Goal: Information Seeking & Learning: Check status

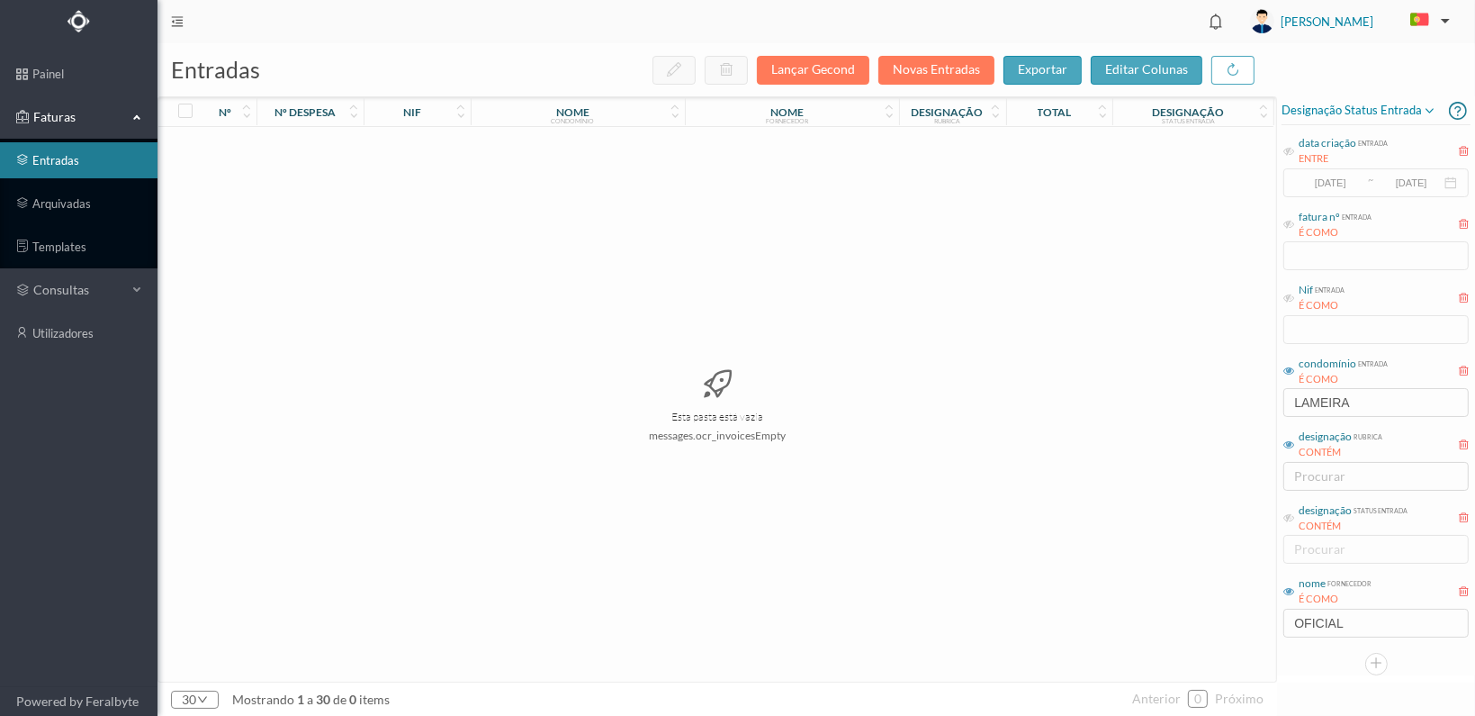
drag, startPoint x: 1390, startPoint y: 409, endPoint x: 1248, endPoint y: 401, distance: 142.4
click at [1248, 401] on div "entradas Lançar Gecond Novas Entradas exportar editar colunas nº nº despesa nif…" at bounding box center [817, 379] width 1318 height 672
type input "464"
drag, startPoint x: 1358, startPoint y: 619, endPoint x: 1226, endPoint y: 618, distance: 132.3
click at [1226, 618] on div "entradas Lançar Gecond Novas Entradas exportar editar colunas nº nº despesa nif…" at bounding box center [817, 379] width 1318 height 672
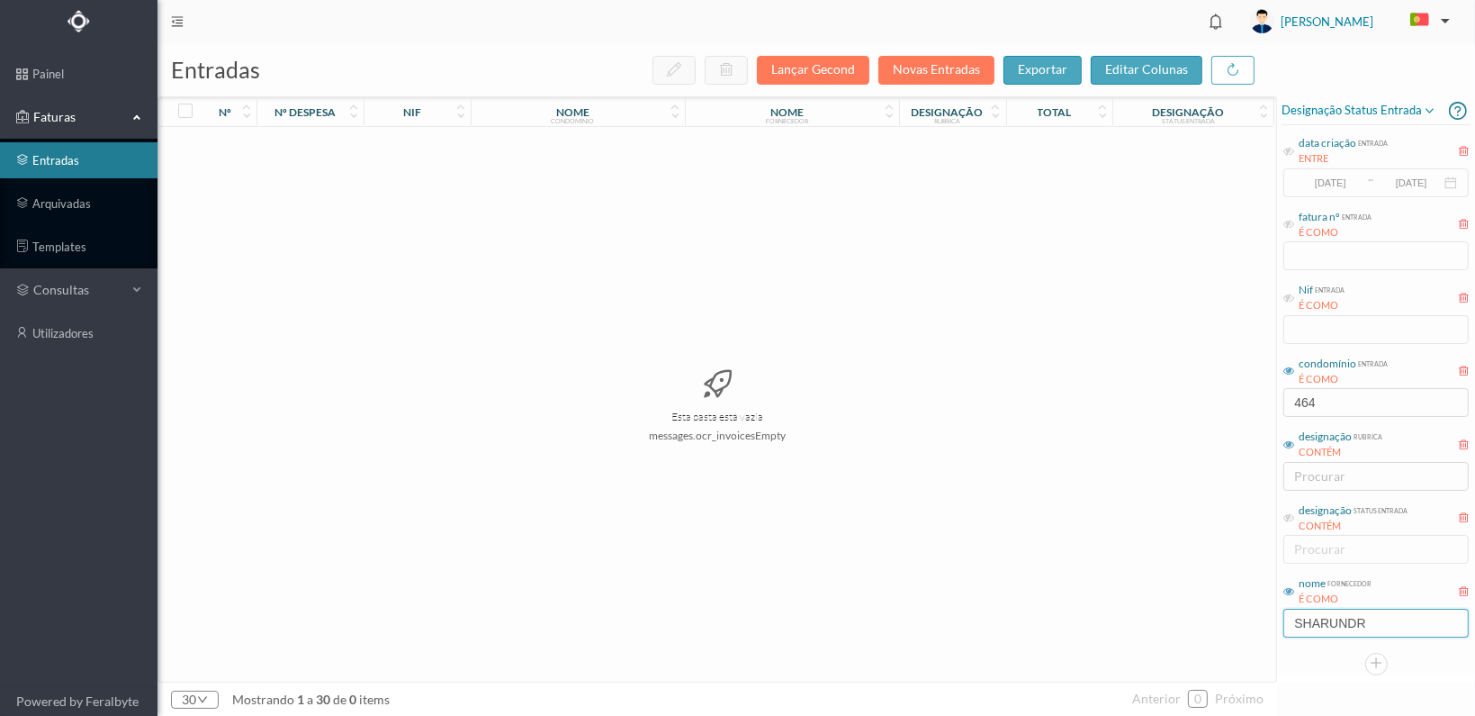
type input "SHARUNDRAI"
click at [1328, 399] on input "464" at bounding box center [1376, 402] width 185 height 29
type input "4"
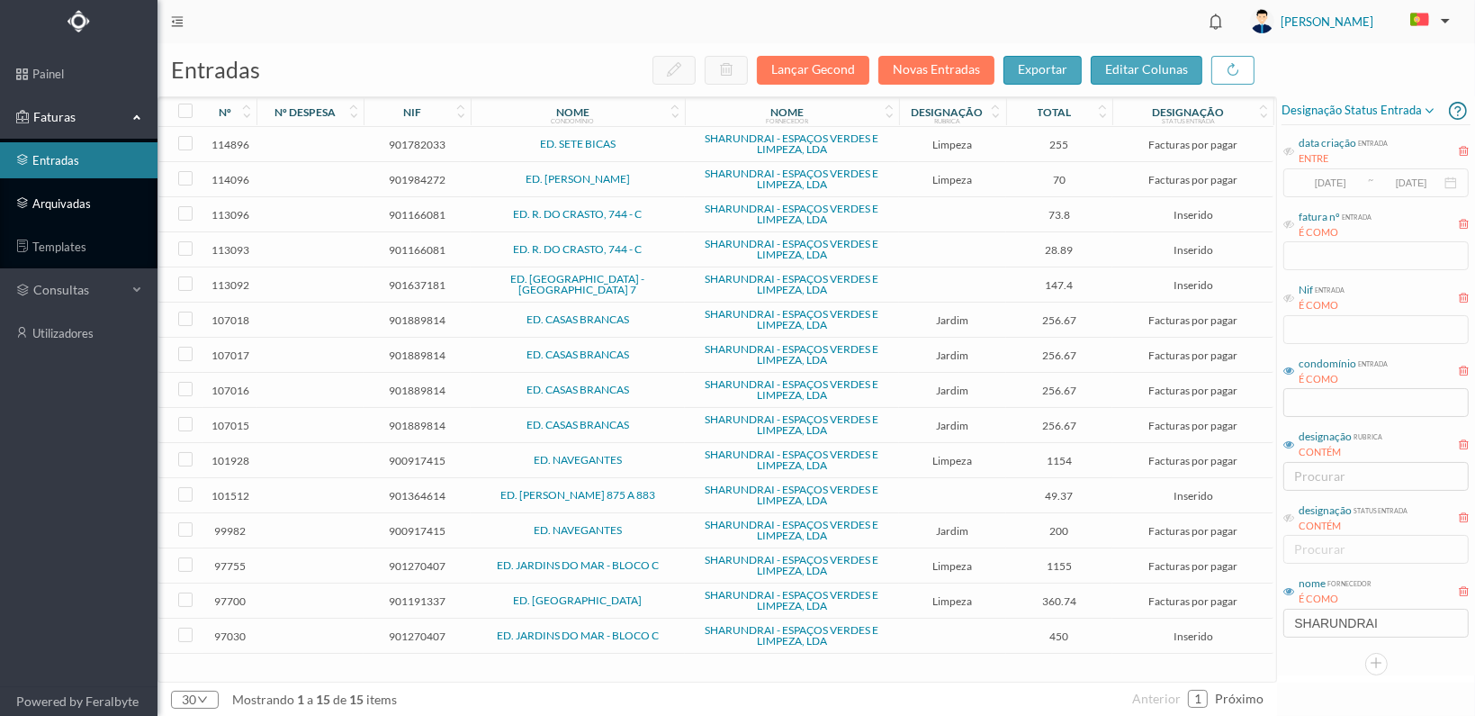
click at [37, 199] on link "arquivadas" at bounding box center [79, 203] width 158 height 36
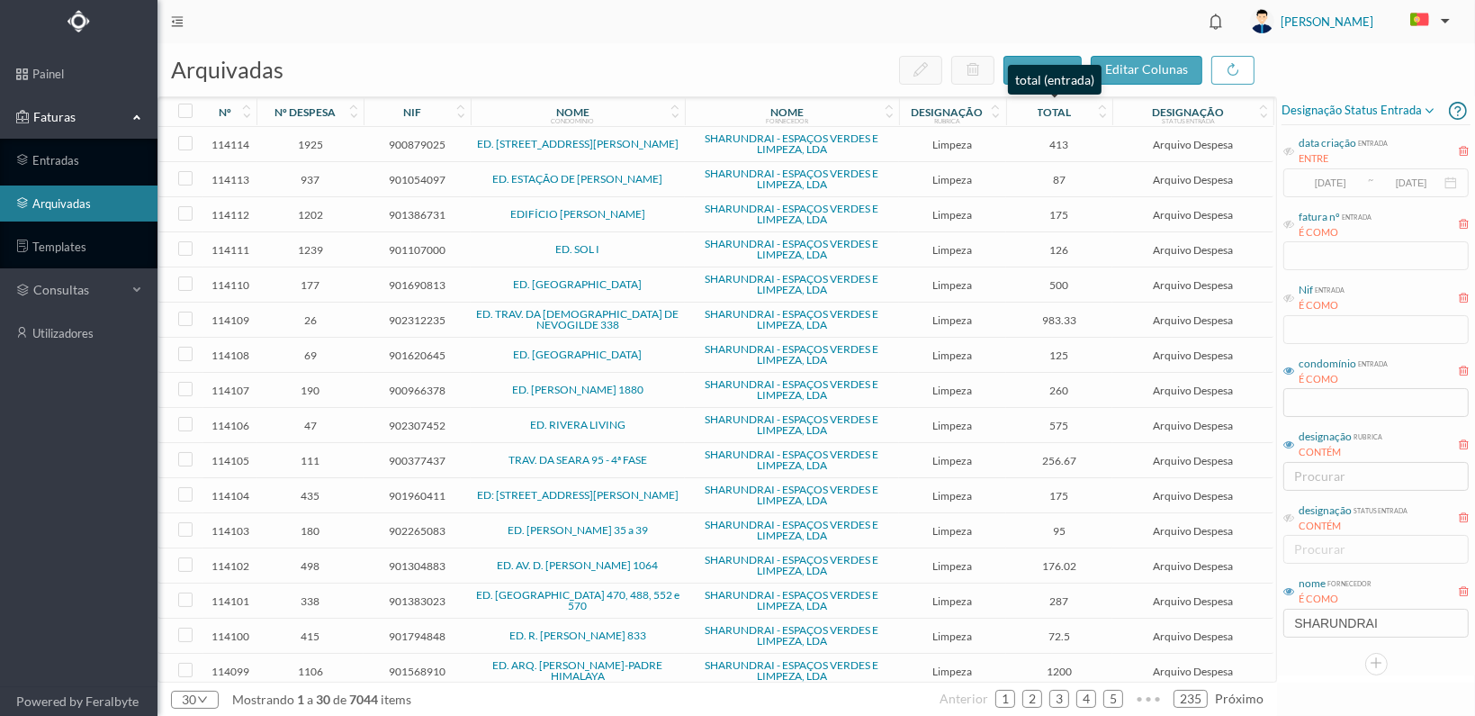
click at [1078, 108] on div "total" at bounding box center [1055, 112] width 86 height 14
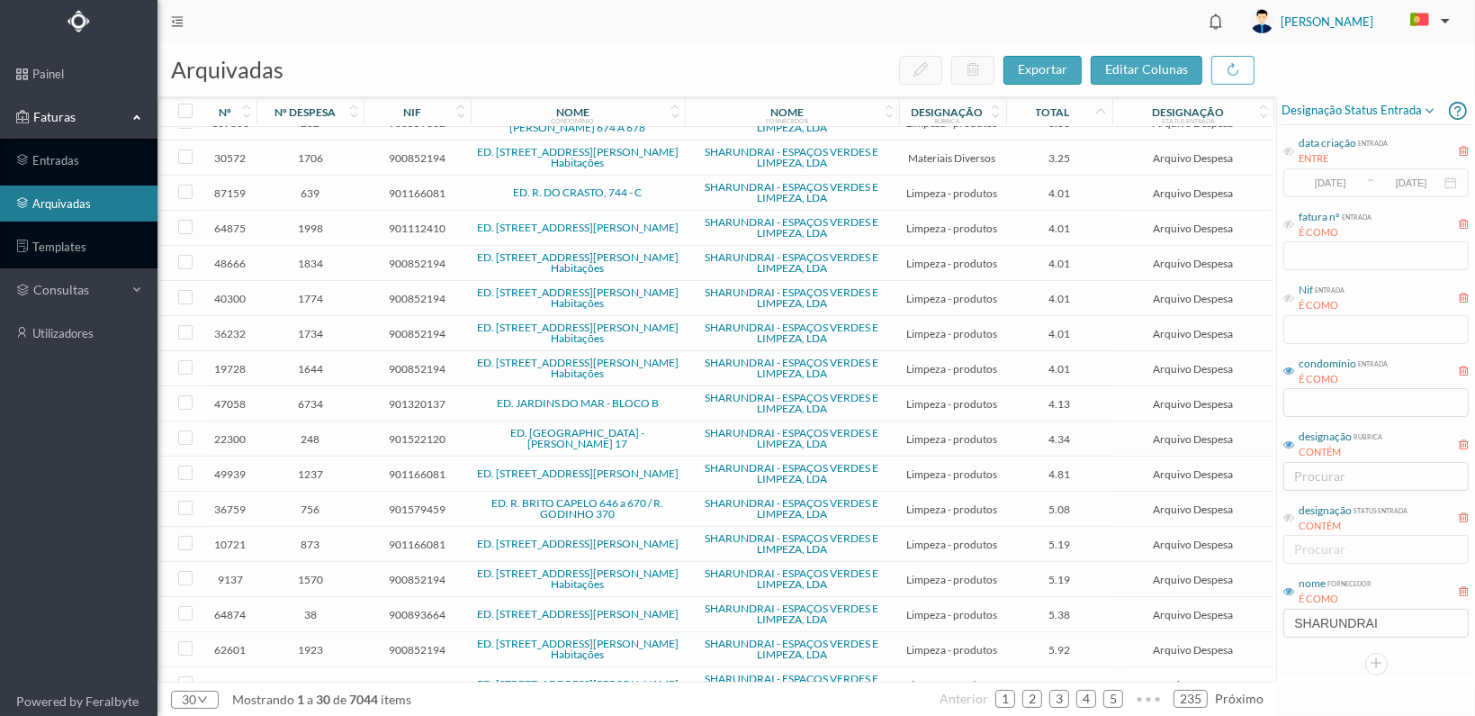
scroll to position [498, 0]
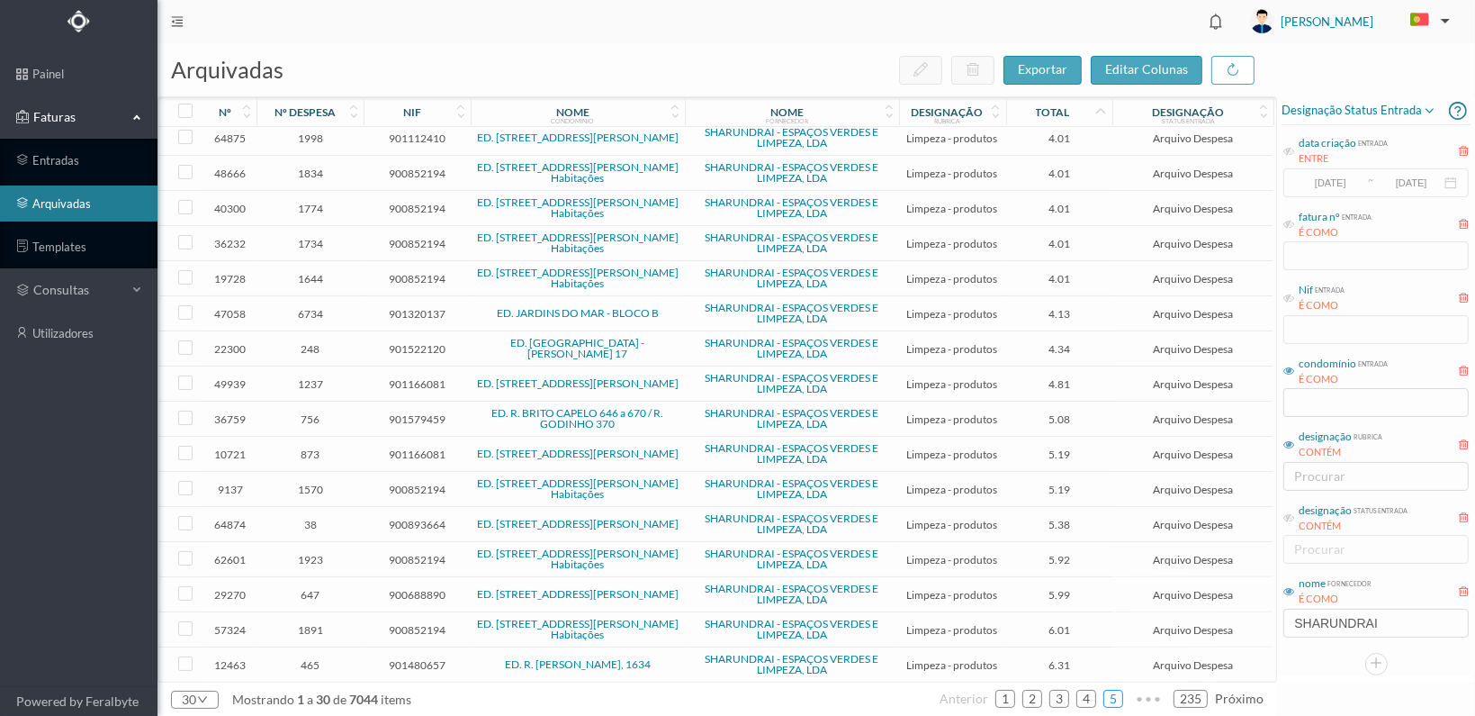
click at [1117, 698] on link "5" at bounding box center [1113, 698] width 18 height 27
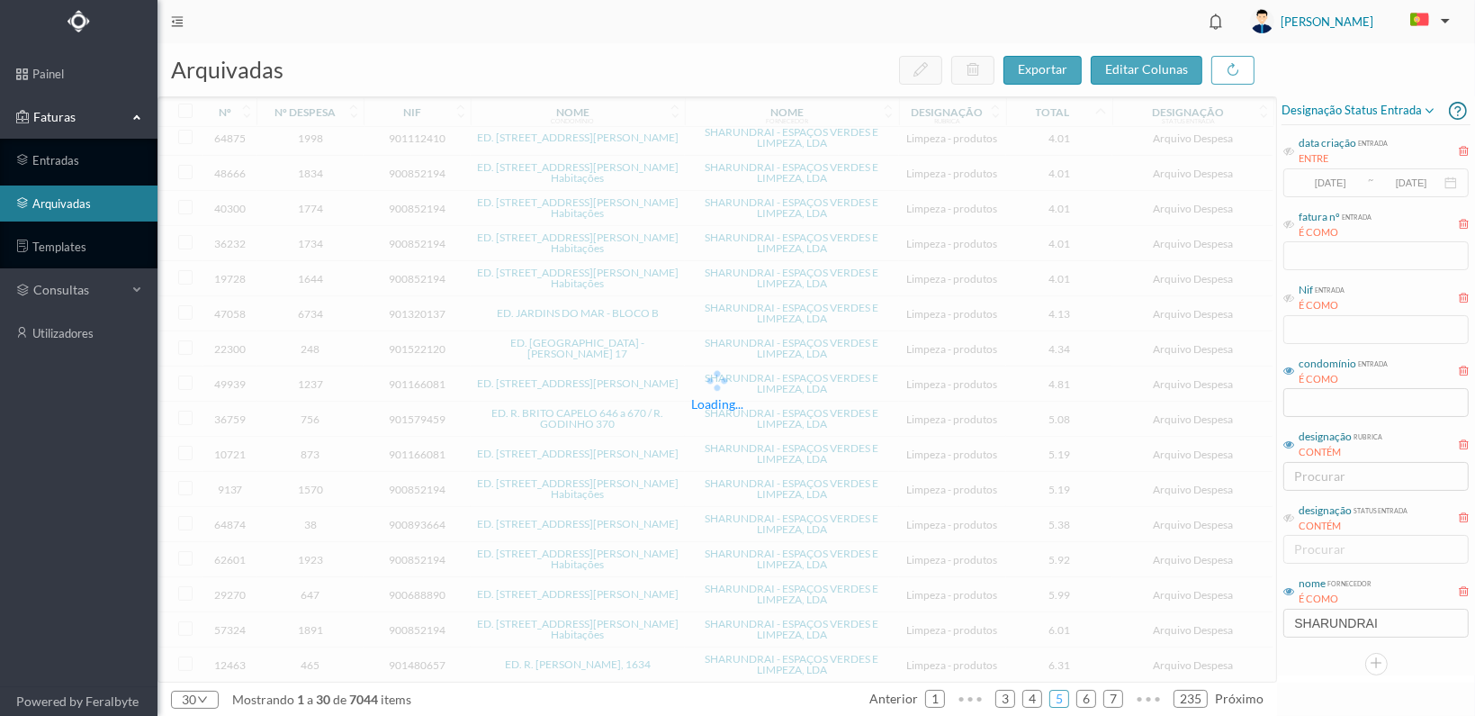
scroll to position [493, 0]
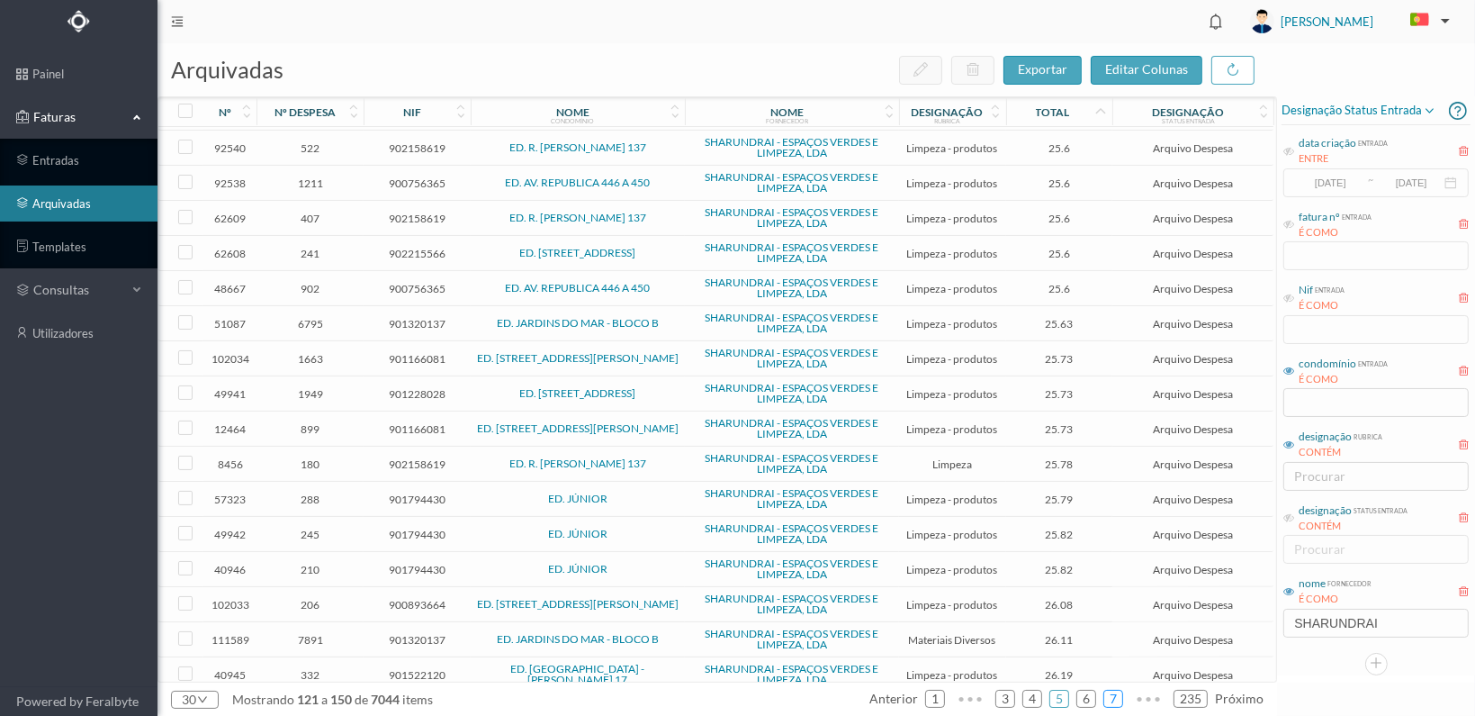
click at [1118, 692] on link "7" at bounding box center [1113, 698] width 18 height 27
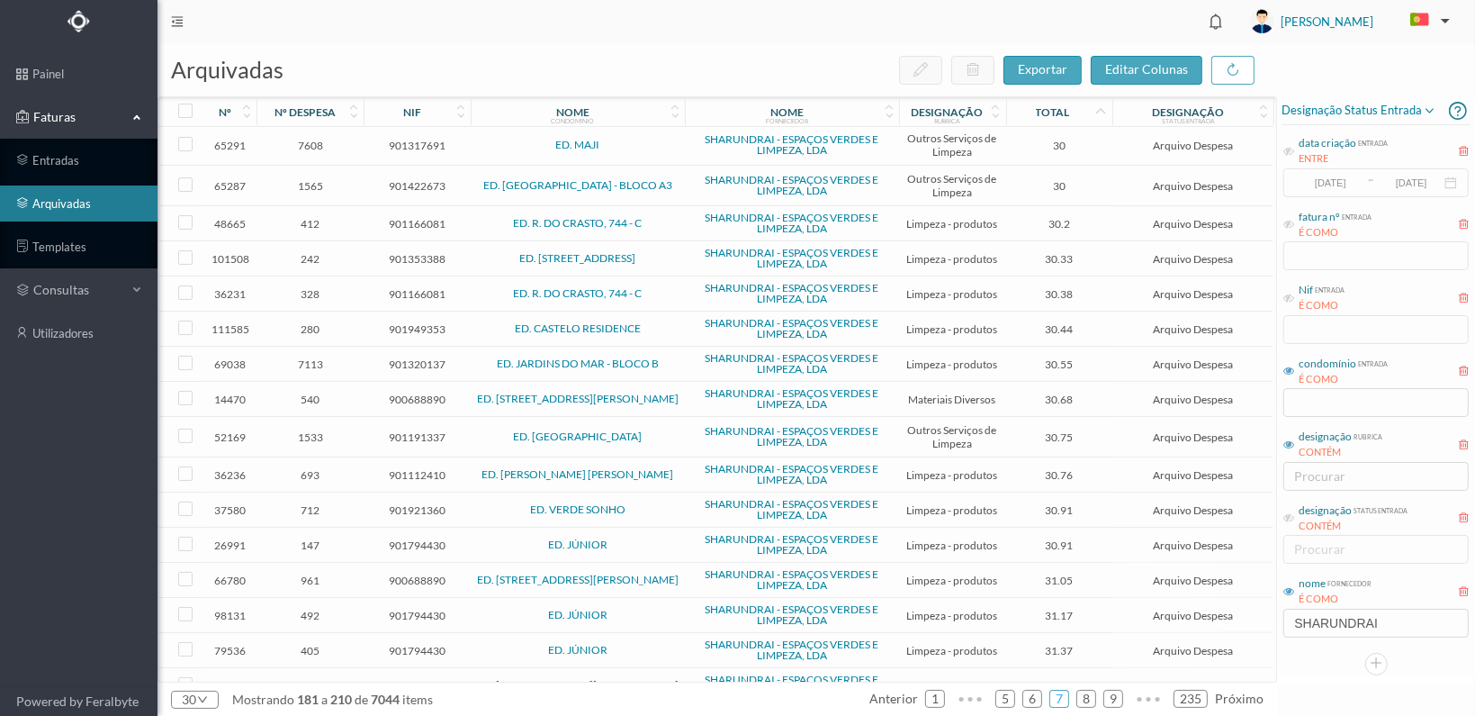
scroll to position [511, 0]
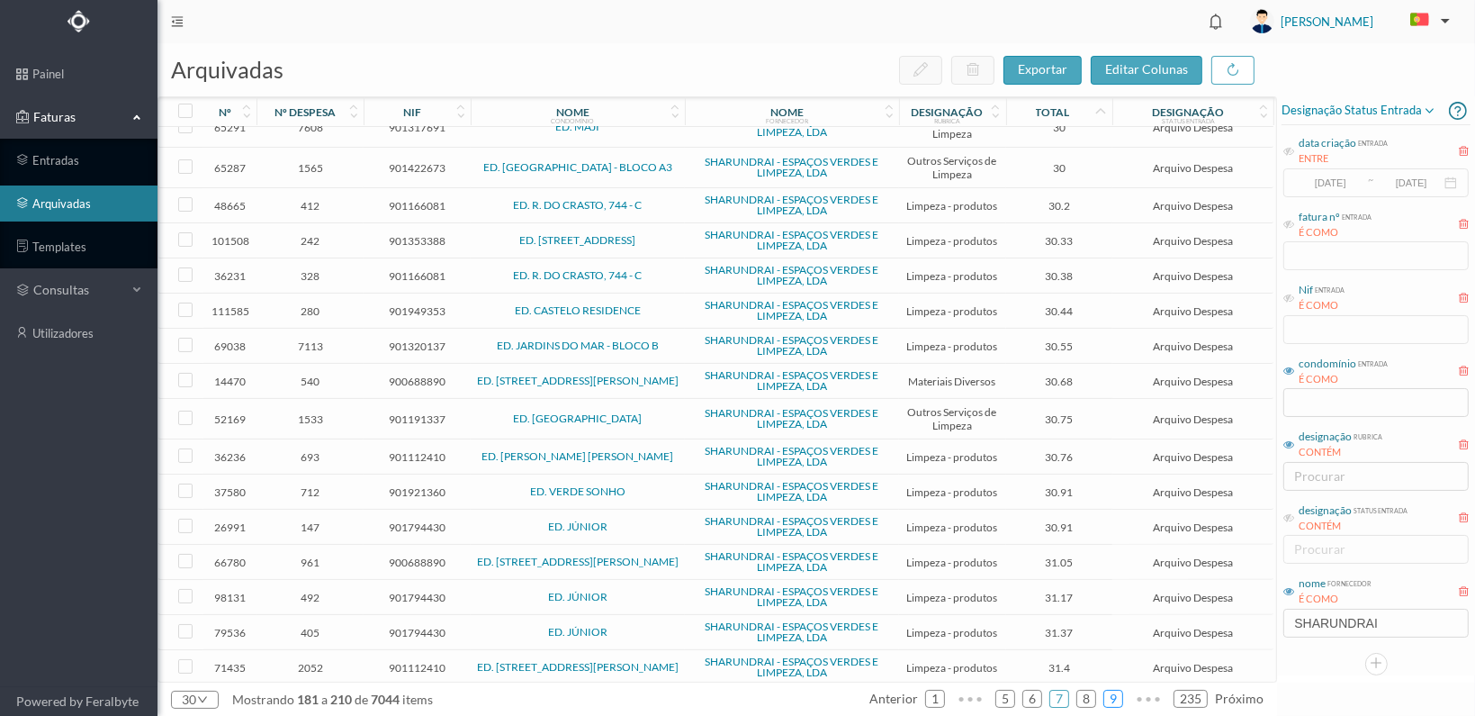
click at [1119, 696] on link "9" at bounding box center [1113, 698] width 18 height 27
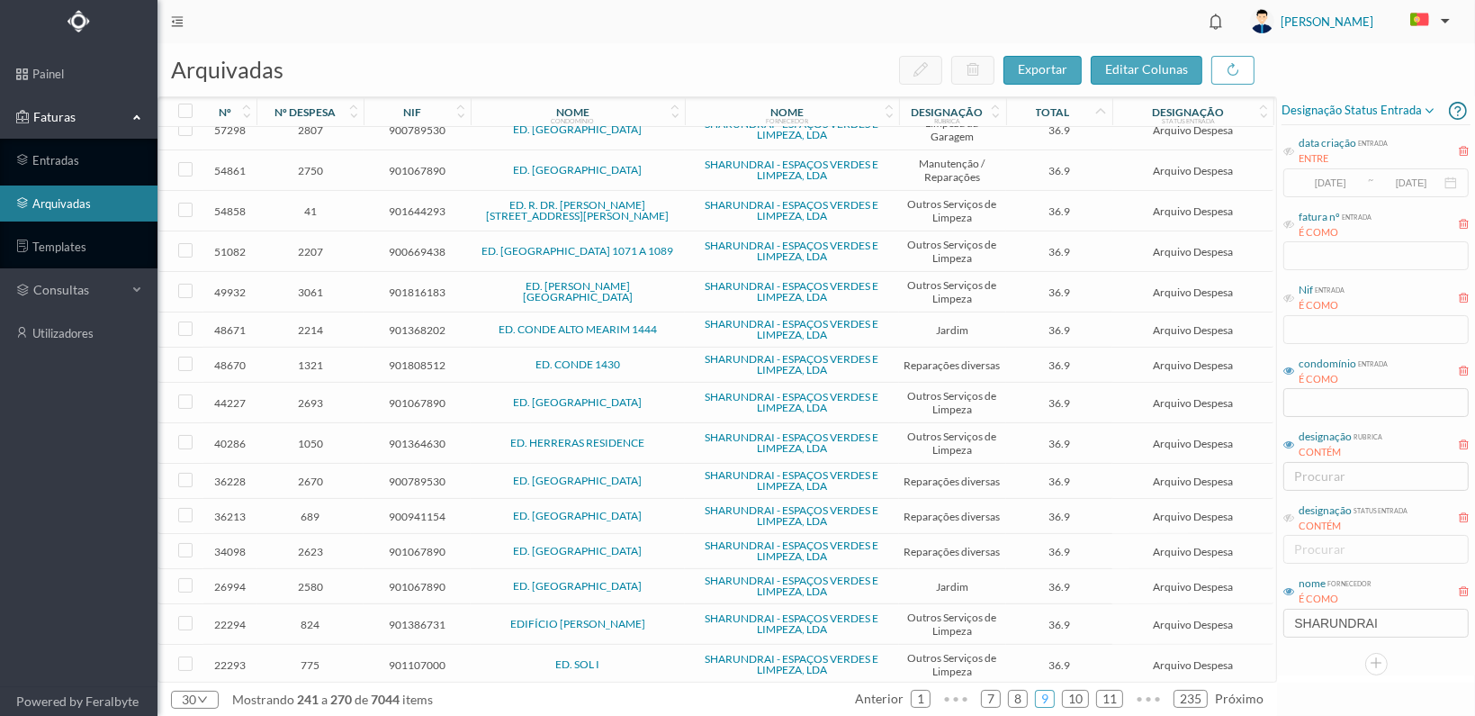
scroll to position [563, 0]
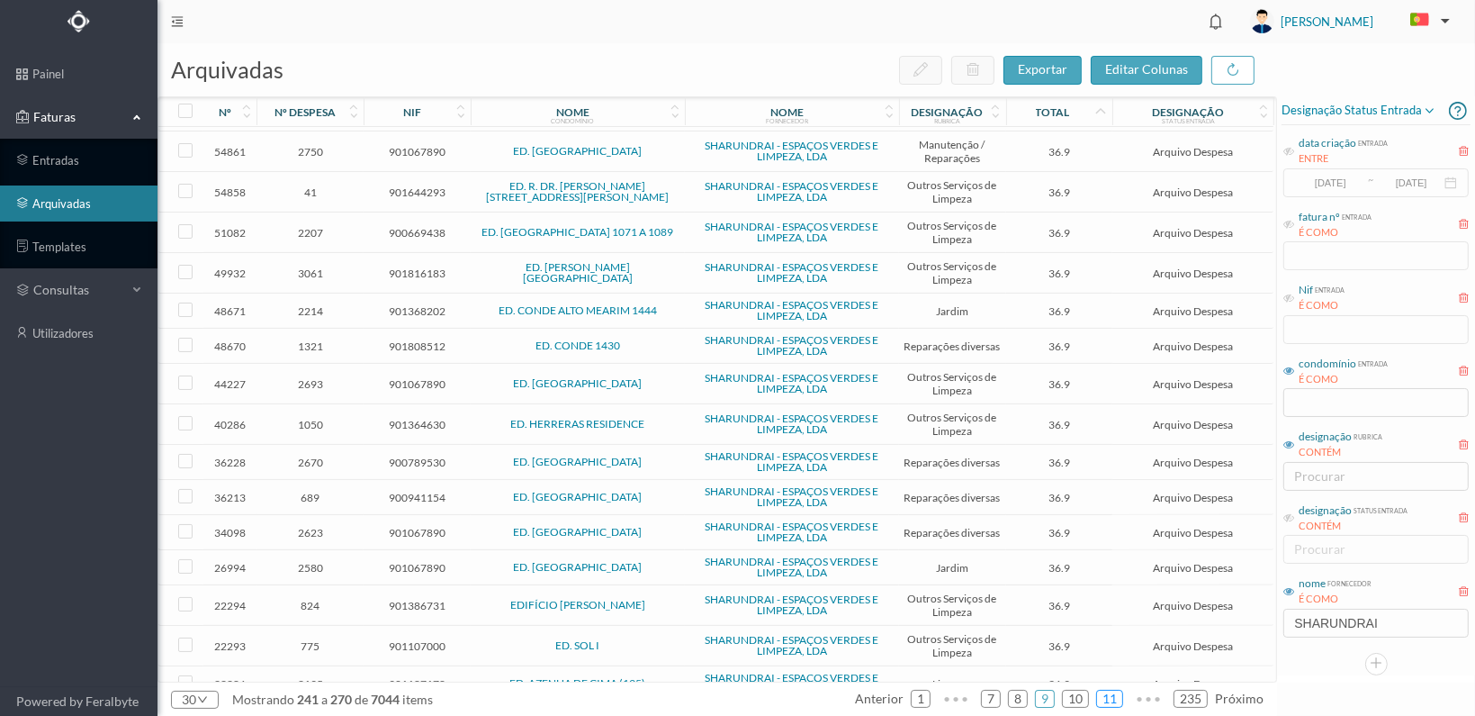
click at [1114, 694] on link "11" at bounding box center [1109, 698] width 25 height 27
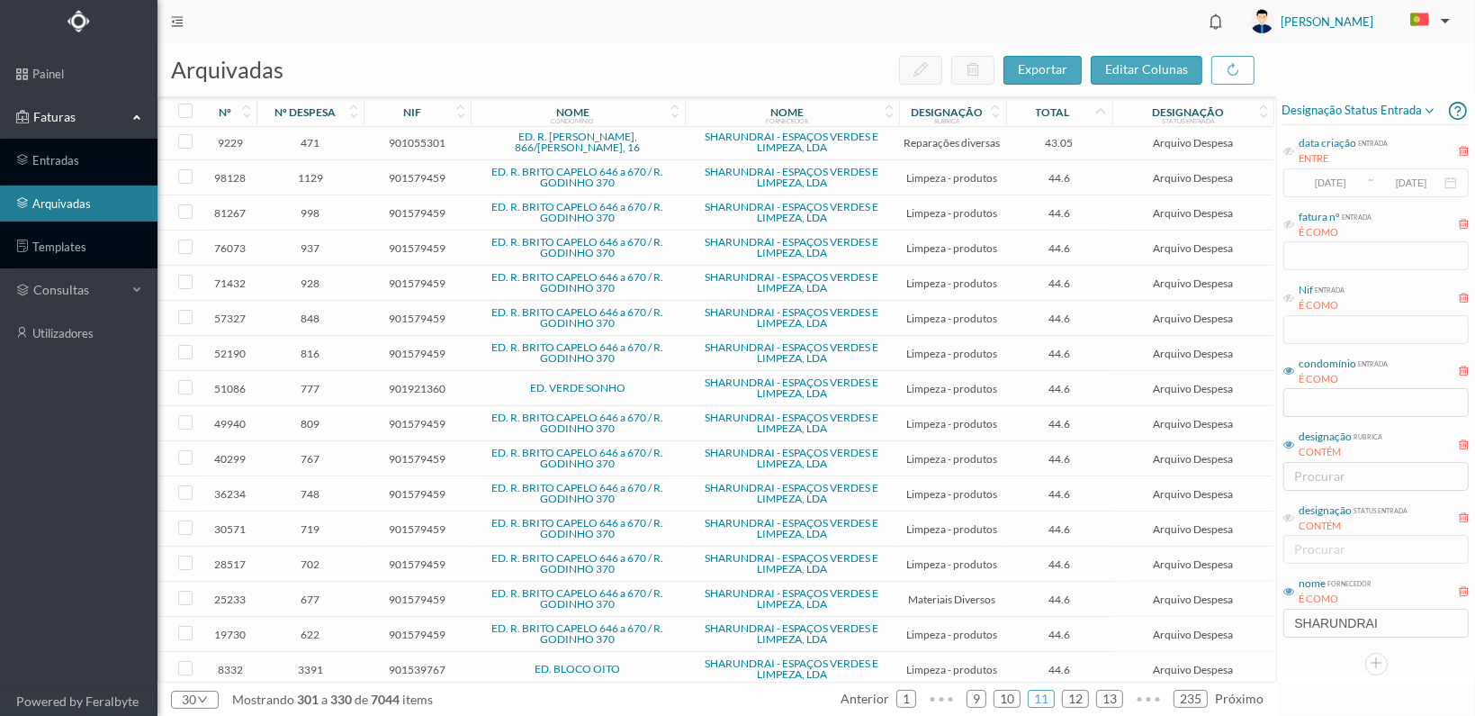
scroll to position [498, 0]
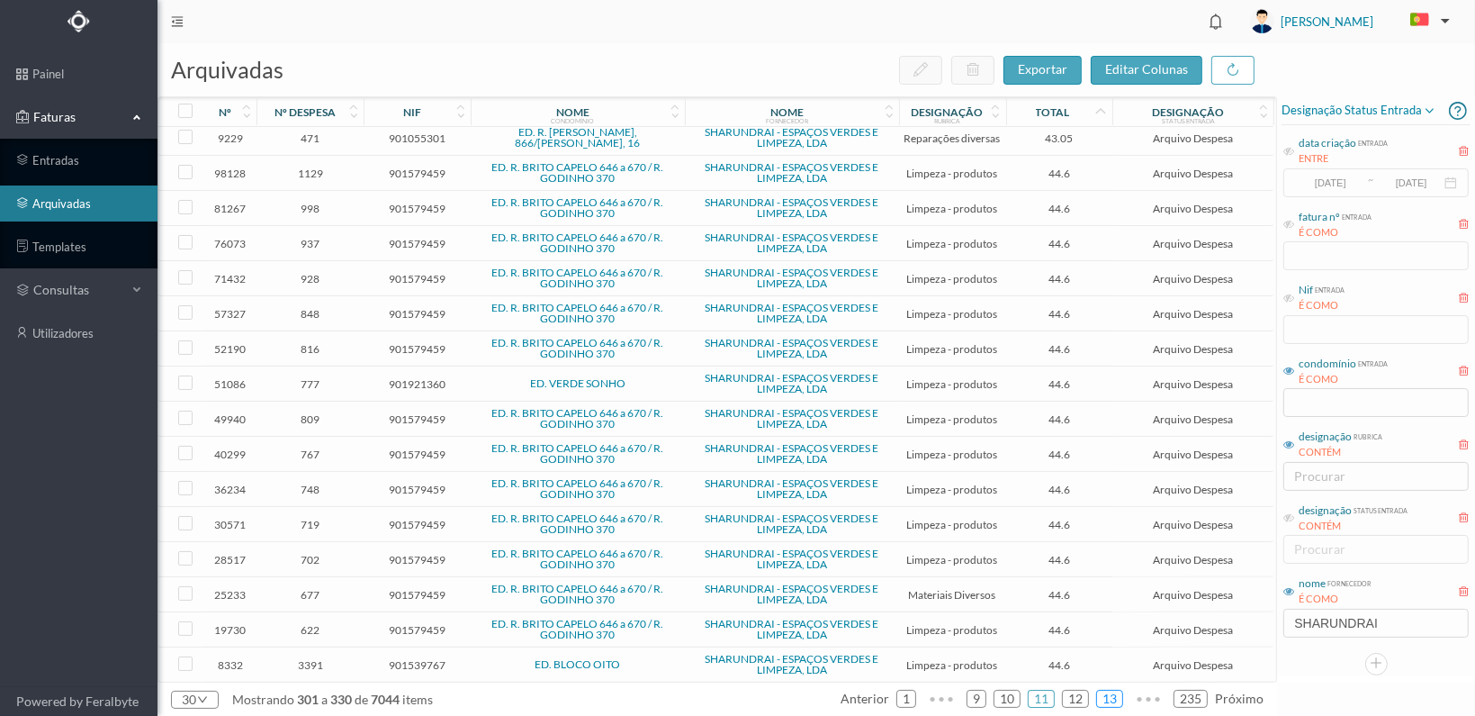
click at [1116, 694] on link "13" at bounding box center [1109, 698] width 25 height 27
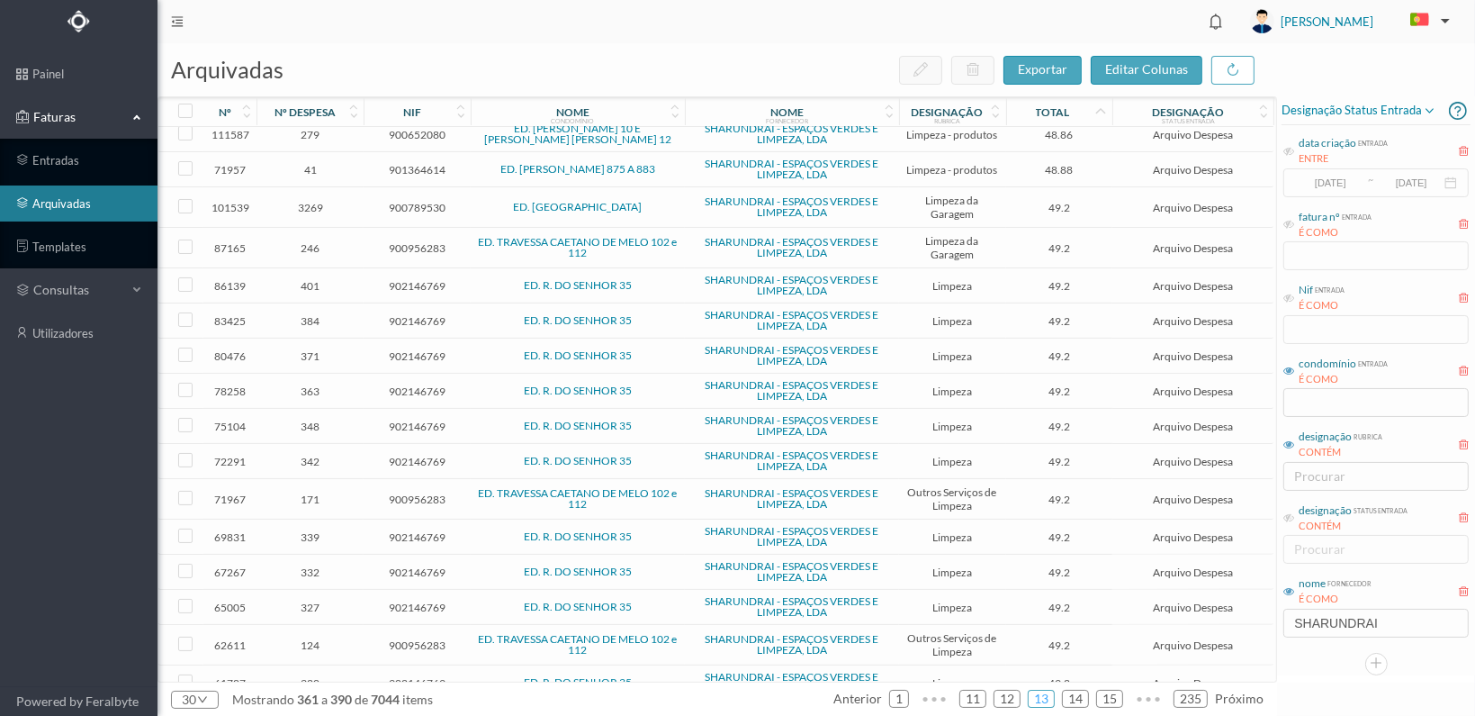
scroll to position [507, 0]
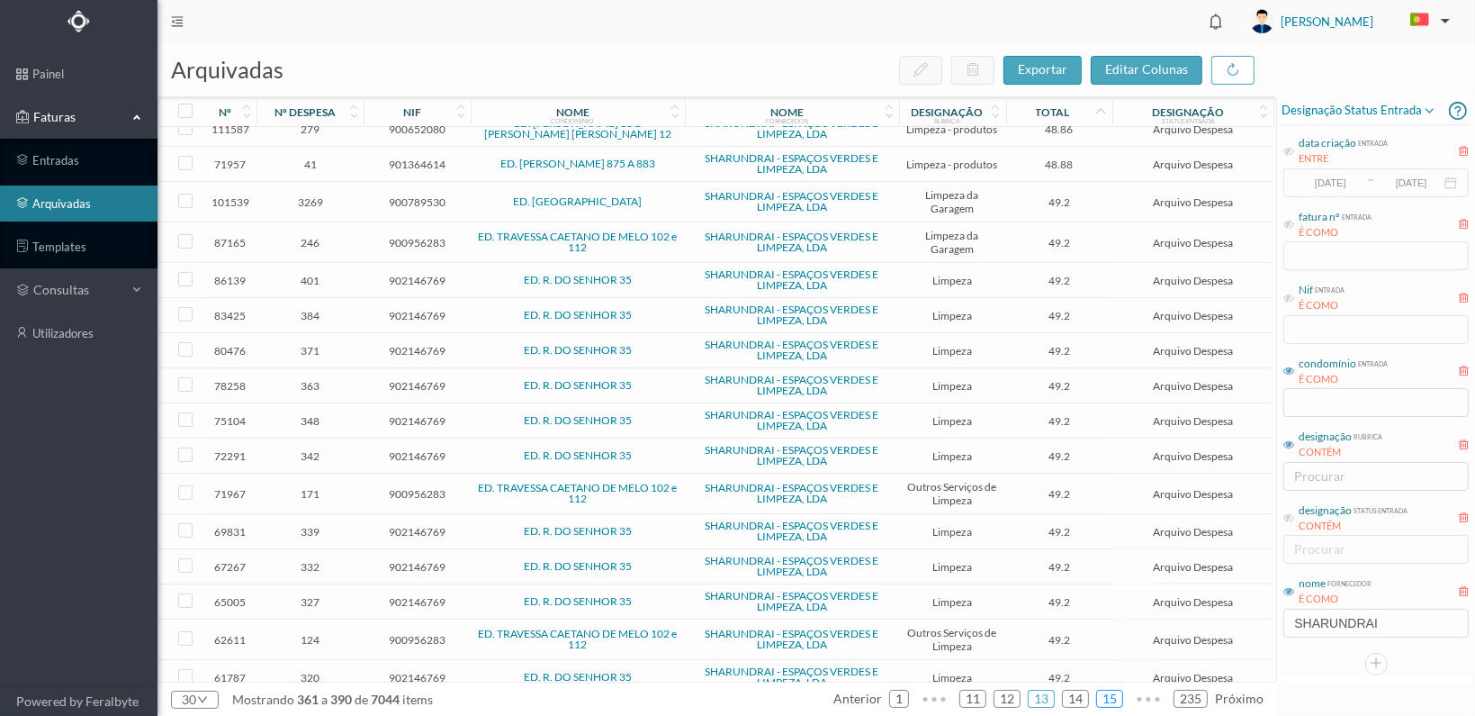
click at [1115, 698] on link "15" at bounding box center [1109, 698] width 25 height 27
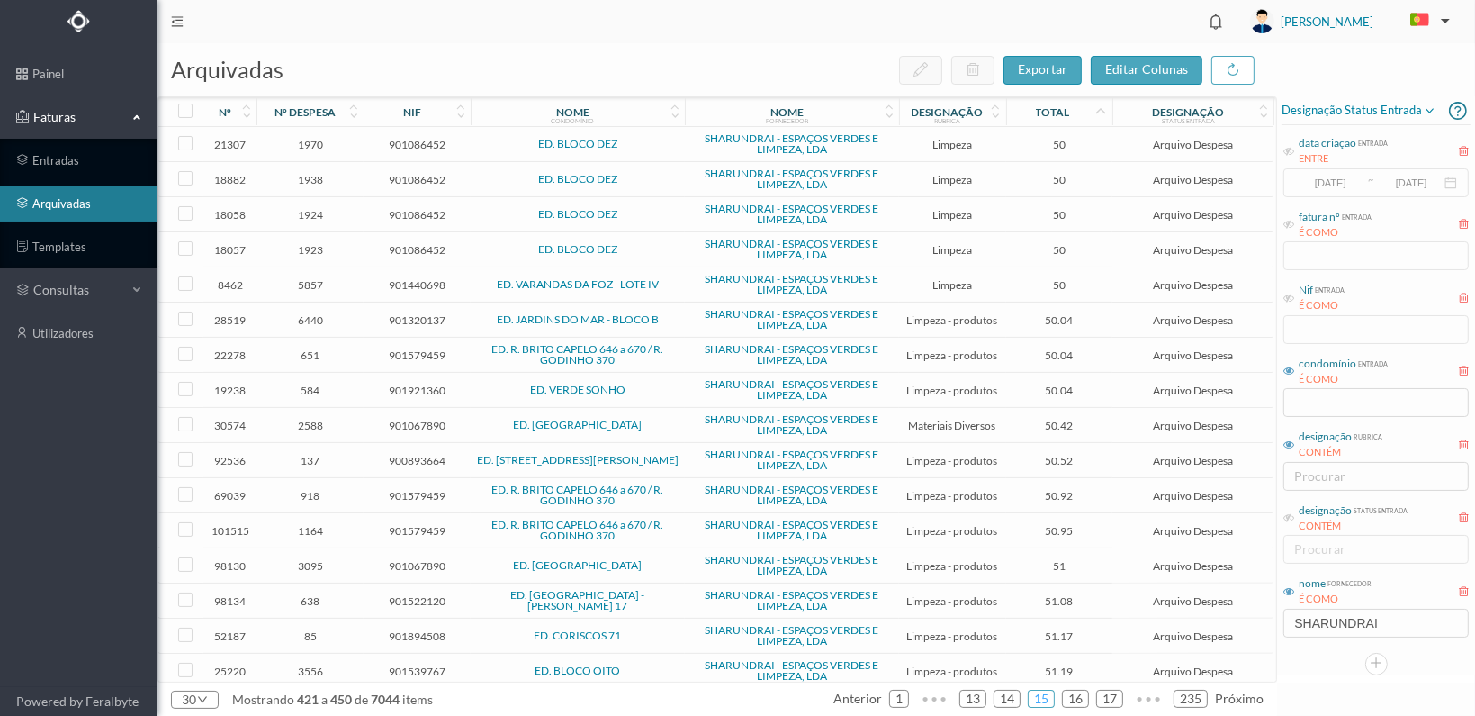
scroll to position [502, 0]
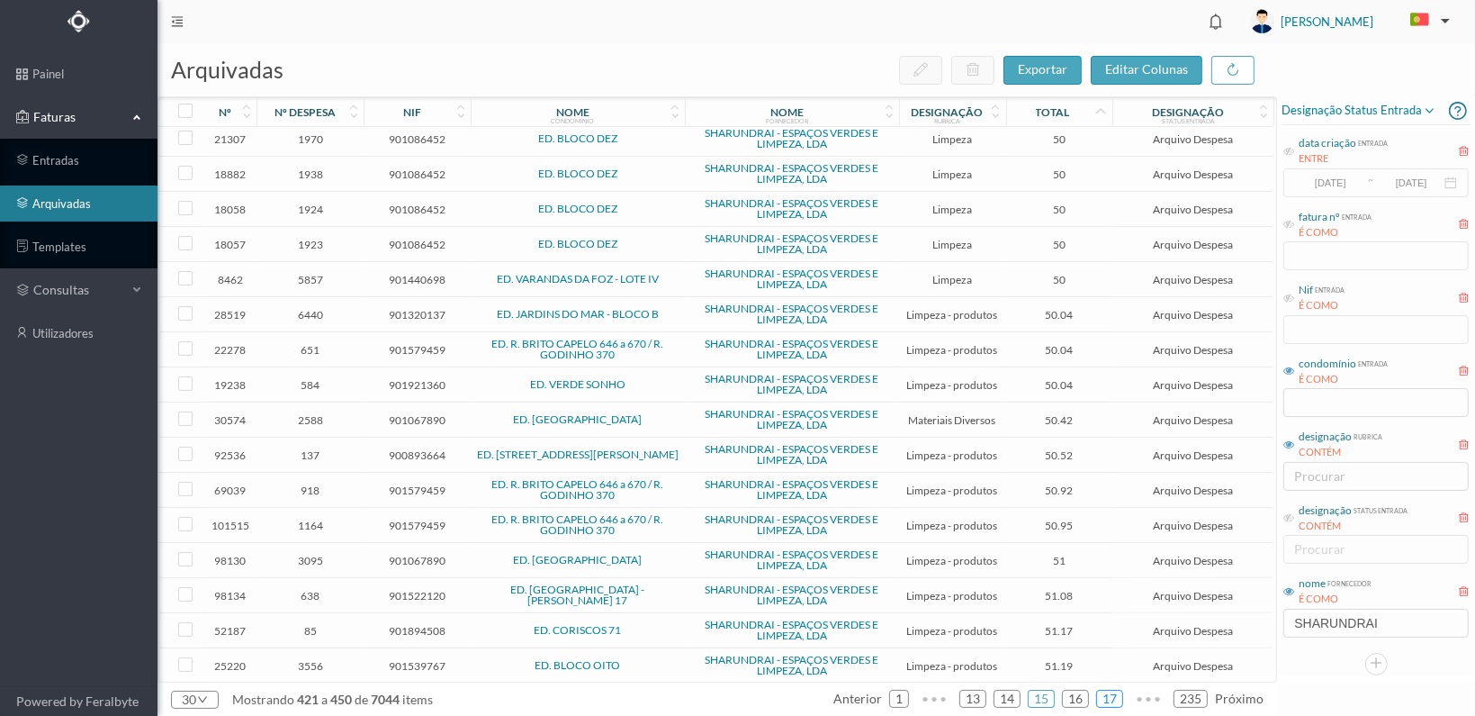
click at [1119, 694] on link "17" at bounding box center [1109, 698] width 25 height 27
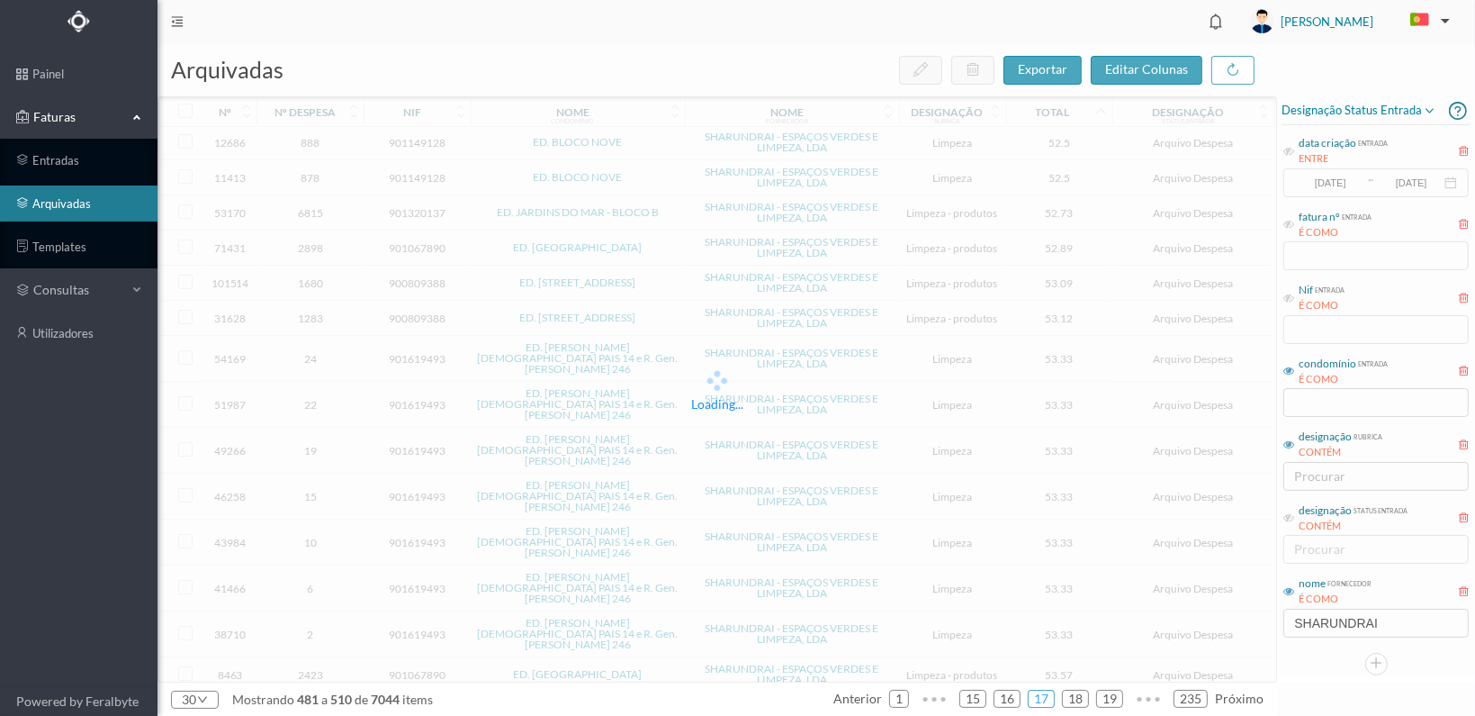
scroll to position [498, 0]
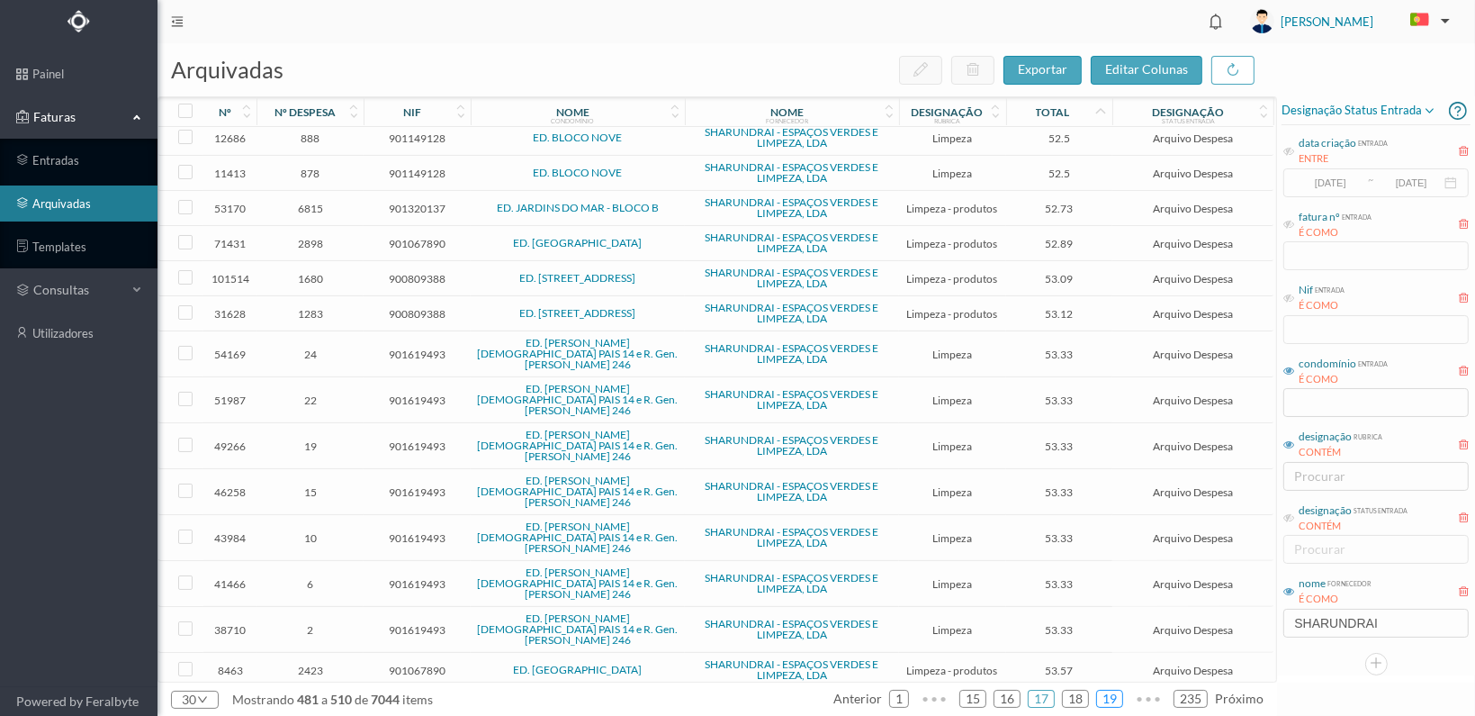
click at [1113, 698] on link "19" at bounding box center [1109, 698] width 25 height 27
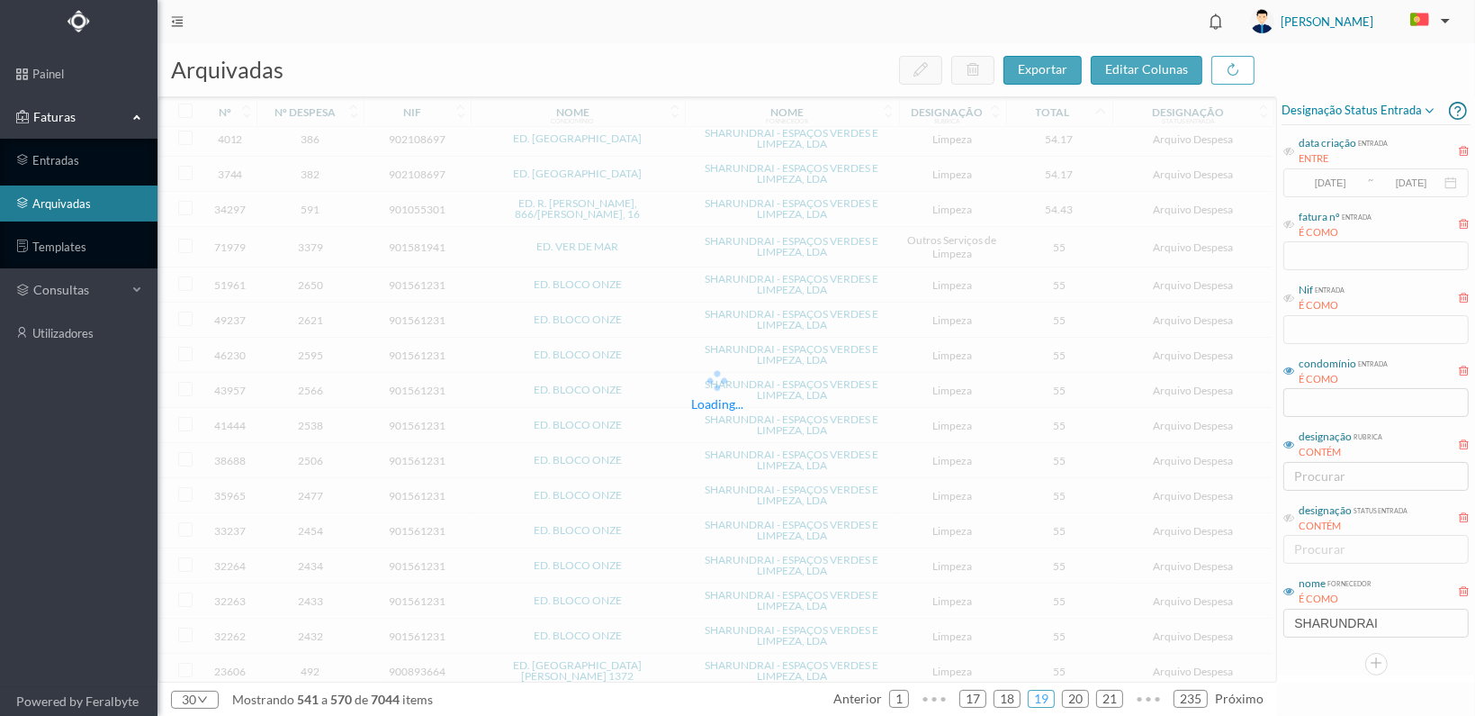
scroll to position [502, 0]
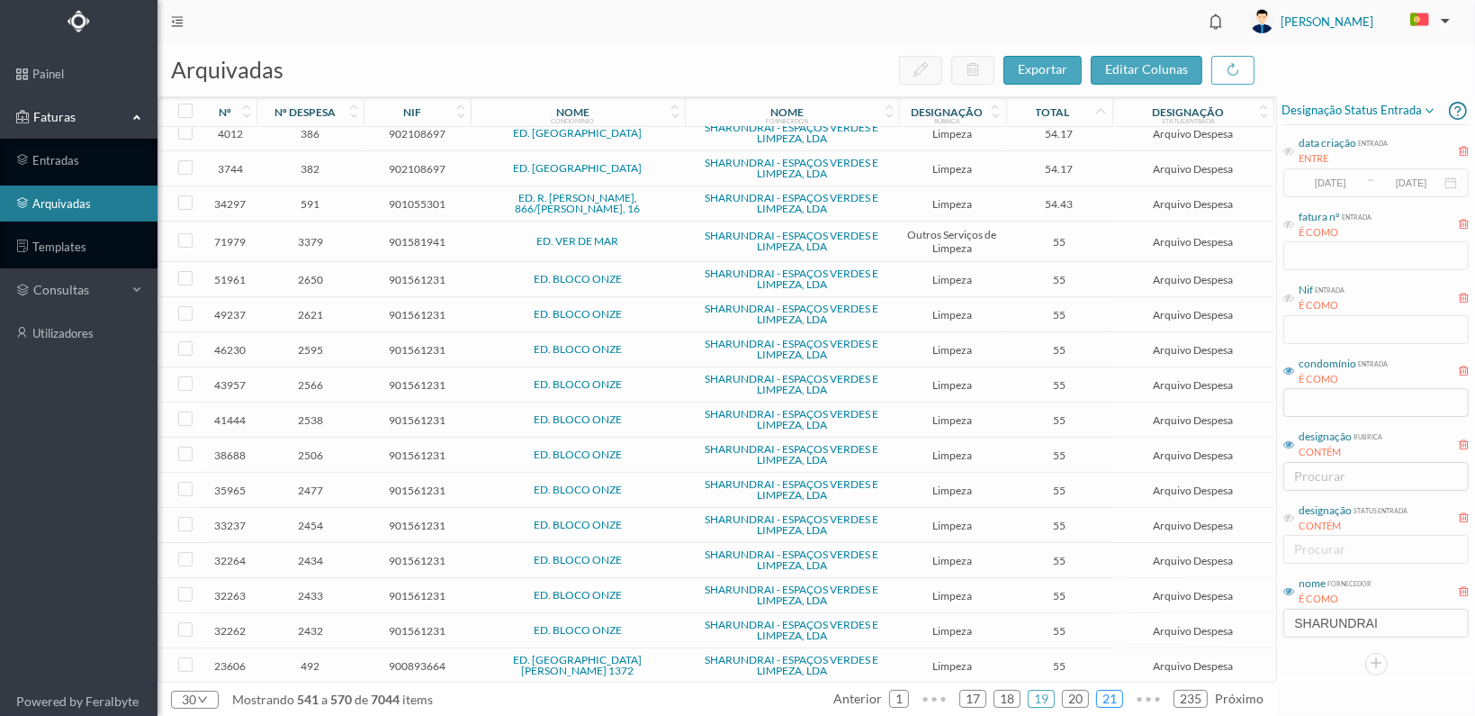
click at [1111, 699] on link "21" at bounding box center [1109, 698] width 25 height 27
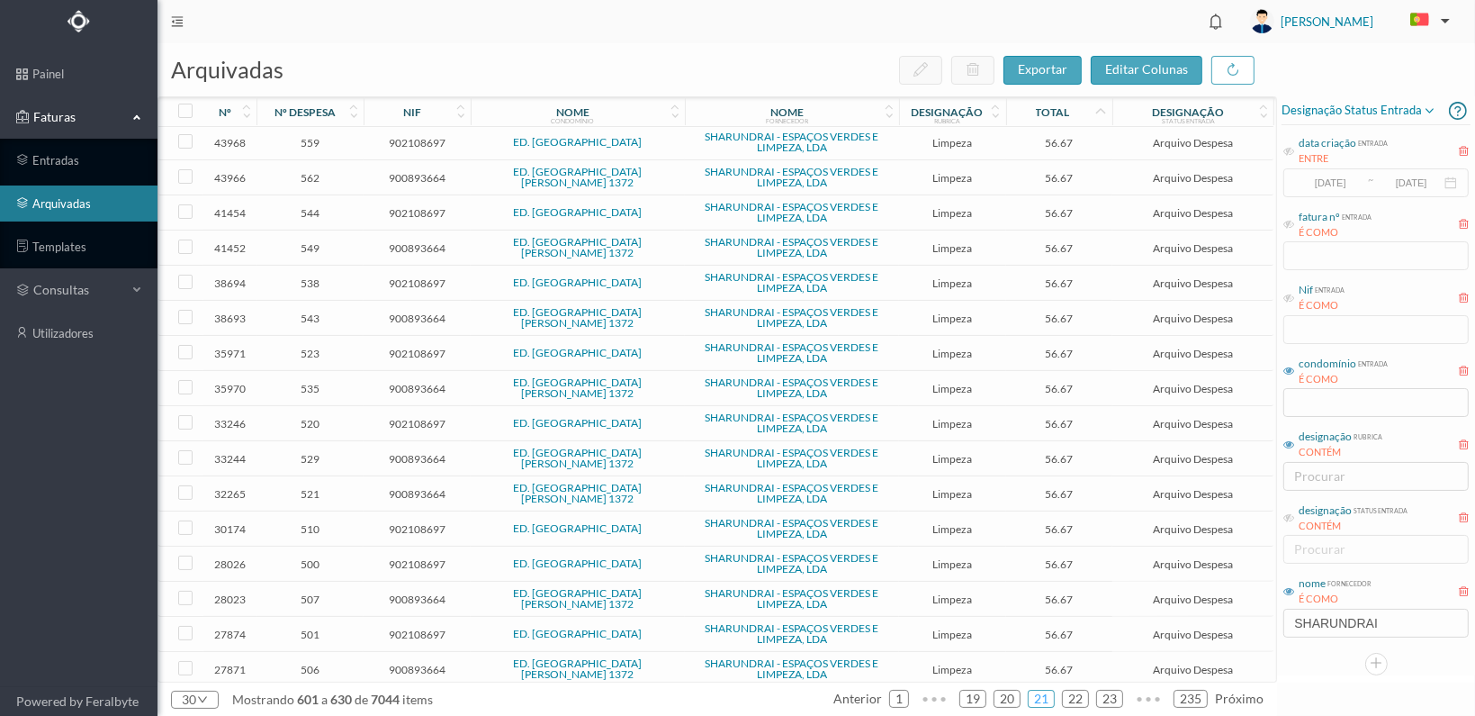
scroll to position [498, 0]
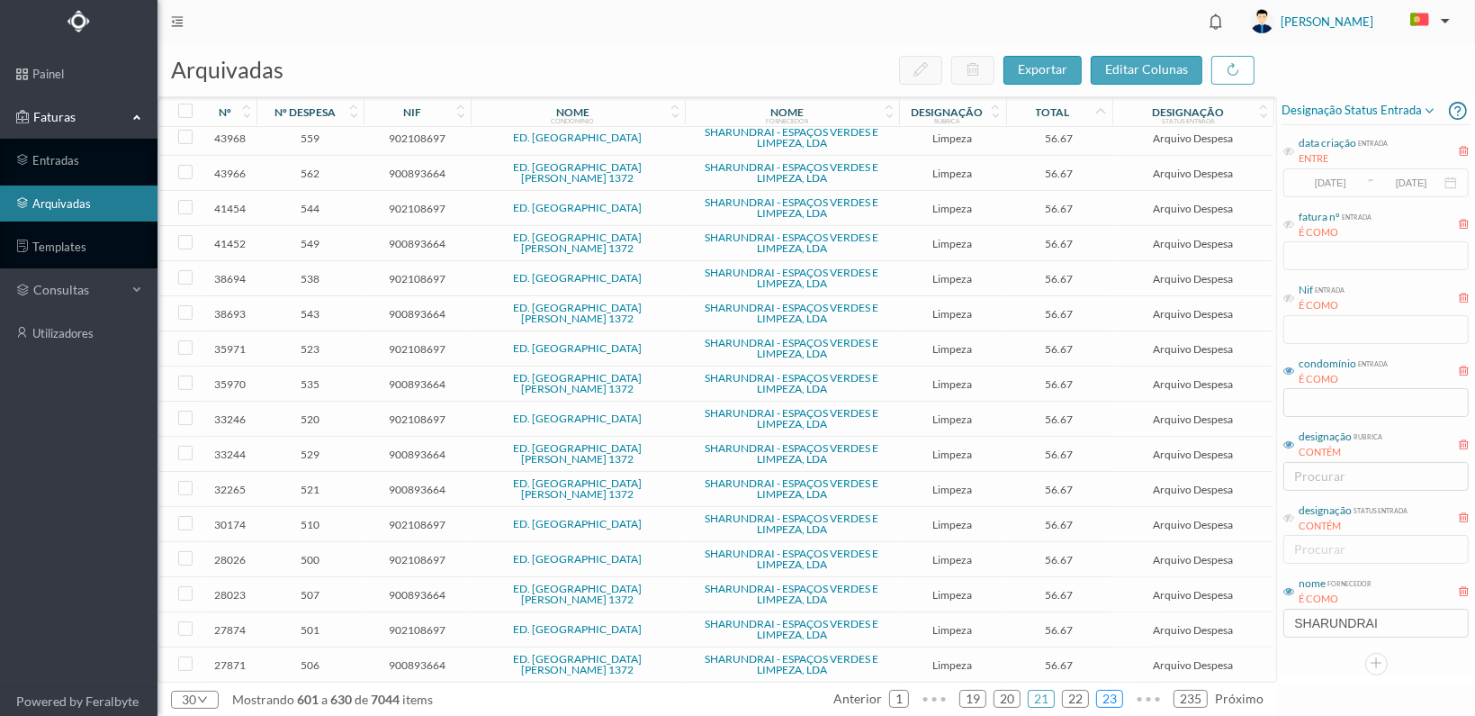
click at [1116, 696] on link "23" at bounding box center [1109, 698] width 25 height 27
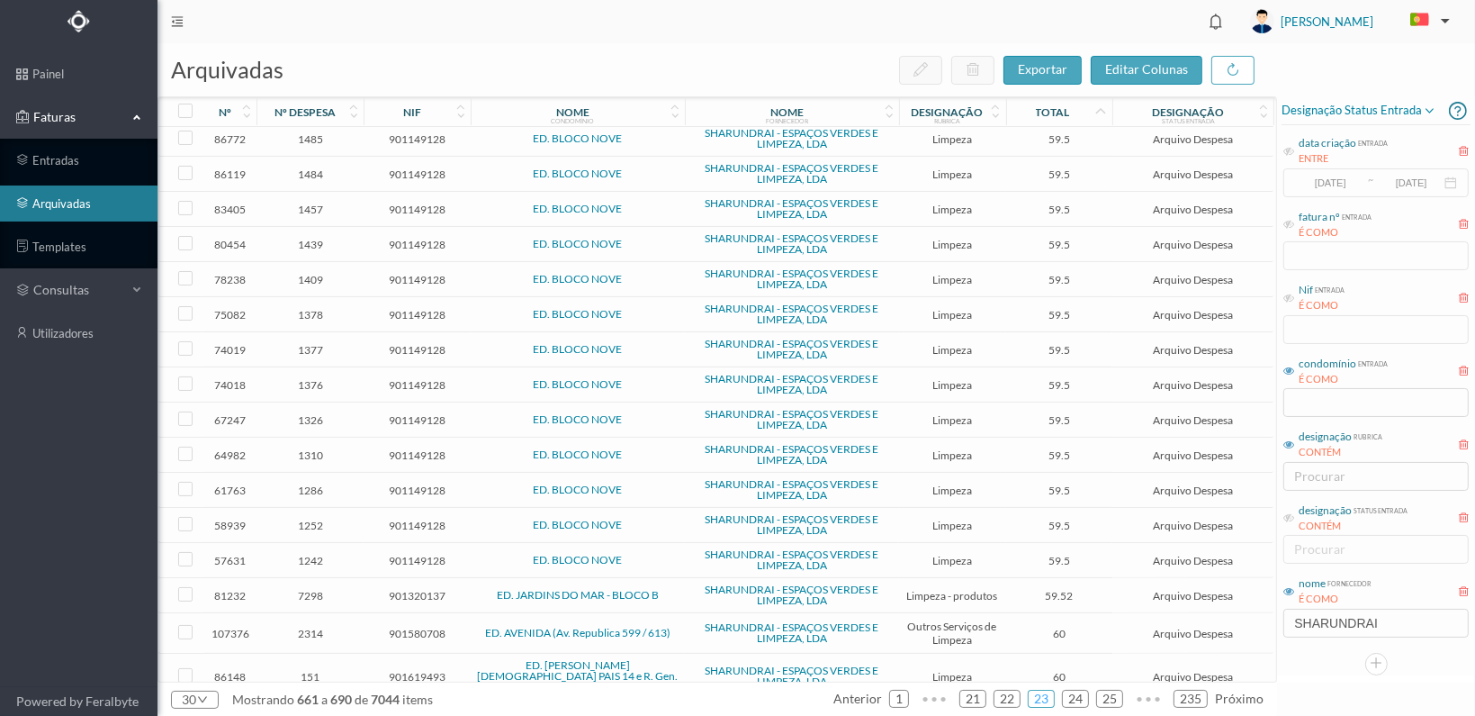
scroll to position [502, 0]
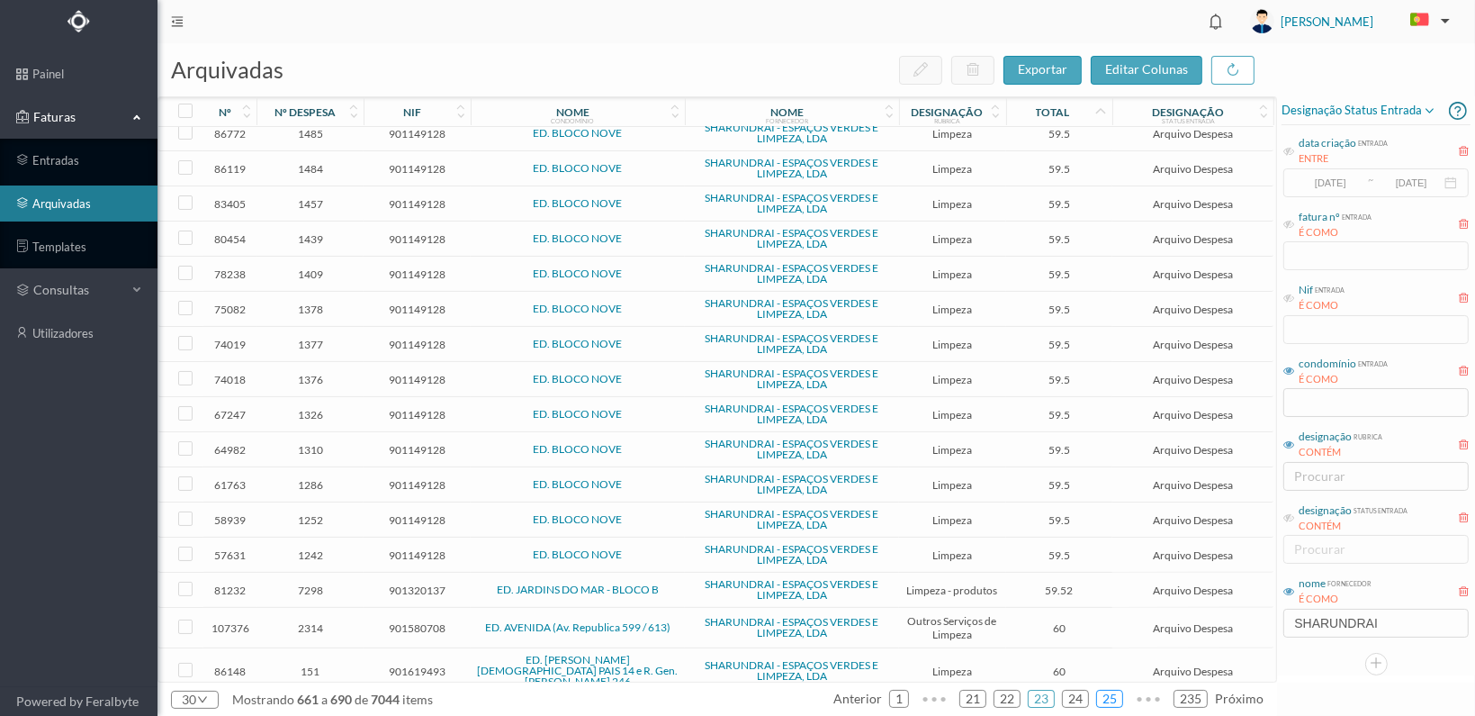
click at [1112, 698] on link "25" at bounding box center [1109, 698] width 25 height 27
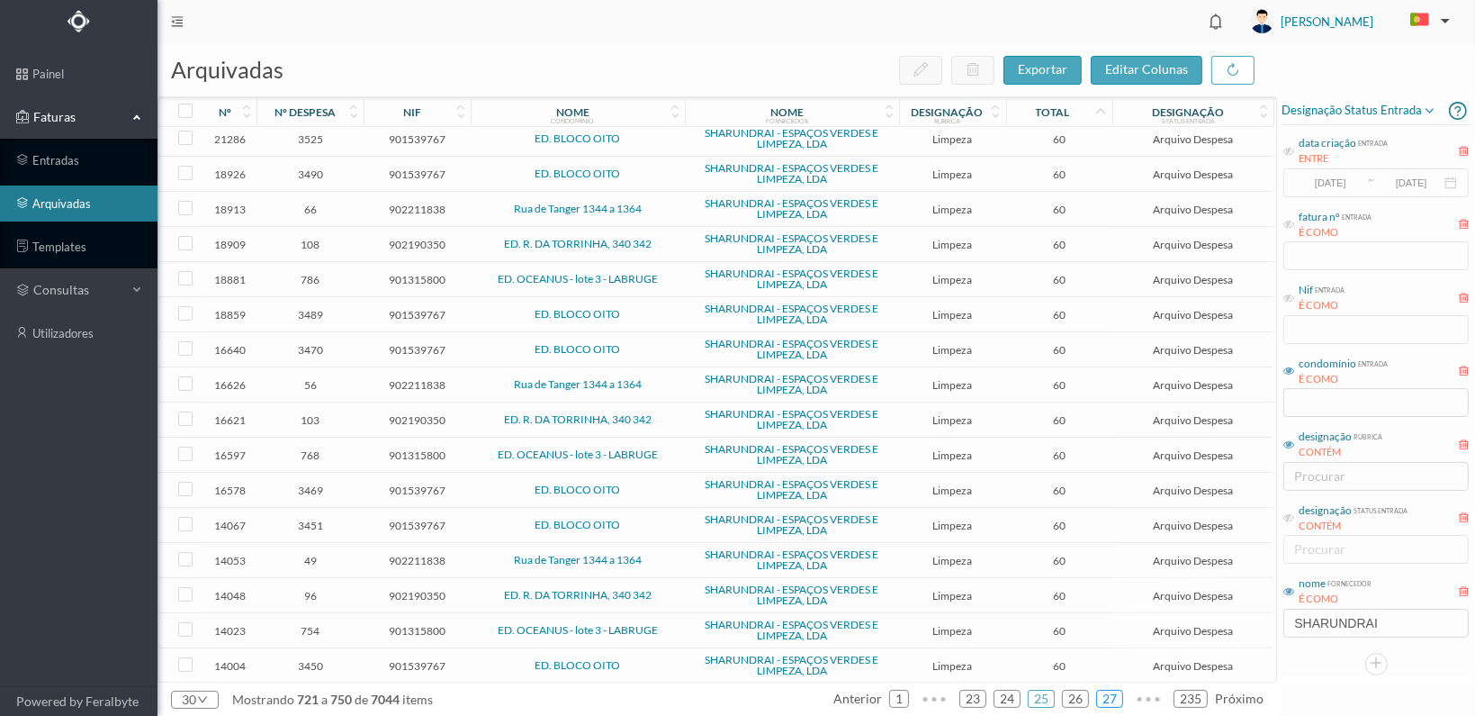
click at [1113, 697] on link "27" at bounding box center [1109, 698] width 25 height 27
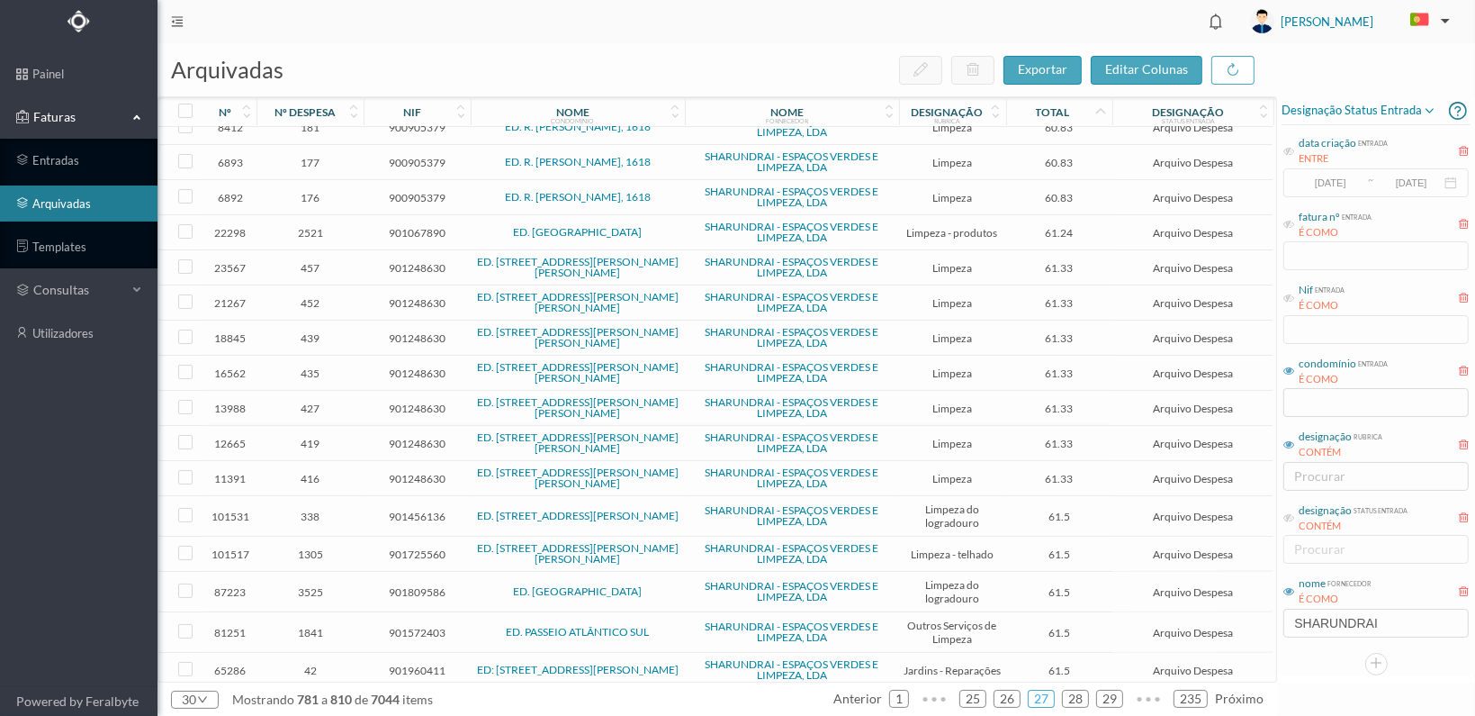
scroll to position [511, 0]
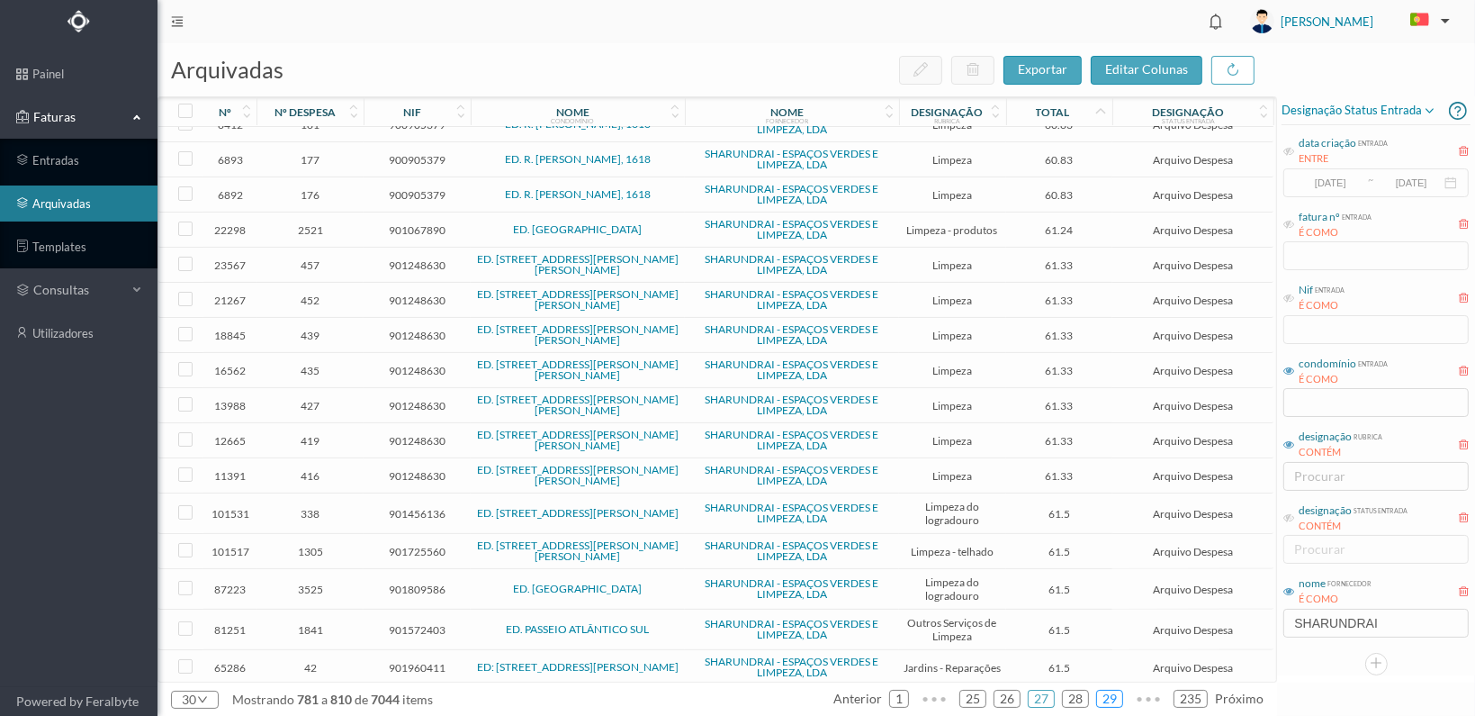
click at [1108, 693] on link "29" at bounding box center [1109, 698] width 25 height 27
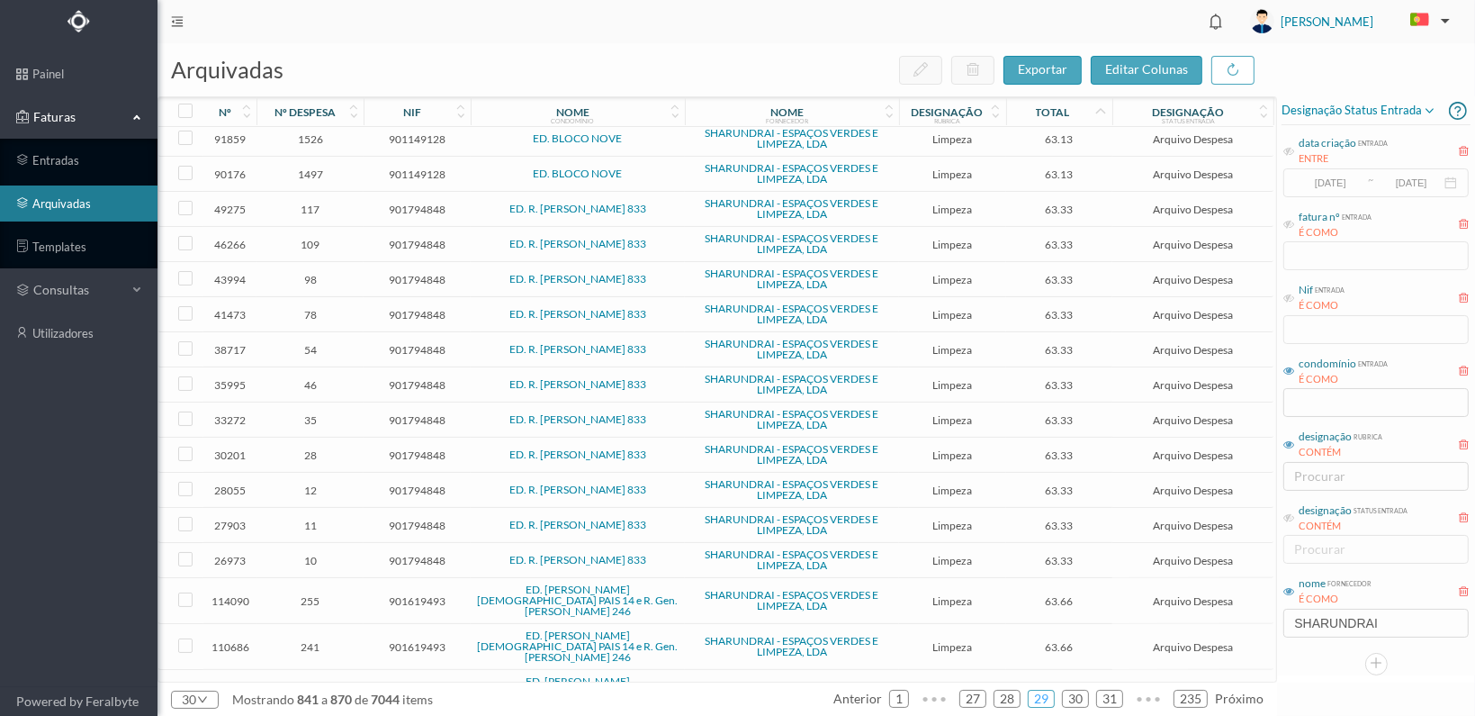
scroll to position [498, 0]
click at [1107, 694] on link "31" at bounding box center [1109, 698] width 25 height 27
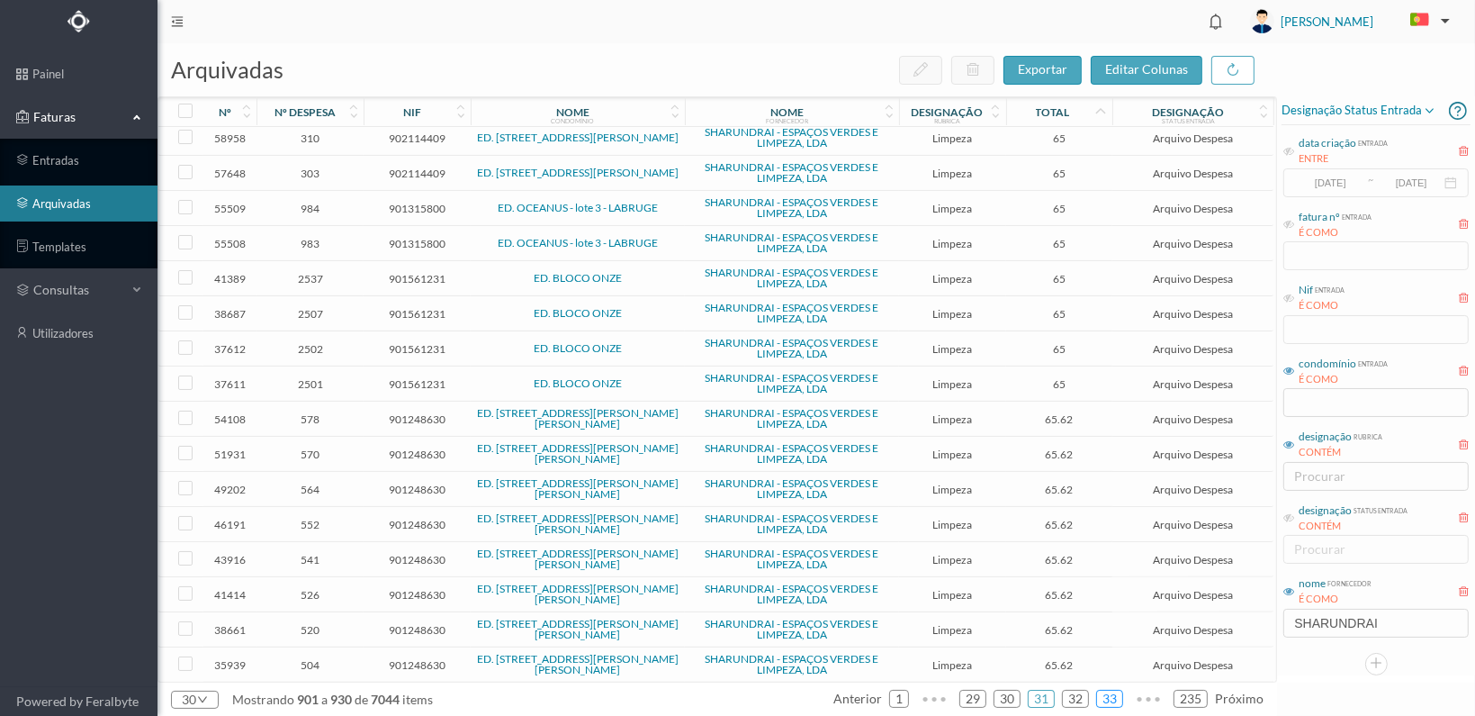
click at [1110, 696] on link "33" at bounding box center [1109, 698] width 25 height 27
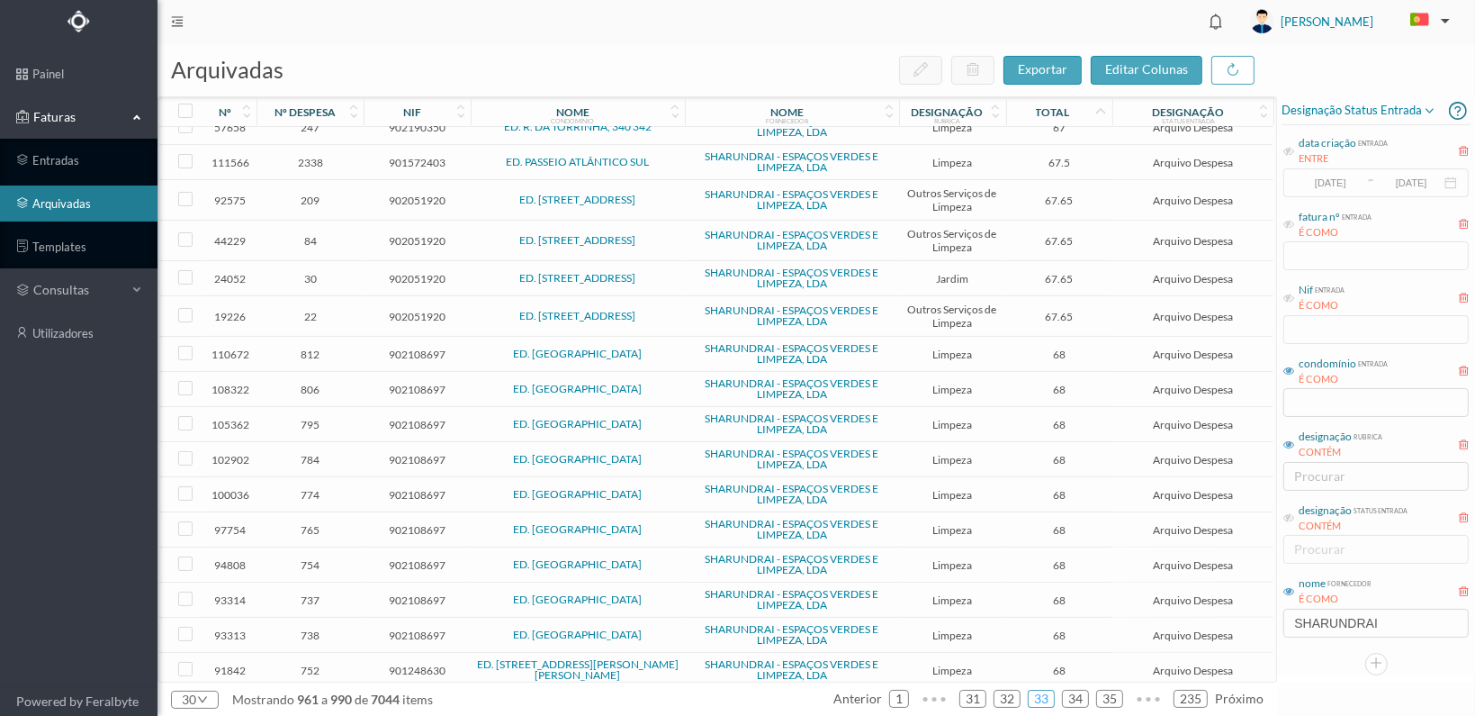
scroll to position [511, 0]
click at [1113, 698] on link "35" at bounding box center [1109, 698] width 25 height 27
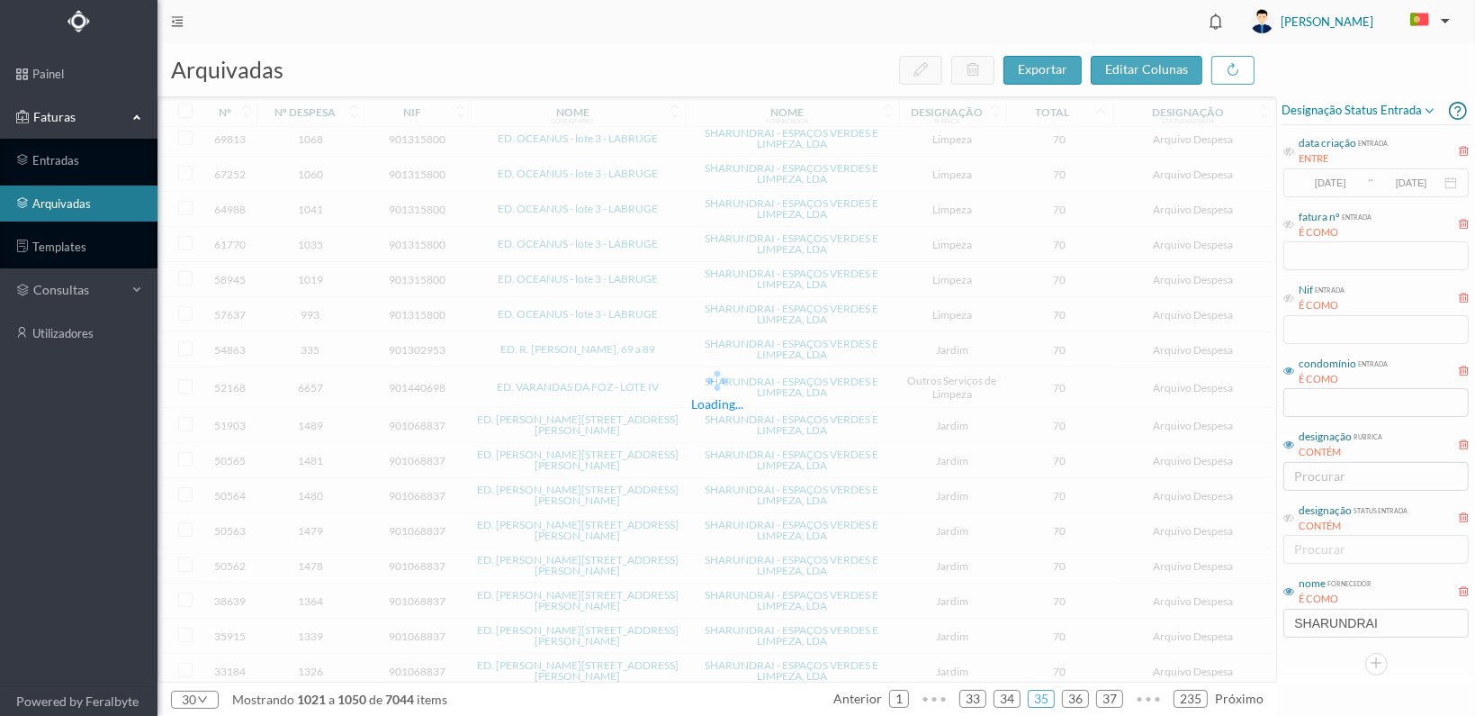
scroll to position [502, 0]
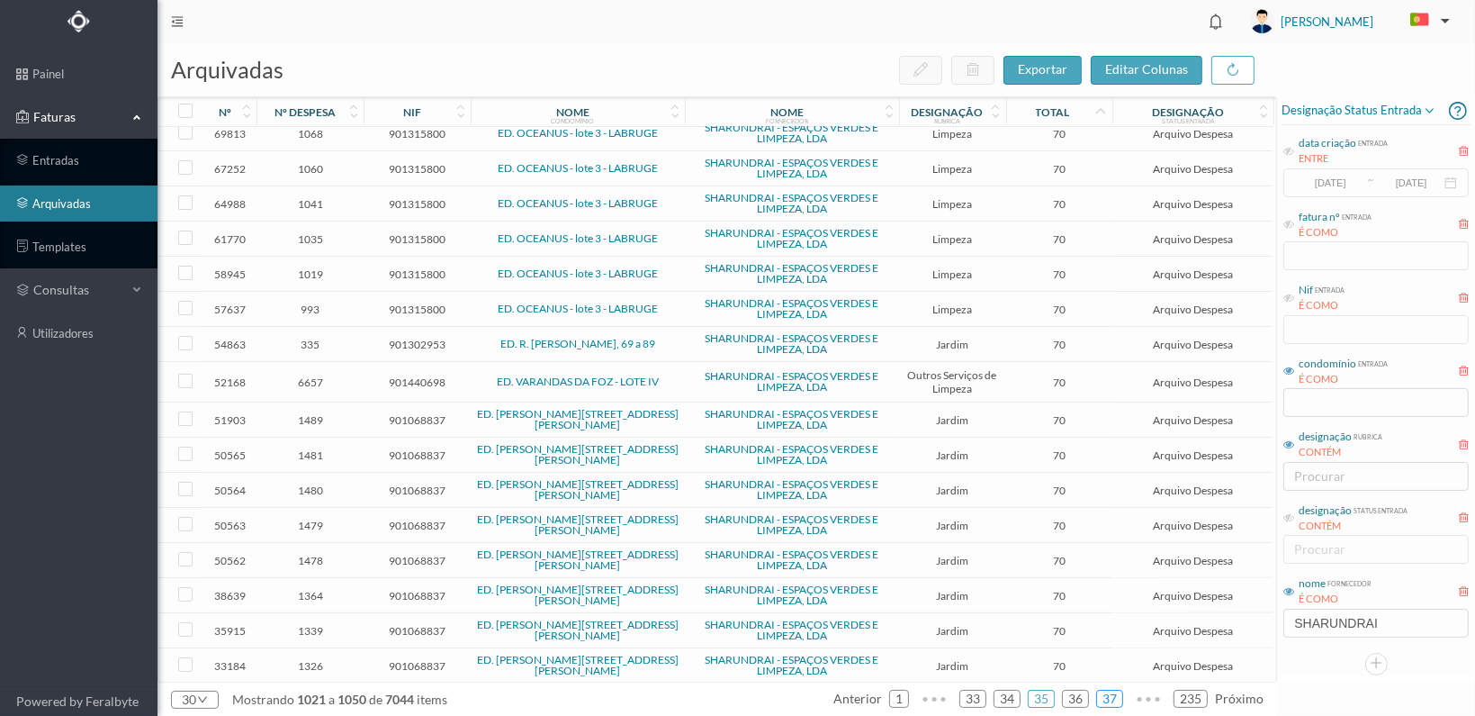
click at [1113, 695] on link "37" at bounding box center [1109, 698] width 25 height 27
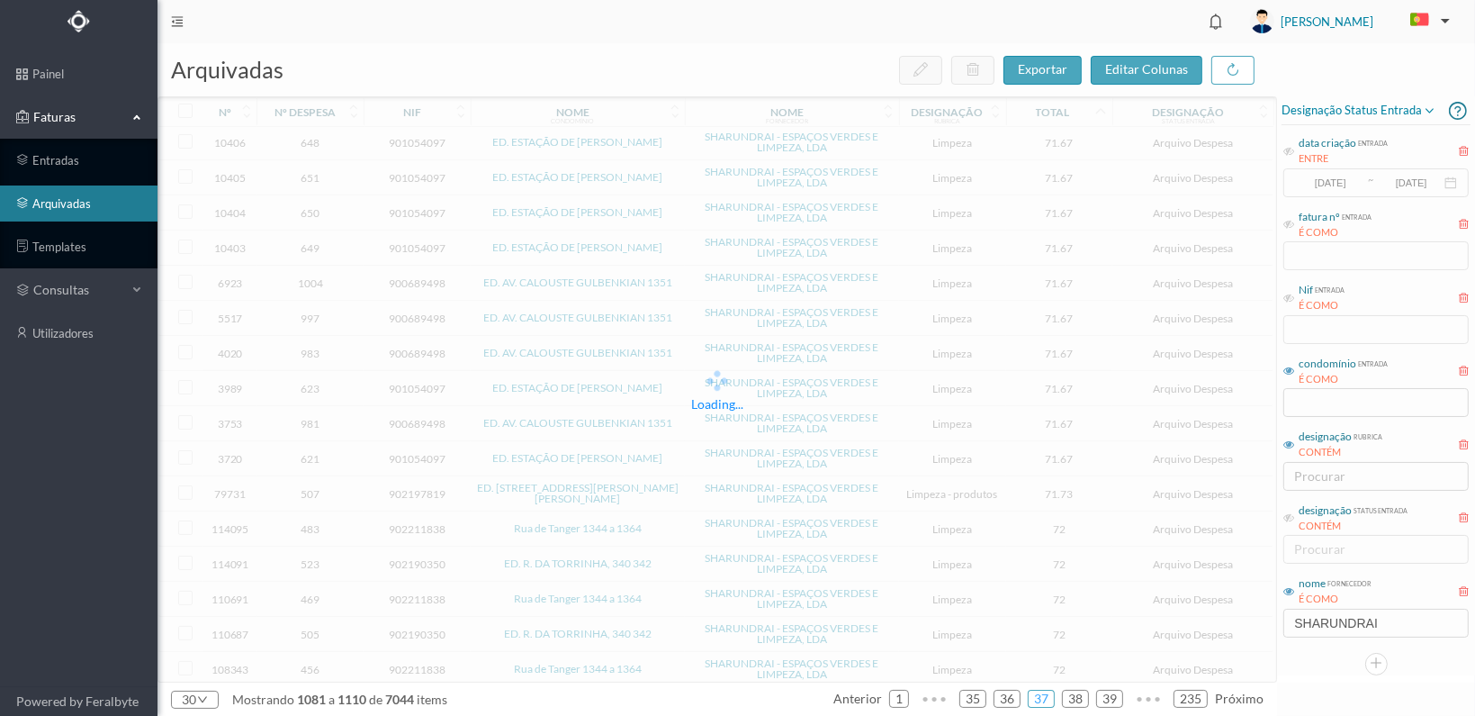
scroll to position [498, 0]
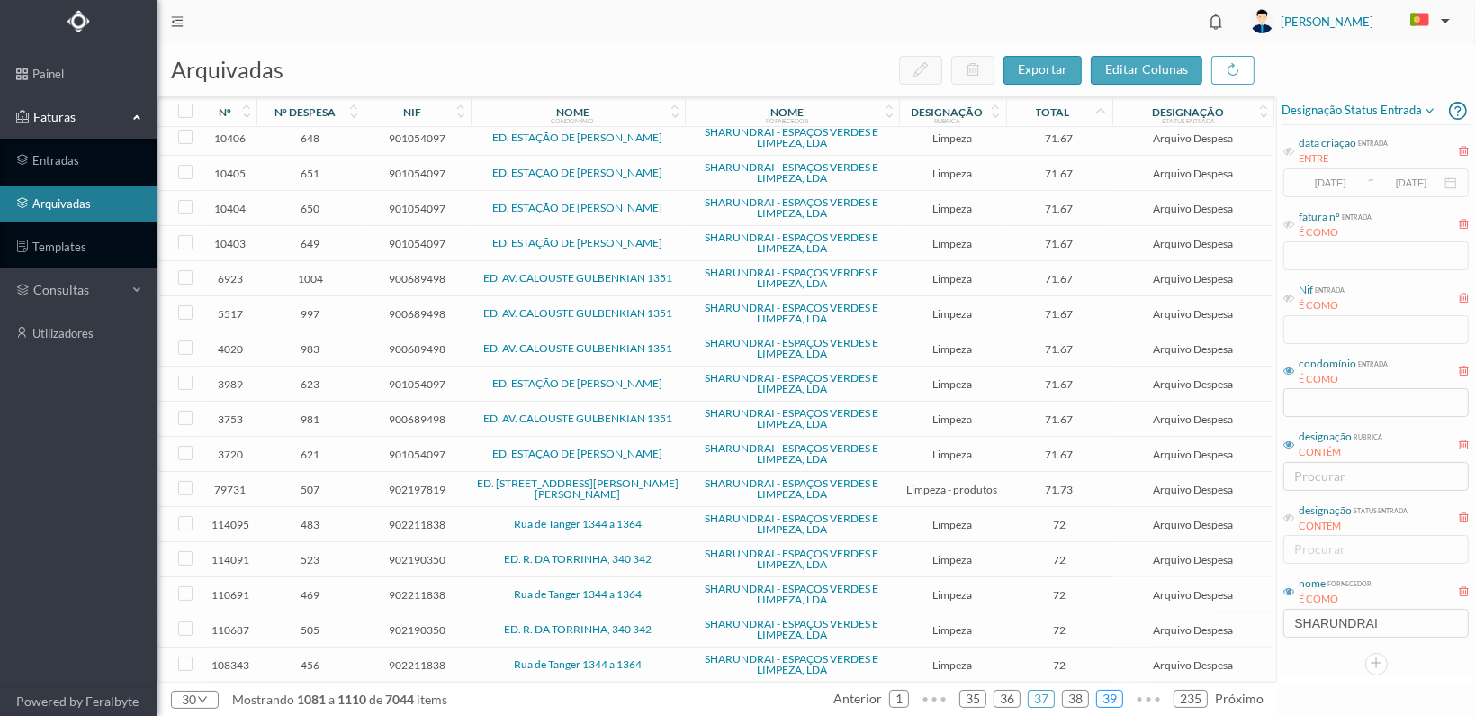
click at [1113, 699] on link "39" at bounding box center [1109, 698] width 25 height 27
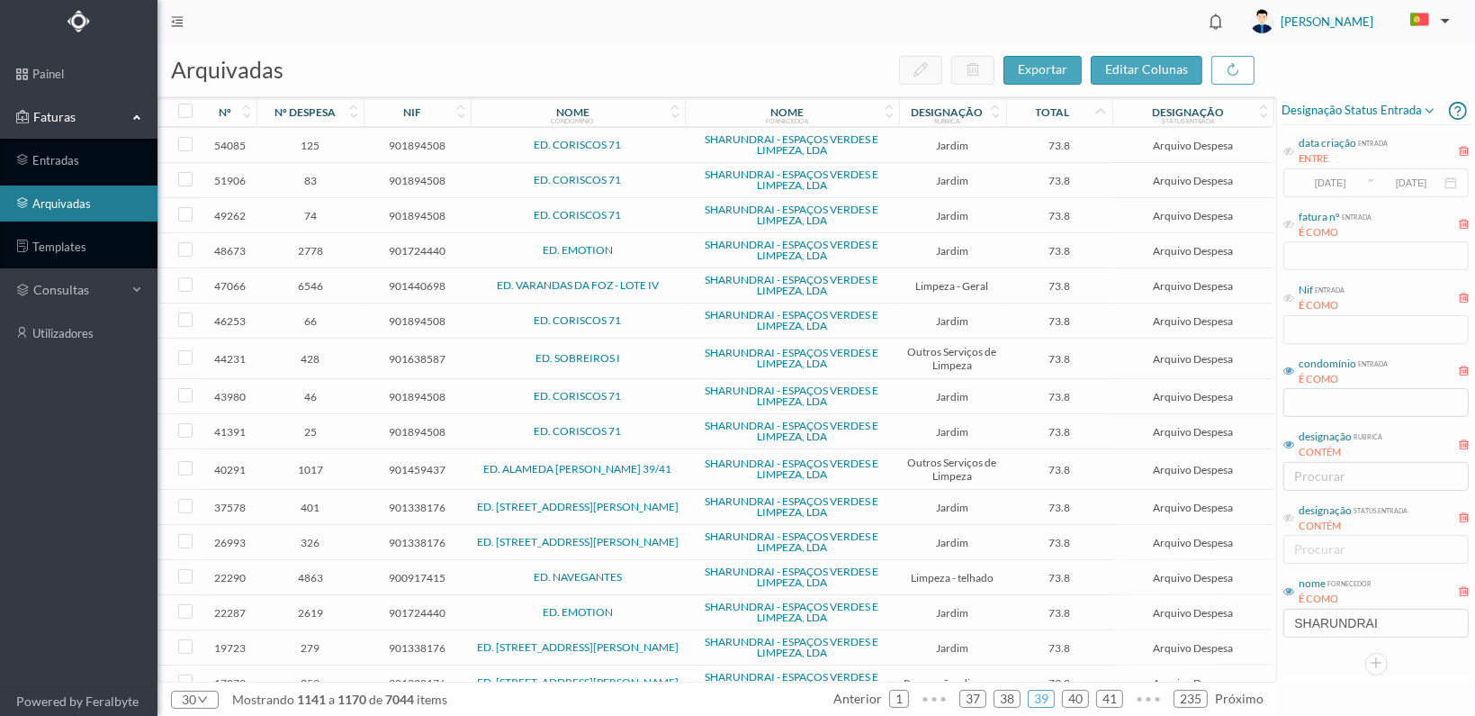
scroll to position [533, 0]
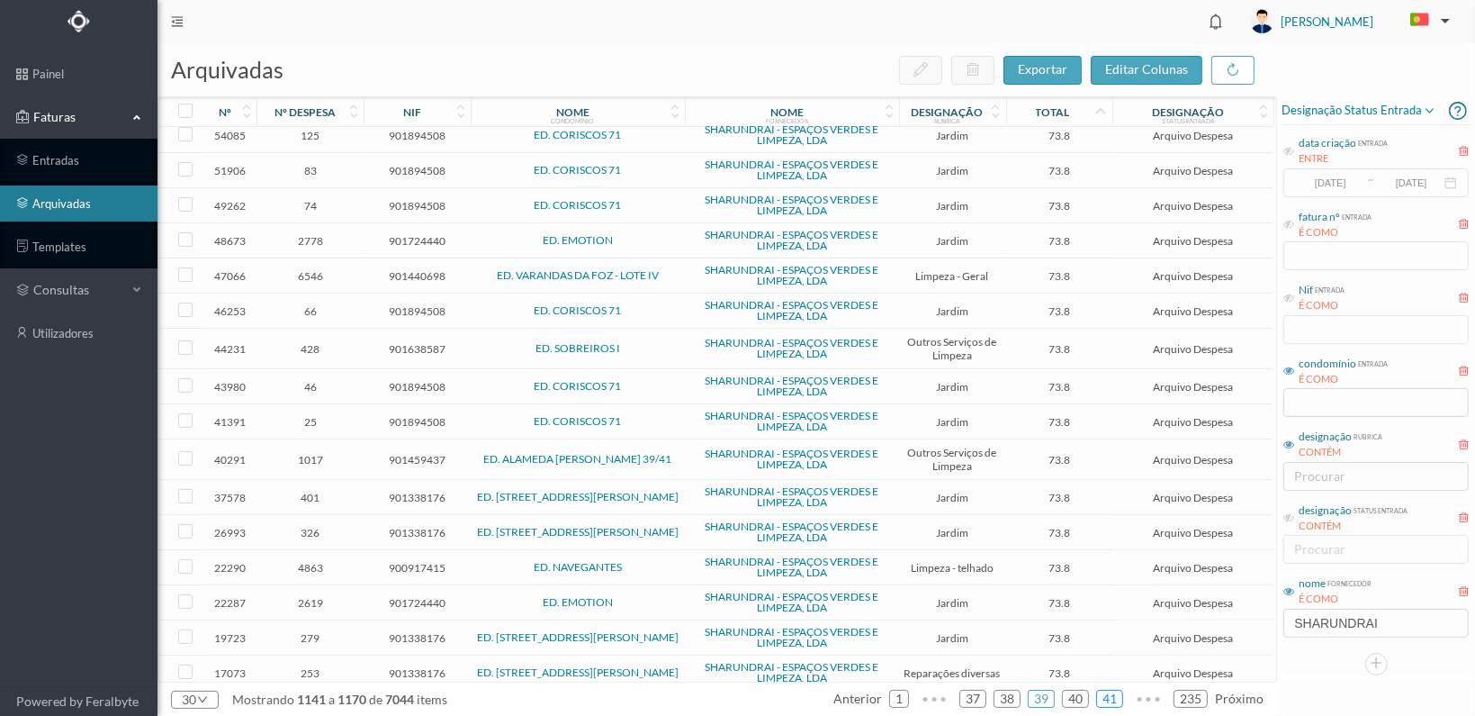
click at [1119, 695] on link "41" at bounding box center [1109, 698] width 25 height 27
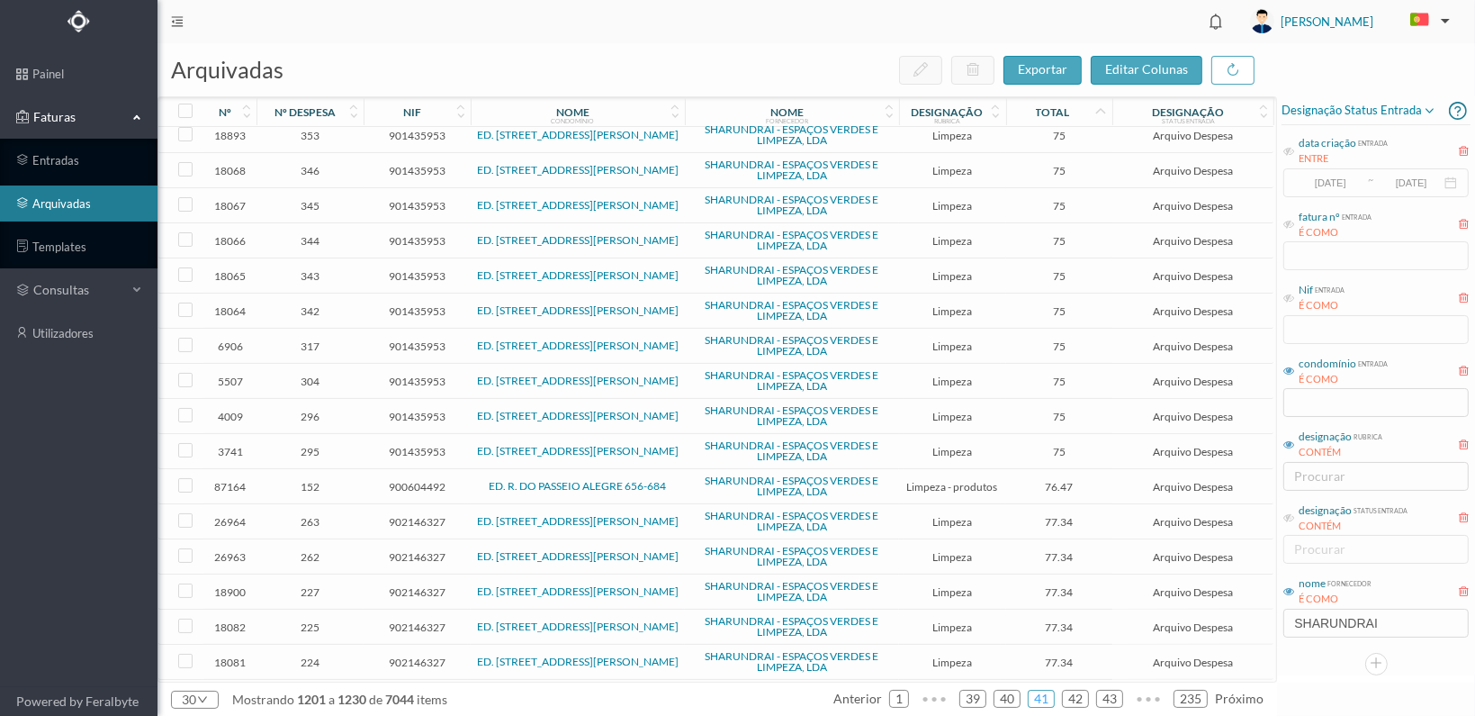
scroll to position [498, 0]
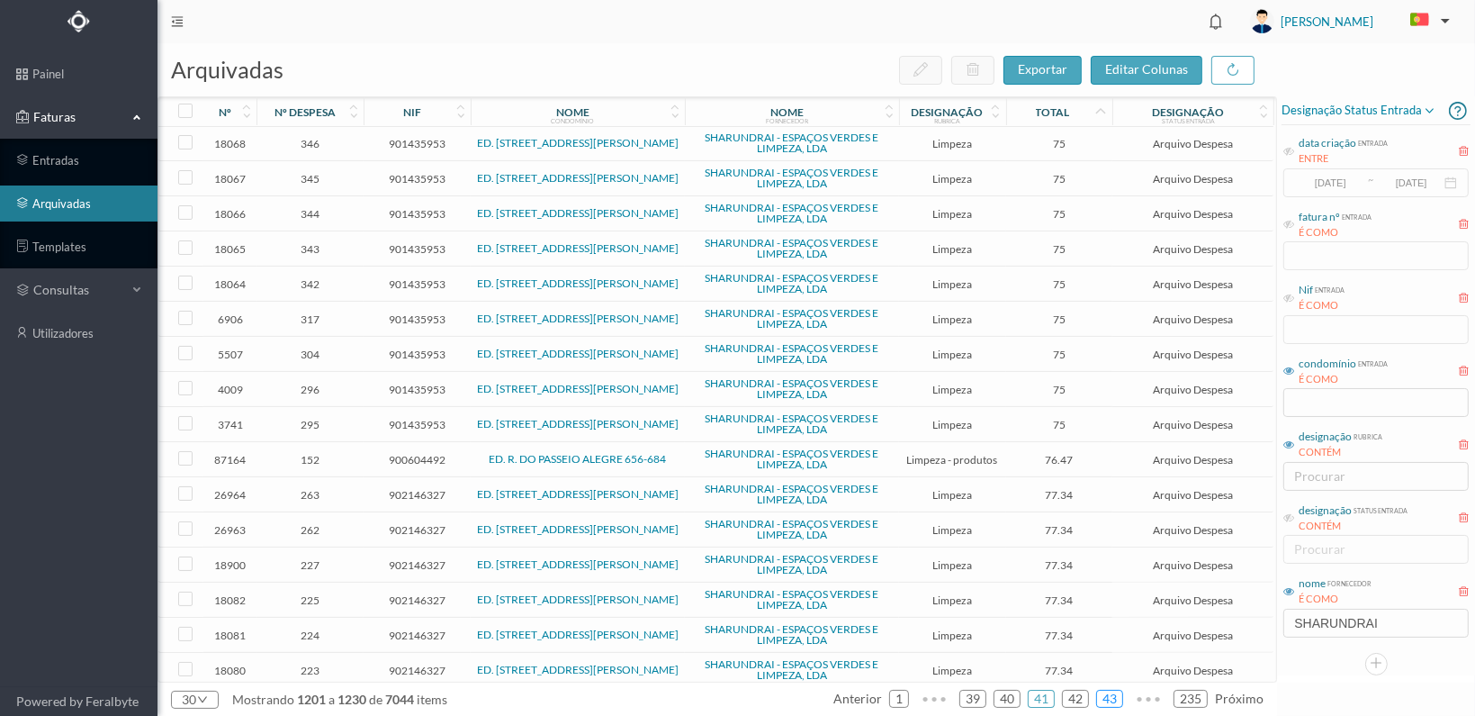
click at [1117, 700] on link "43" at bounding box center [1109, 698] width 25 height 27
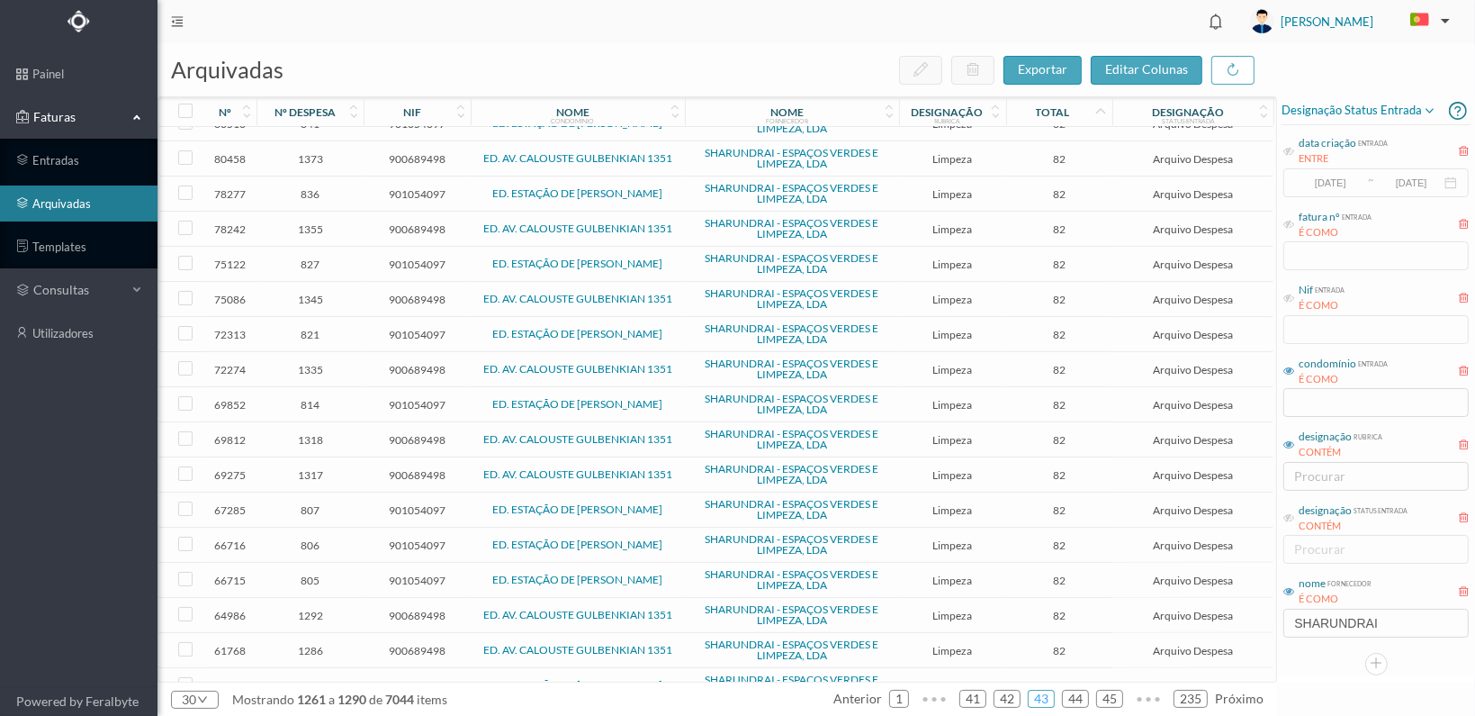
scroll to position [511, 0]
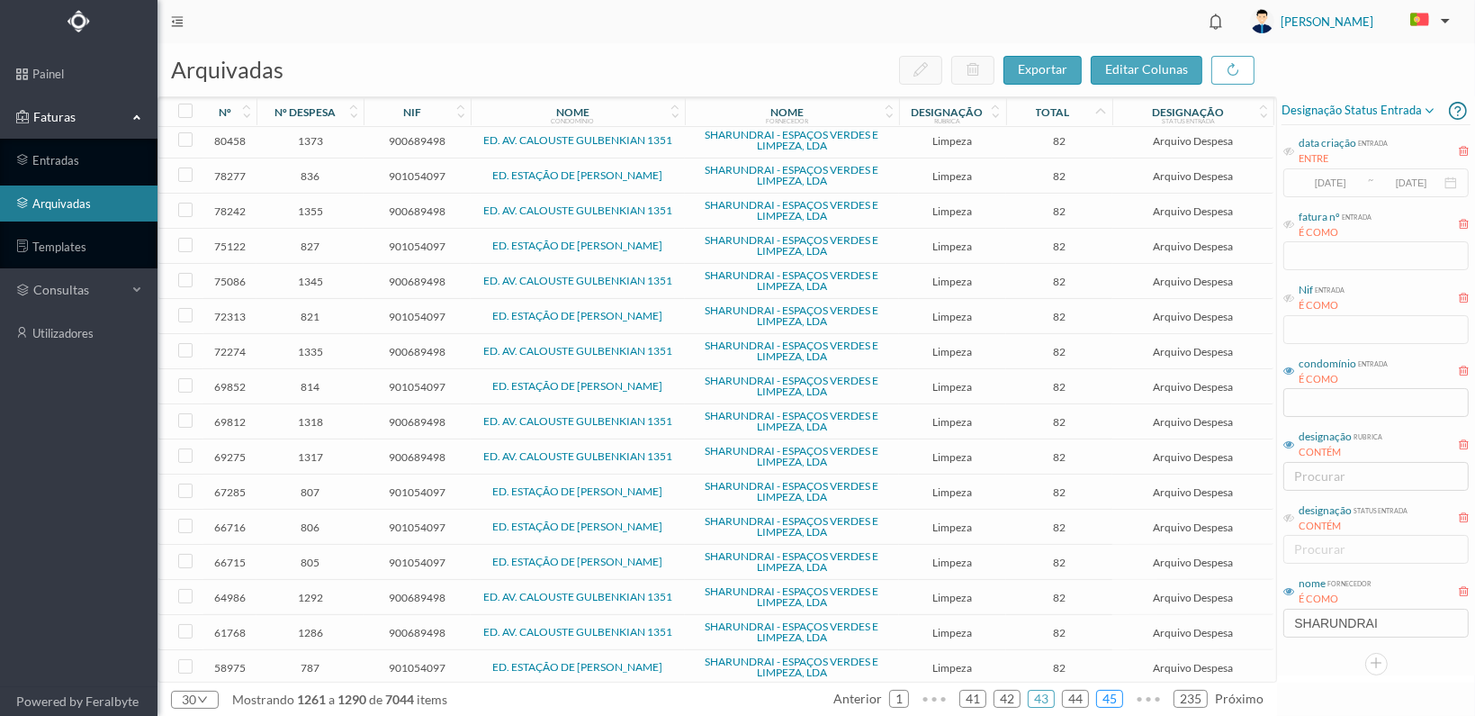
click at [1117, 698] on link "45" at bounding box center [1109, 698] width 25 height 27
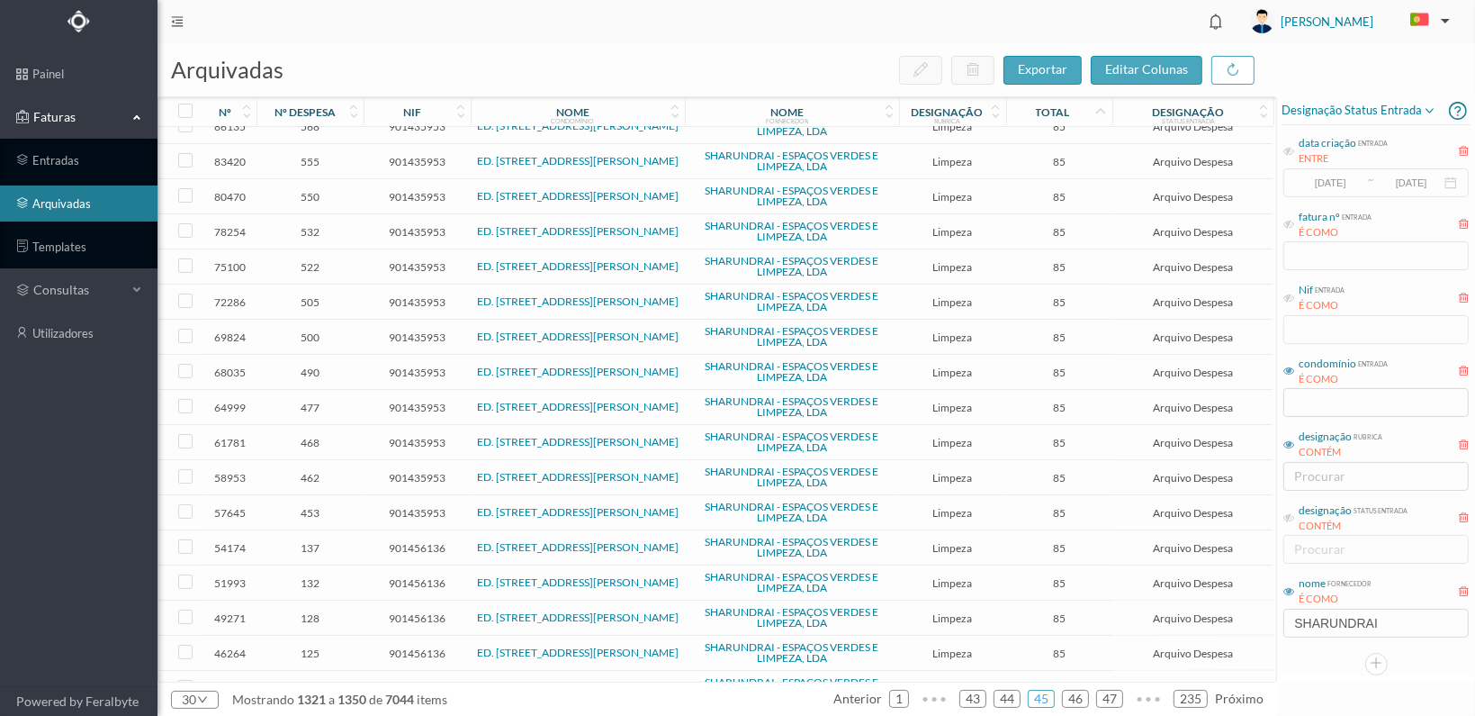
scroll to position [498, 0]
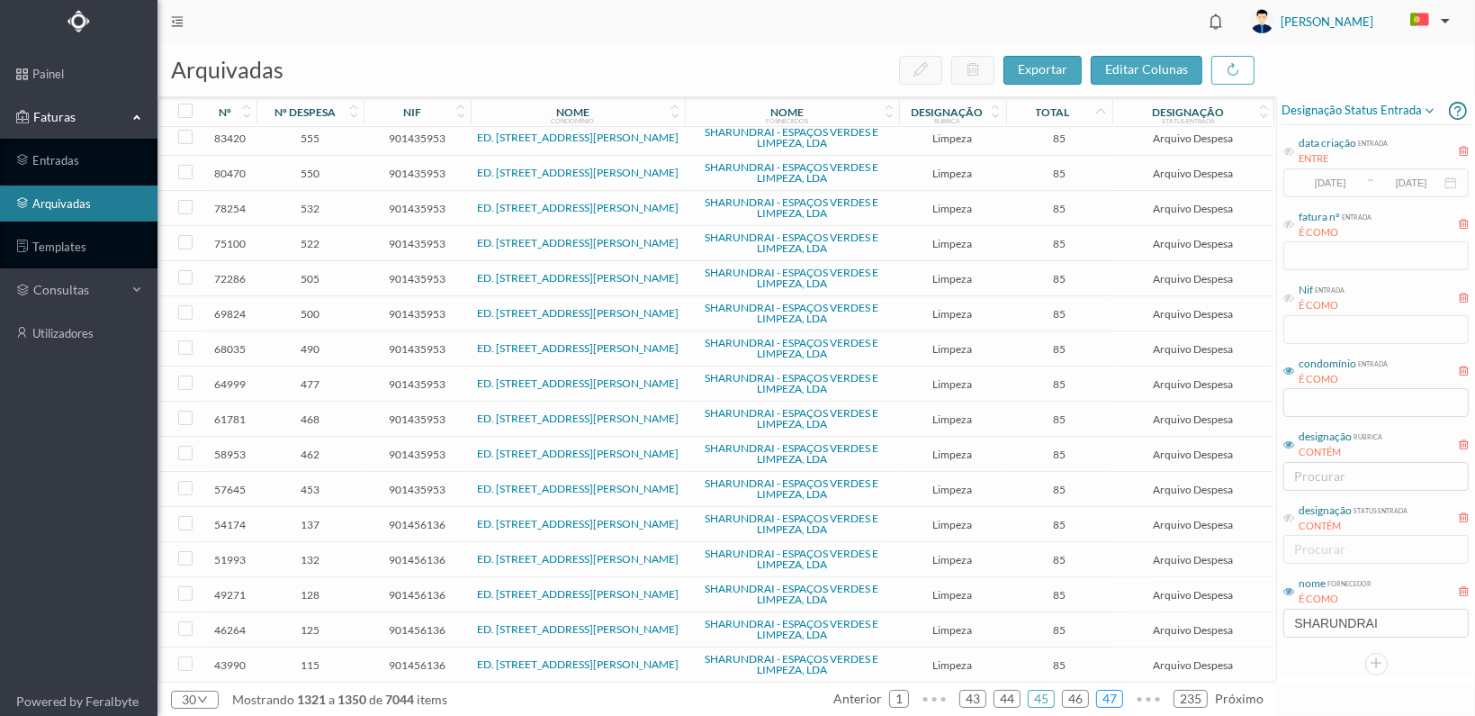
click at [1118, 697] on link "47" at bounding box center [1109, 698] width 25 height 27
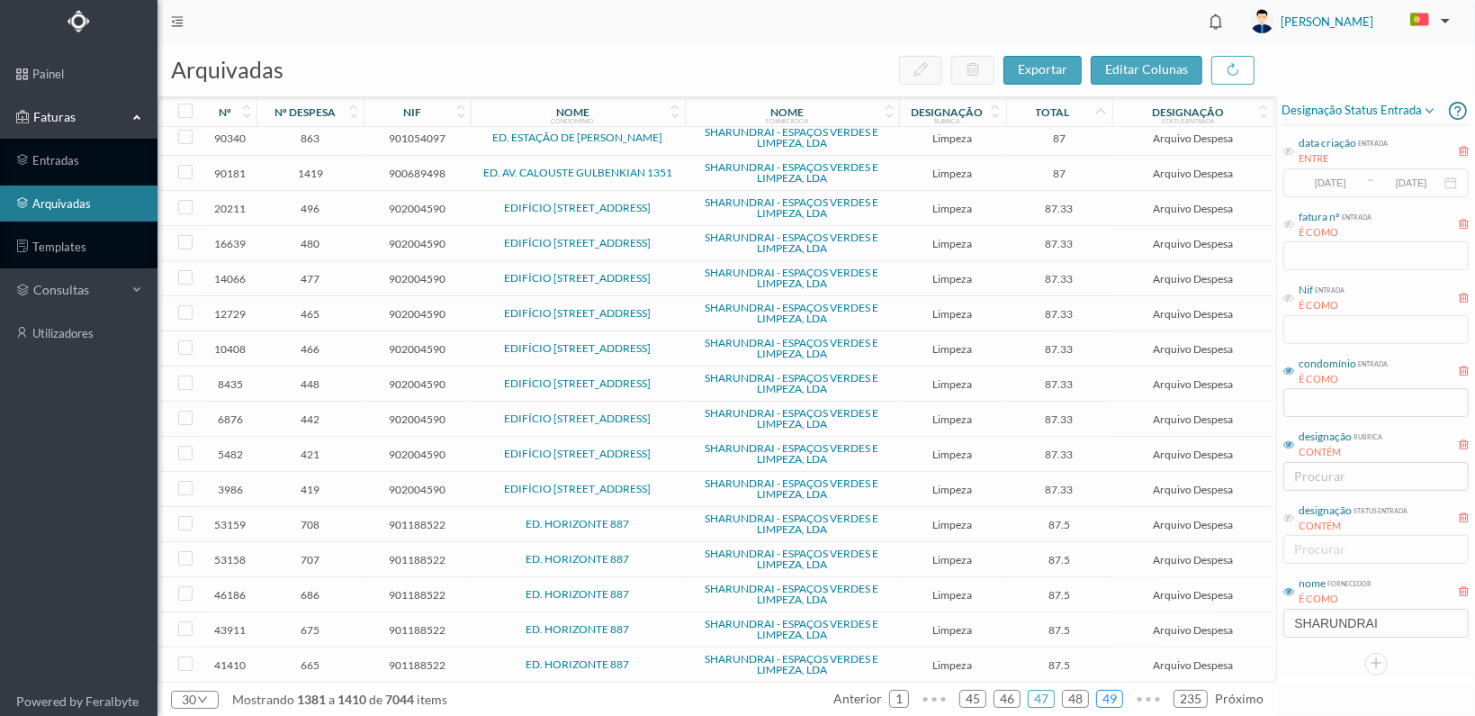
click at [1119, 699] on link "49" at bounding box center [1109, 698] width 25 height 27
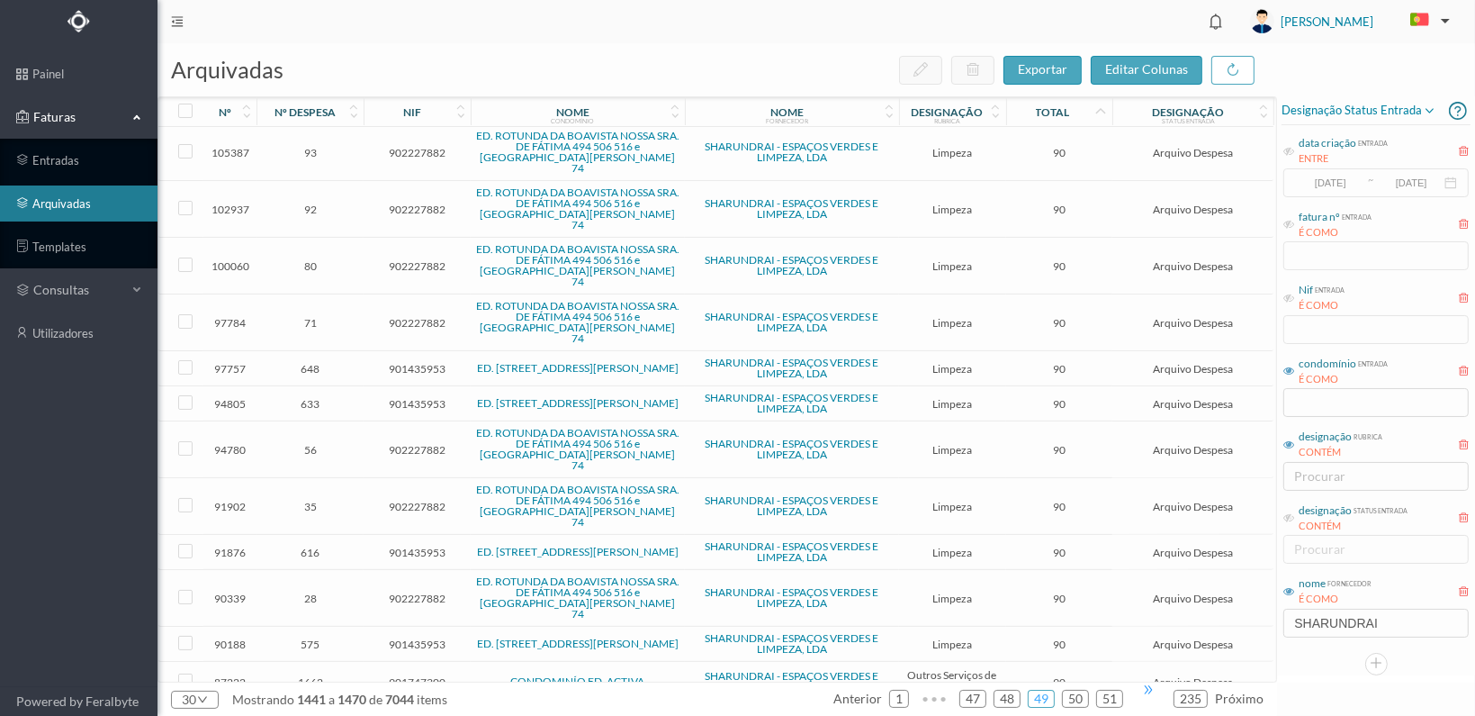
scroll to position [542, 0]
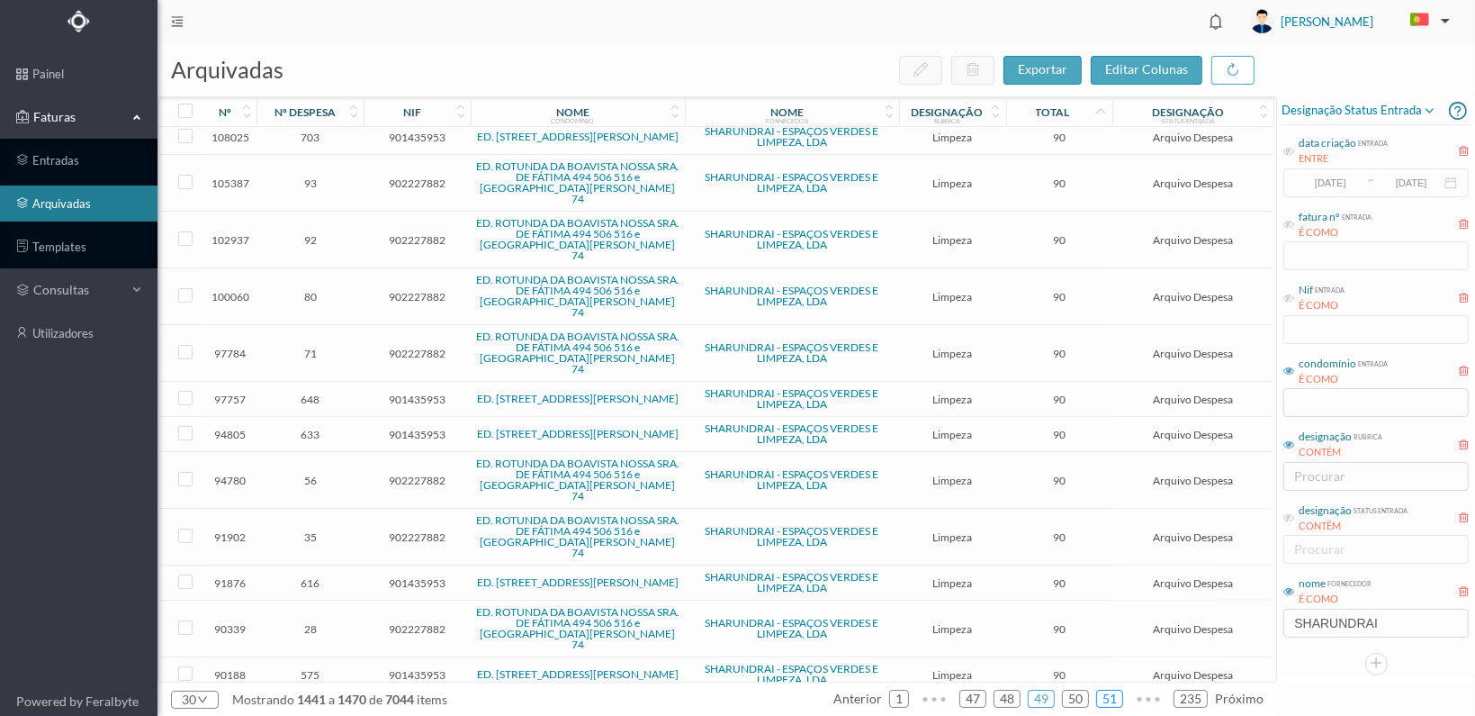
click at [1114, 696] on link "51" at bounding box center [1109, 698] width 25 height 27
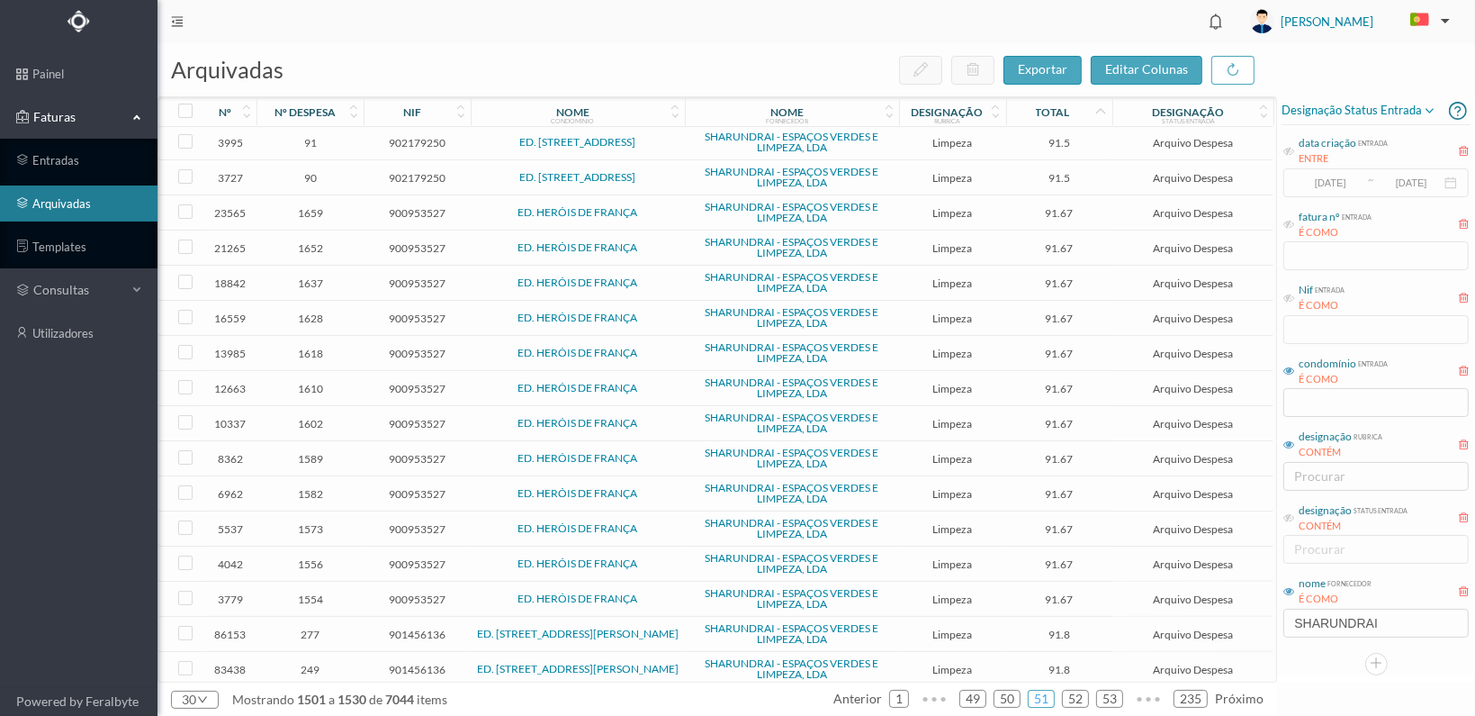
scroll to position [498, 0]
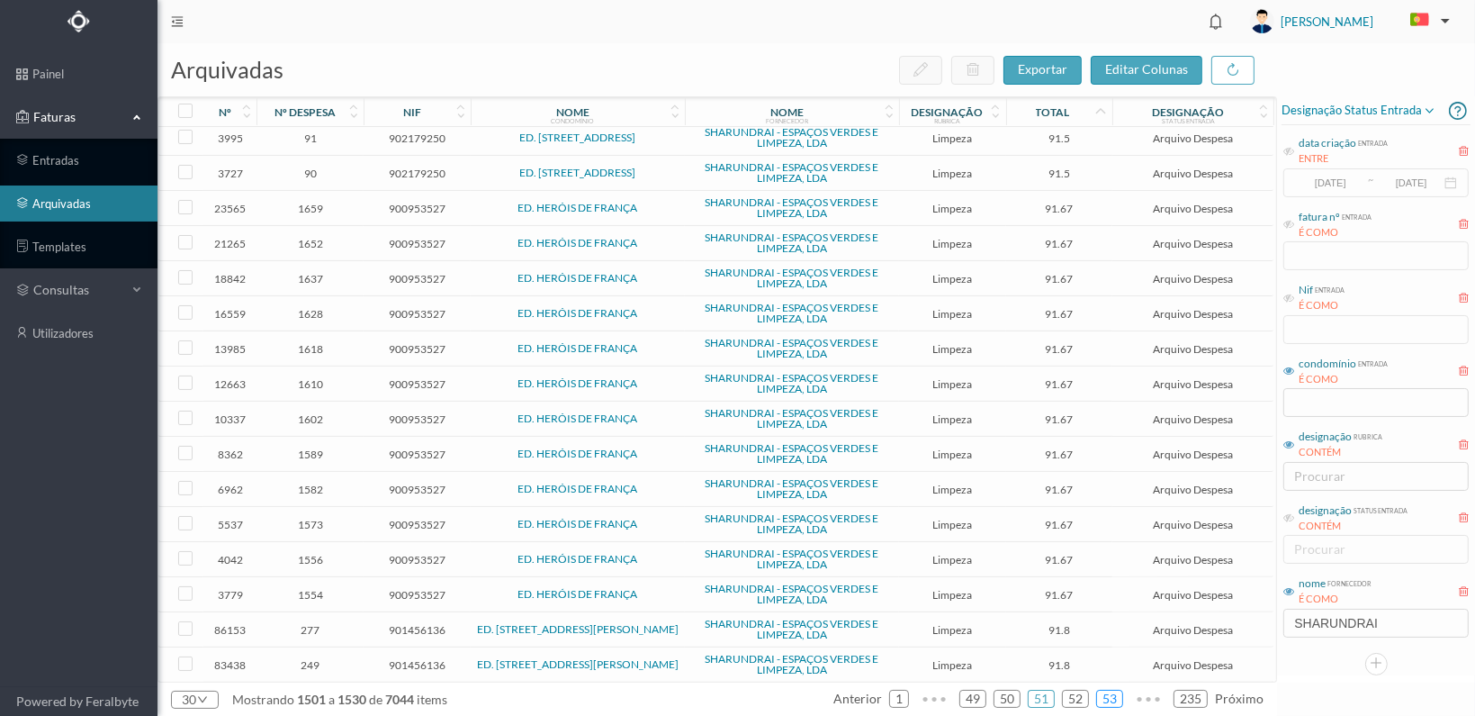
click at [1113, 699] on link "53" at bounding box center [1109, 698] width 25 height 27
click at [1112, 699] on link "55" at bounding box center [1109, 698] width 25 height 27
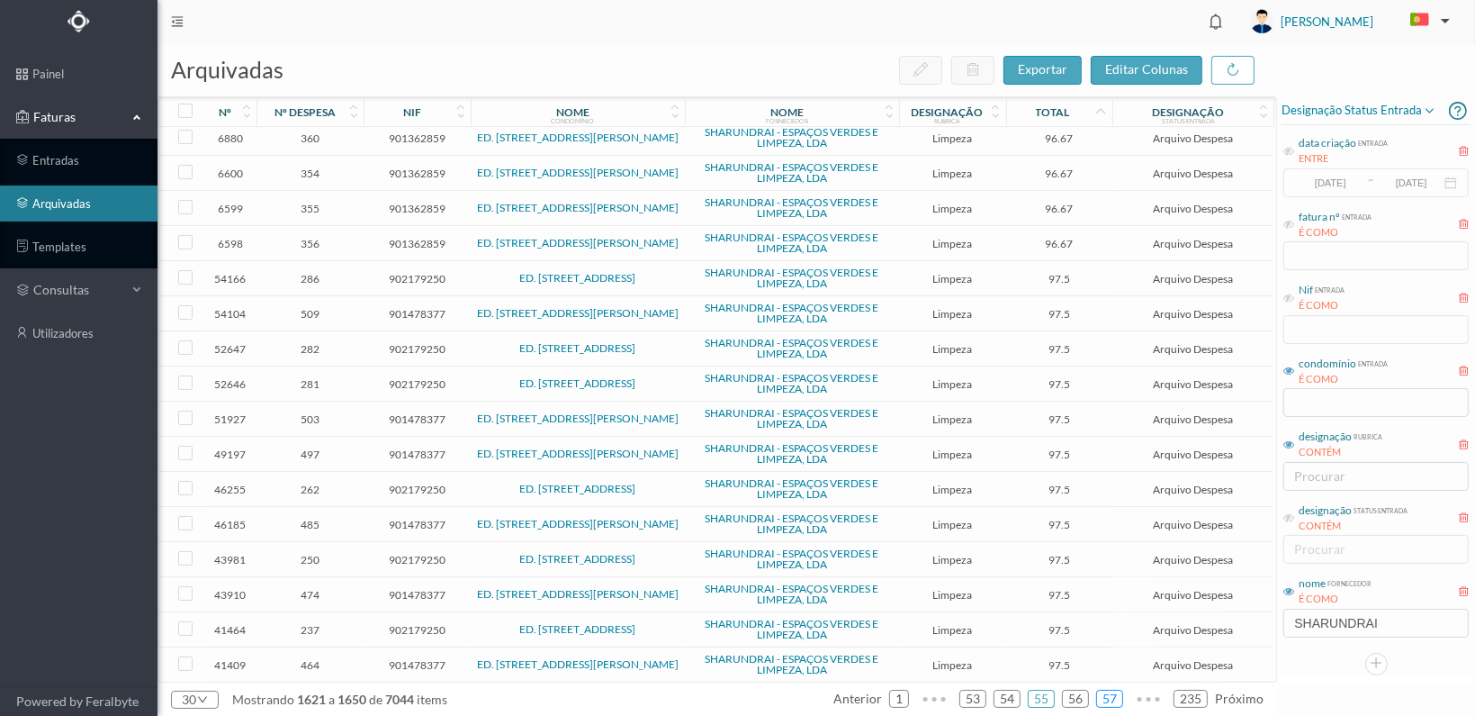
click at [1113, 697] on link "57" at bounding box center [1109, 698] width 25 height 27
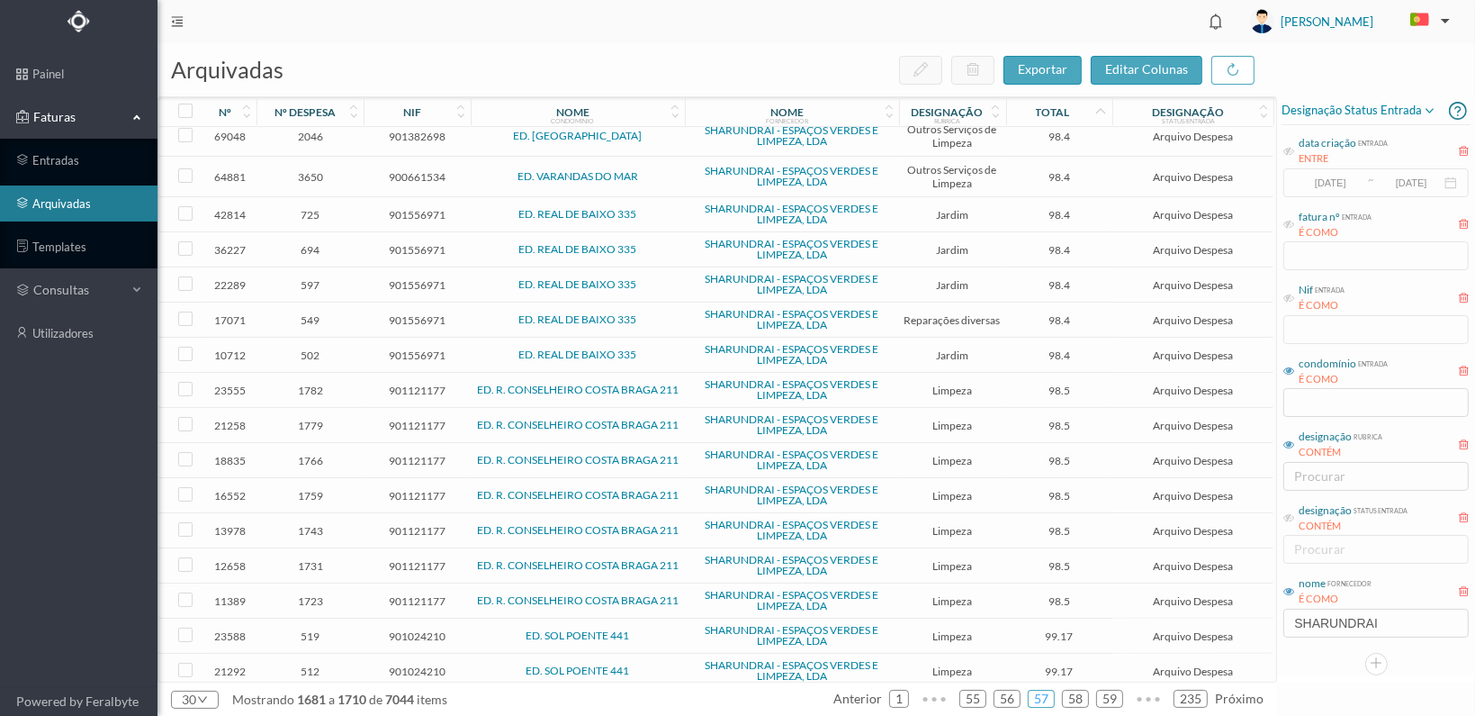
scroll to position [434, 0]
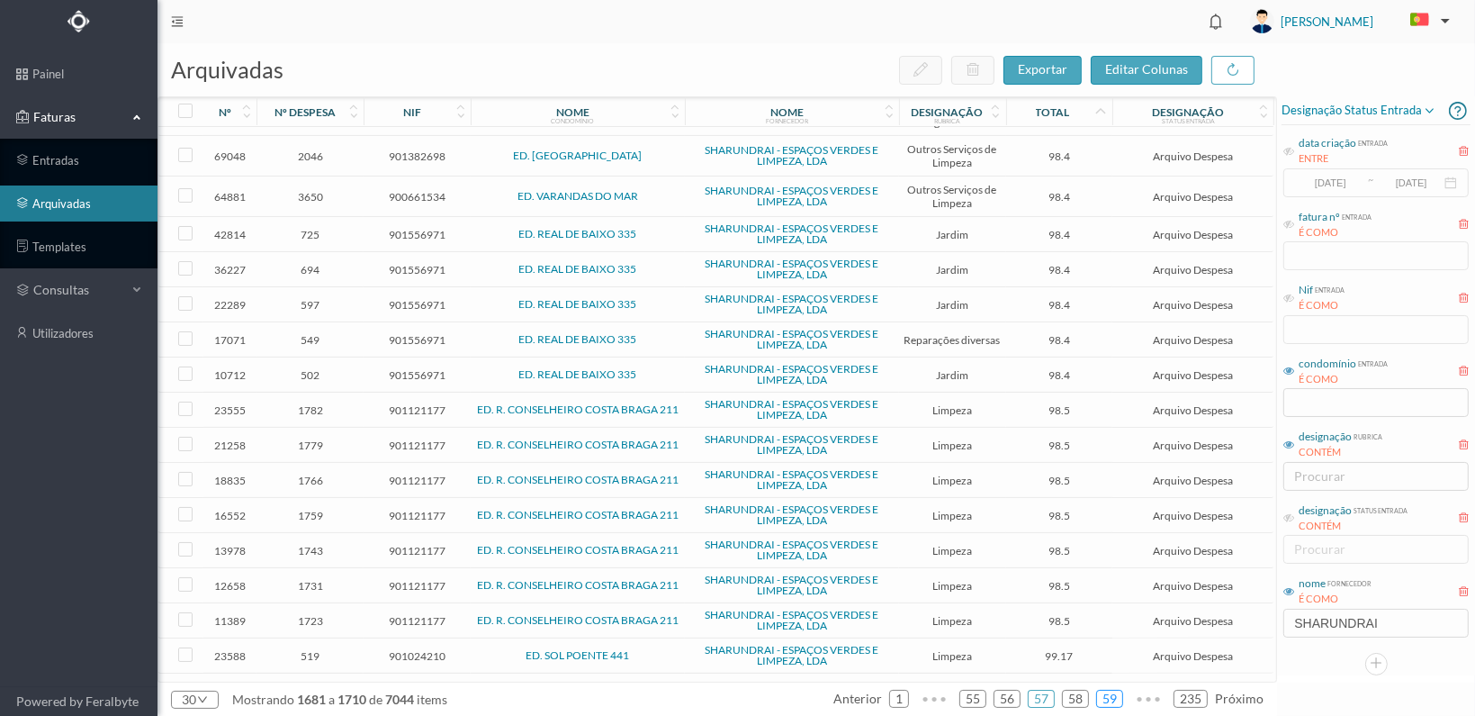
click at [1116, 692] on link "59" at bounding box center [1109, 698] width 25 height 27
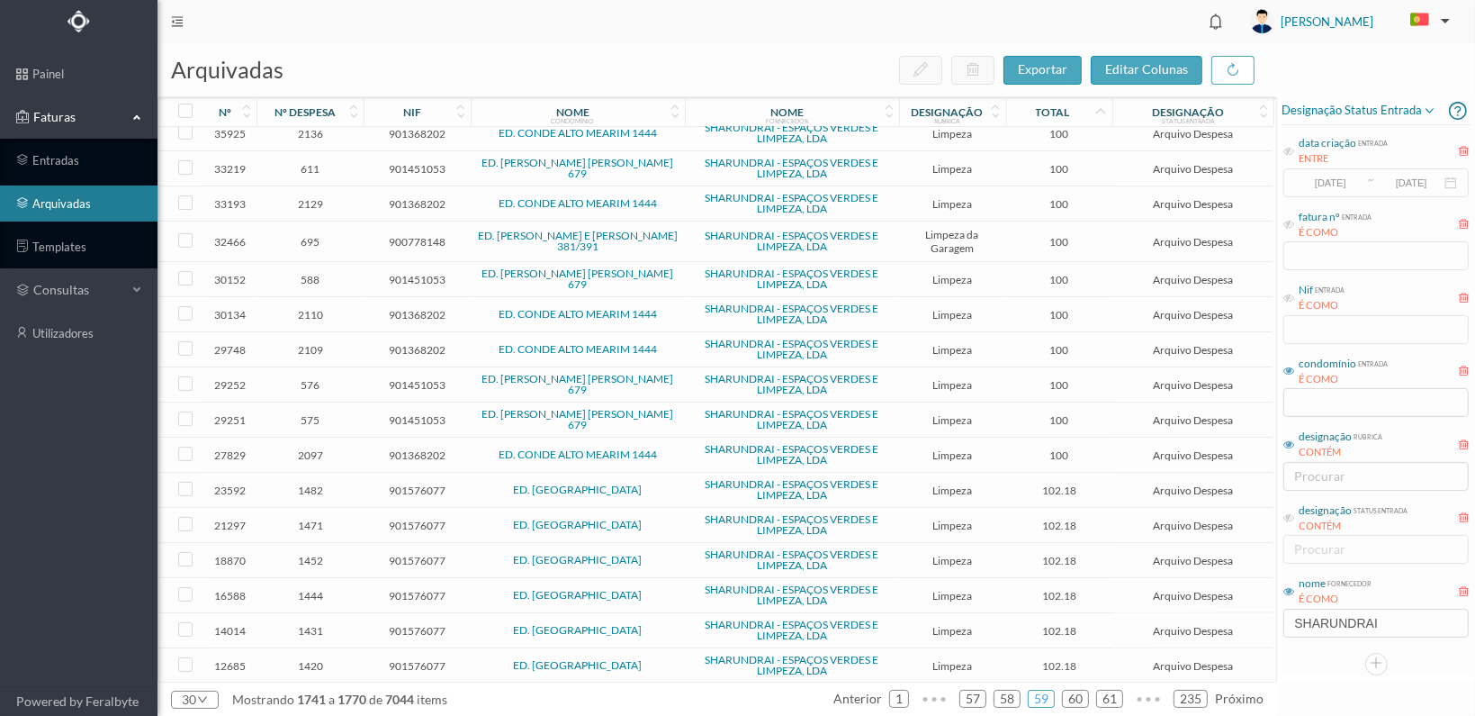
scroll to position [498, 0]
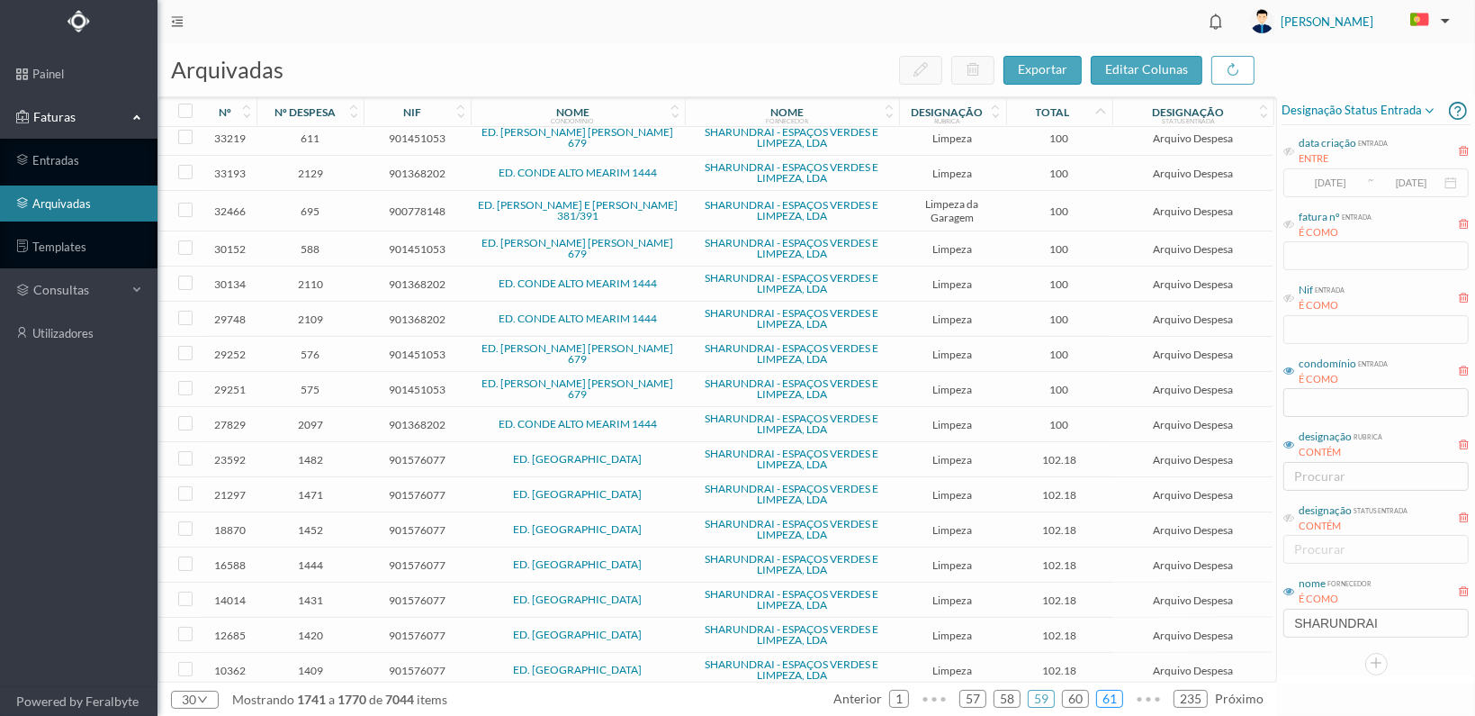
click at [1116, 694] on link "61" at bounding box center [1109, 698] width 25 height 27
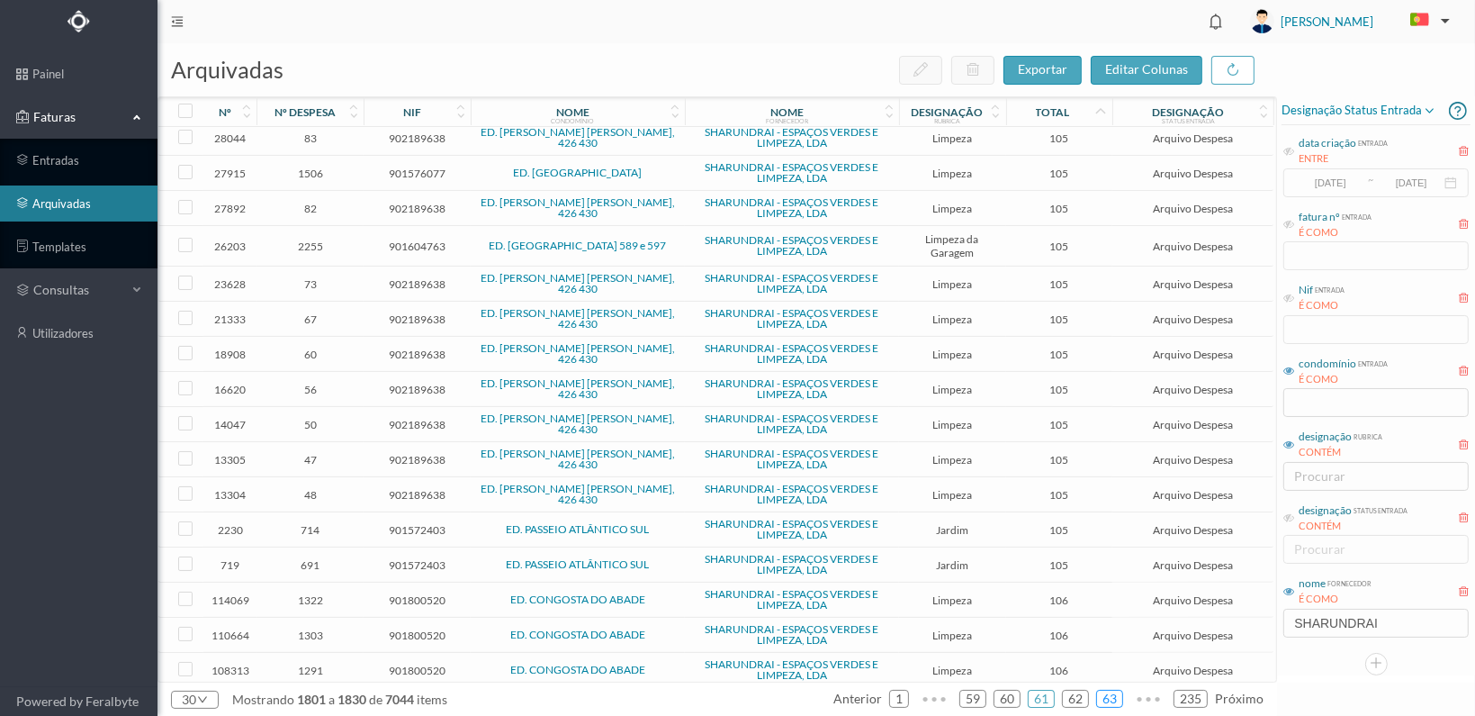
click at [1109, 692] on link "63" at bounding box center [1109, 698] width 25 height 27
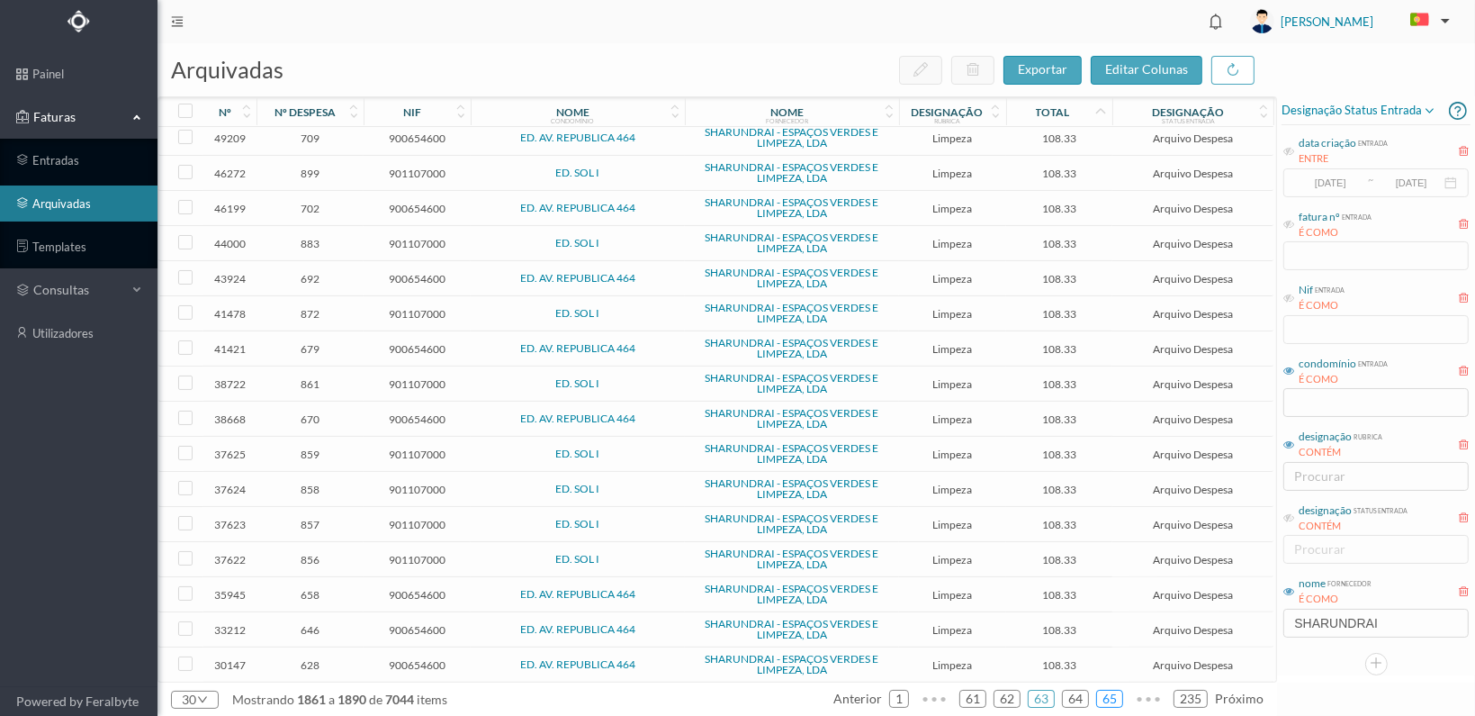
click at [1115, 692] on link "65" at bounding box center [1109, 698] width 25 height 27
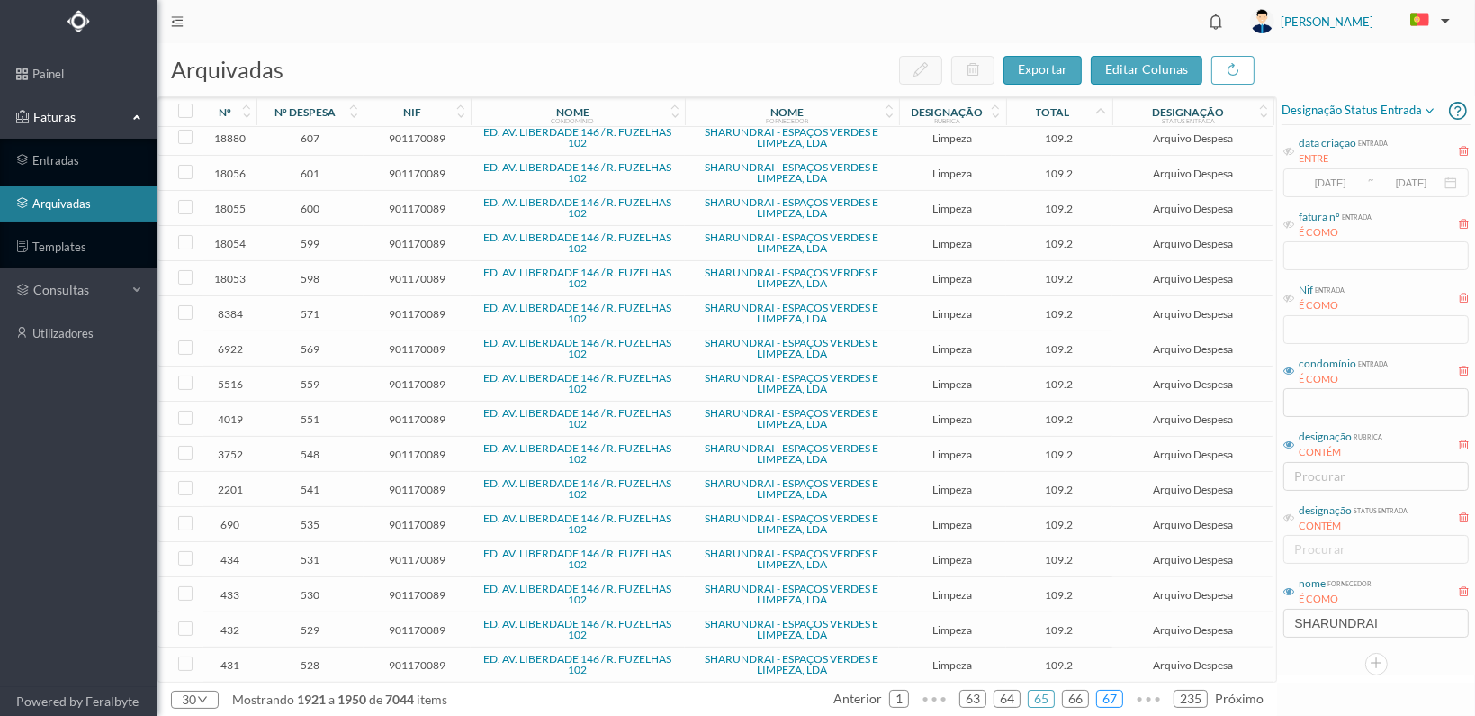
click at [1107, 697] on link "67" at bounding box center [1109, 698] width 25 height 27
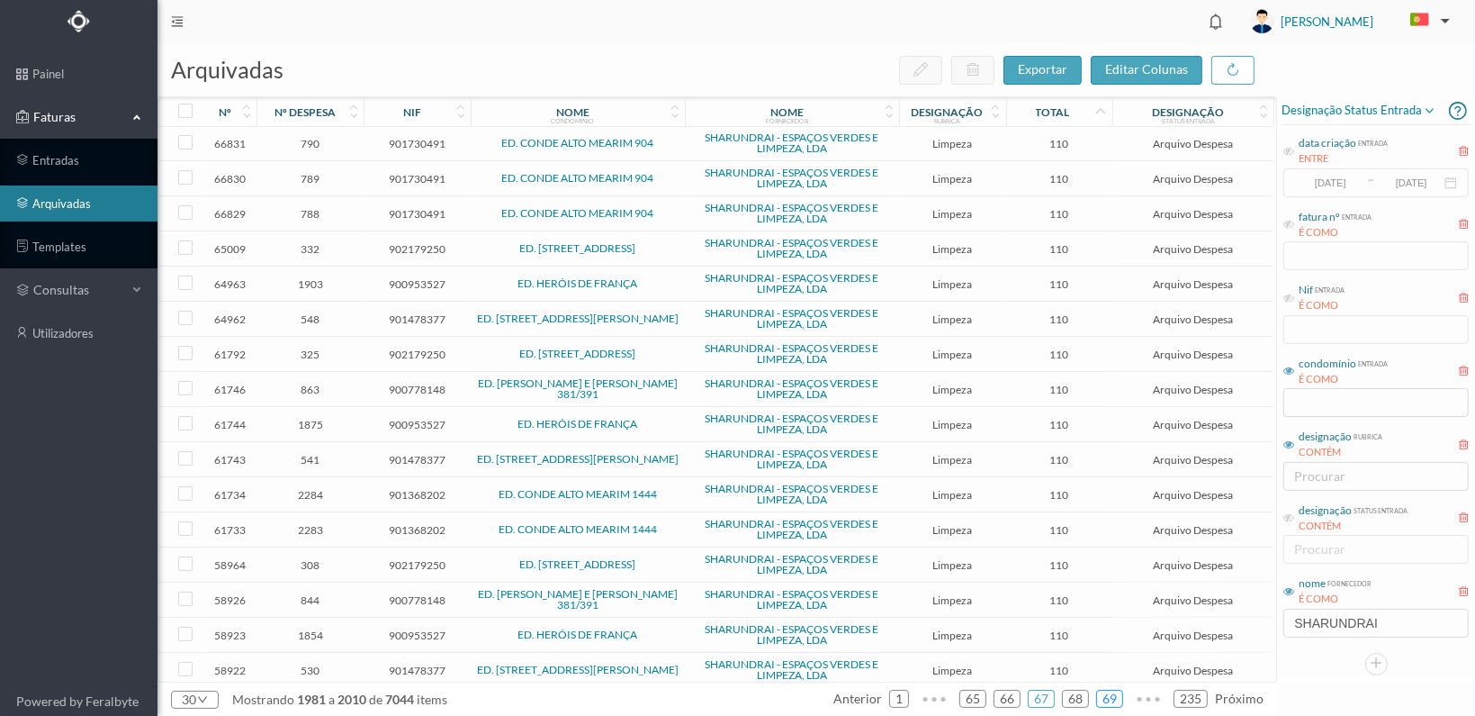
click at [1113, 700] on link "69" at bounding box center [1109, 698] width 25 height 27
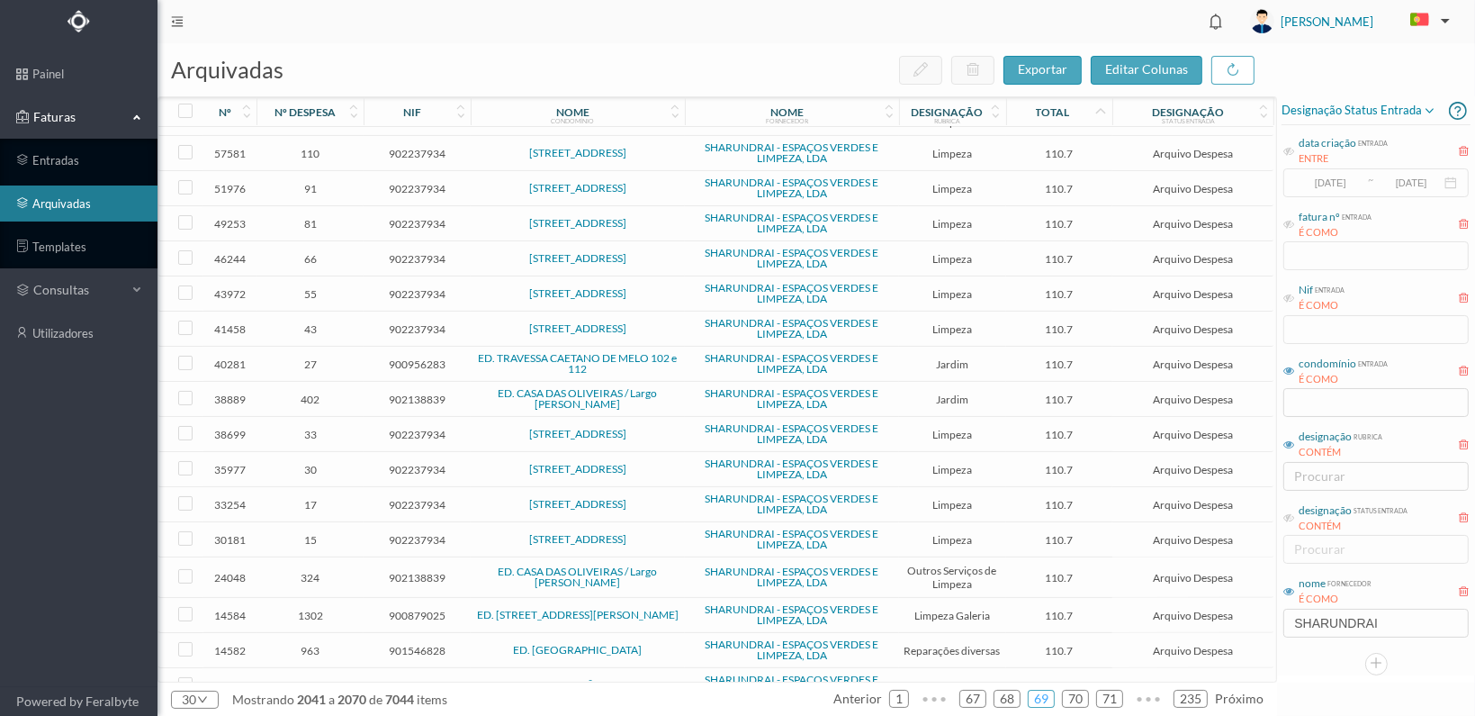
scroll to position [524, 0]
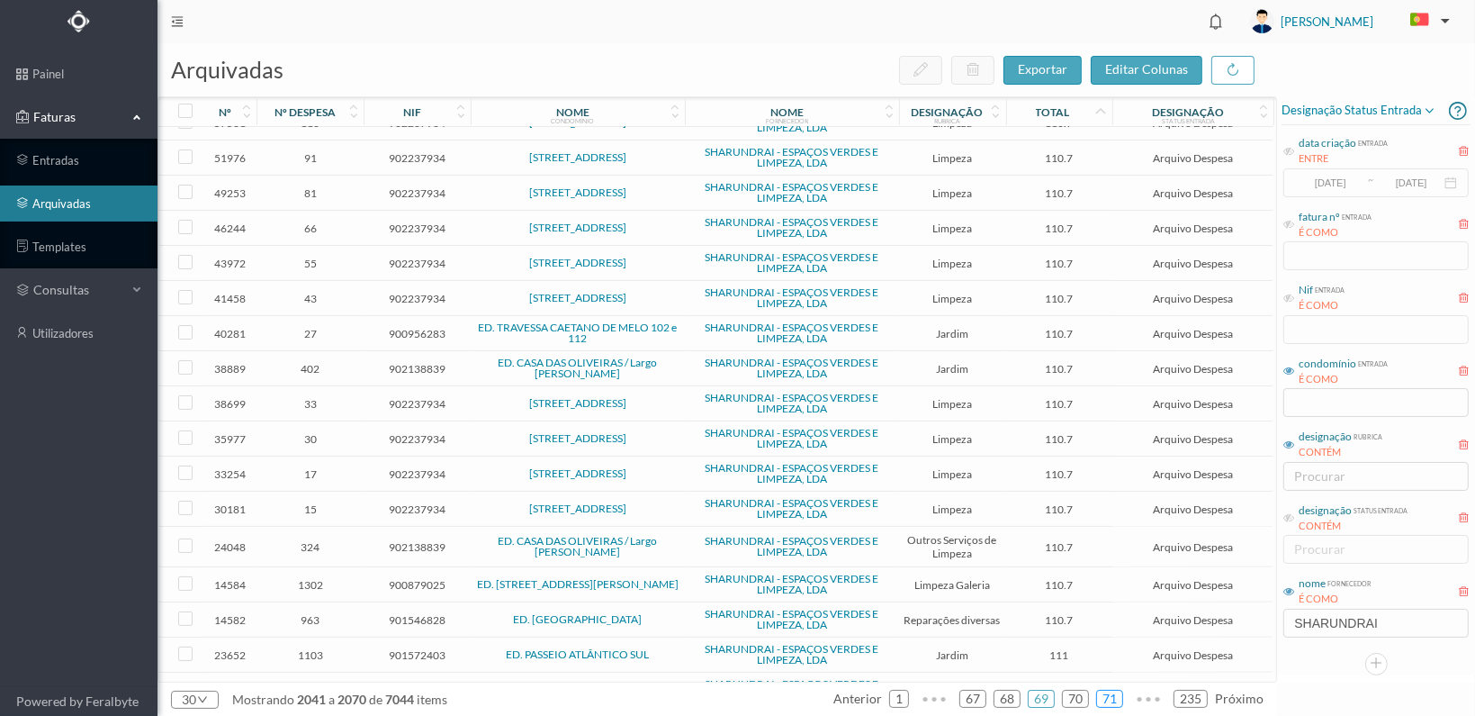
click at [1110, 696] on link "71" at bounding box center [1109, 698] width 25 height 27
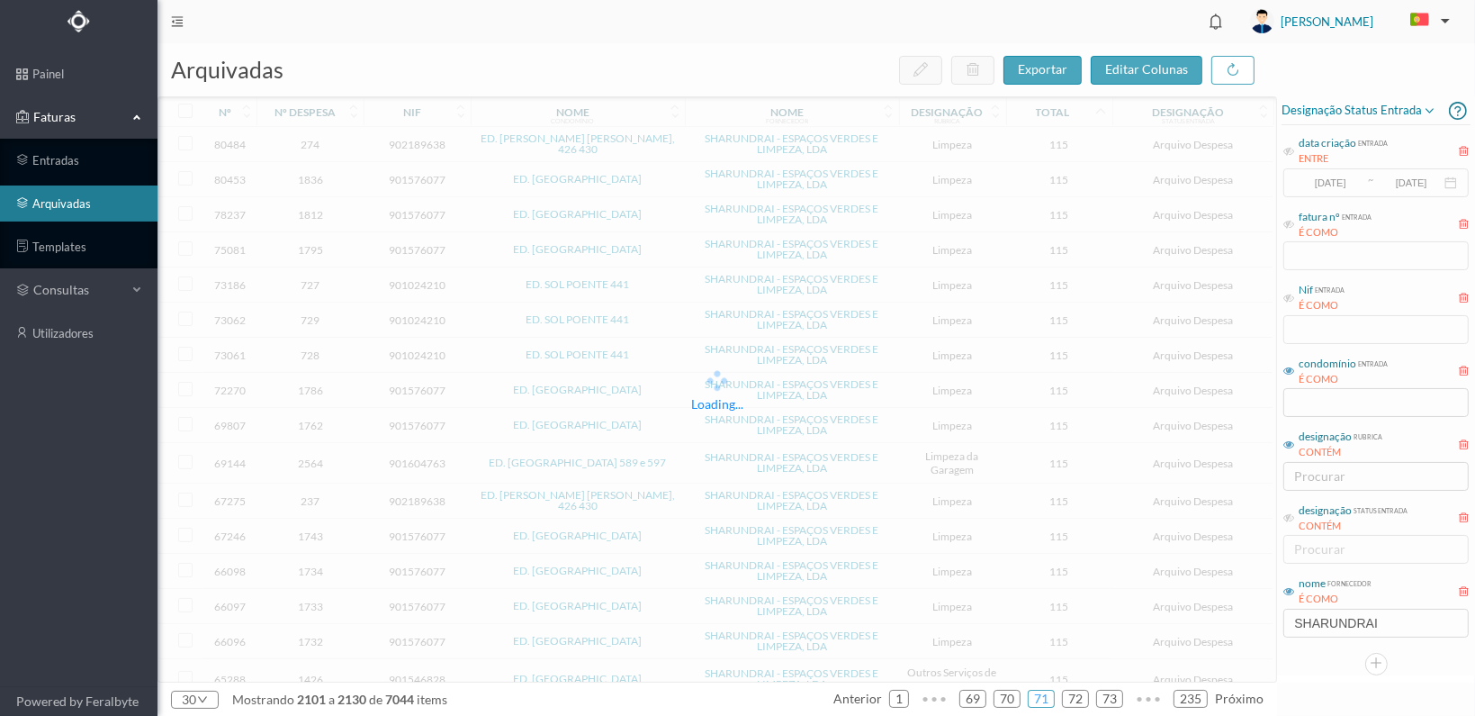
scroll to position [502, 0]
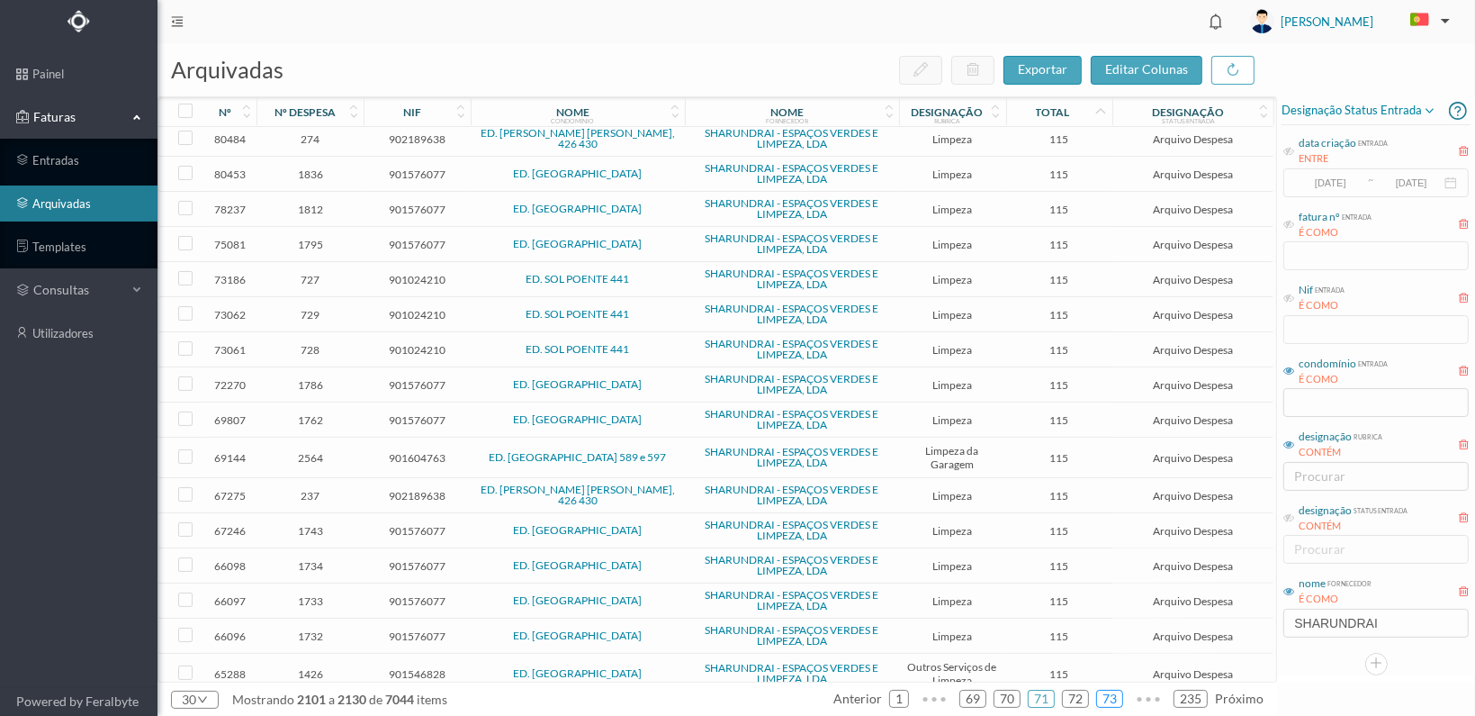
click at [1111, 696] on link "73" at bounding box center [1109, 698] width 25 height 27
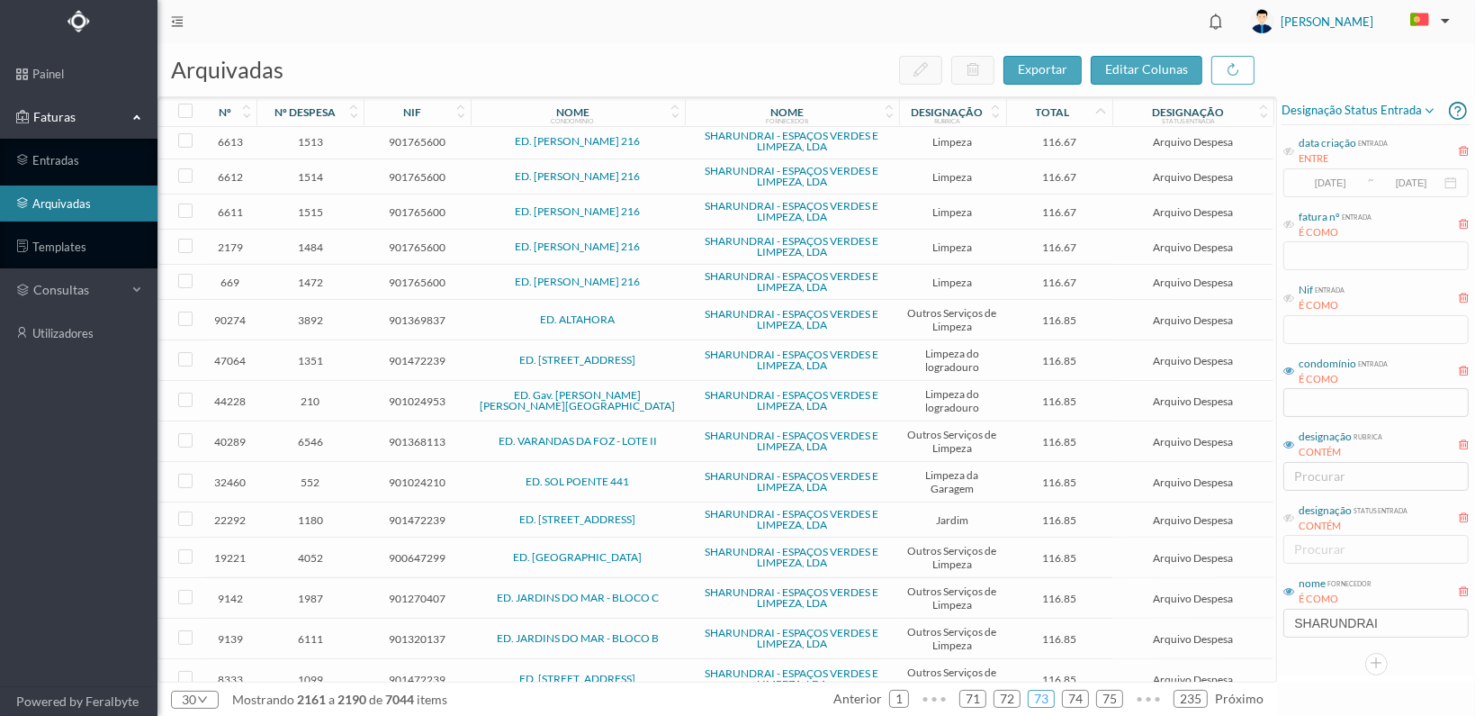
scroll to position [533, 0]
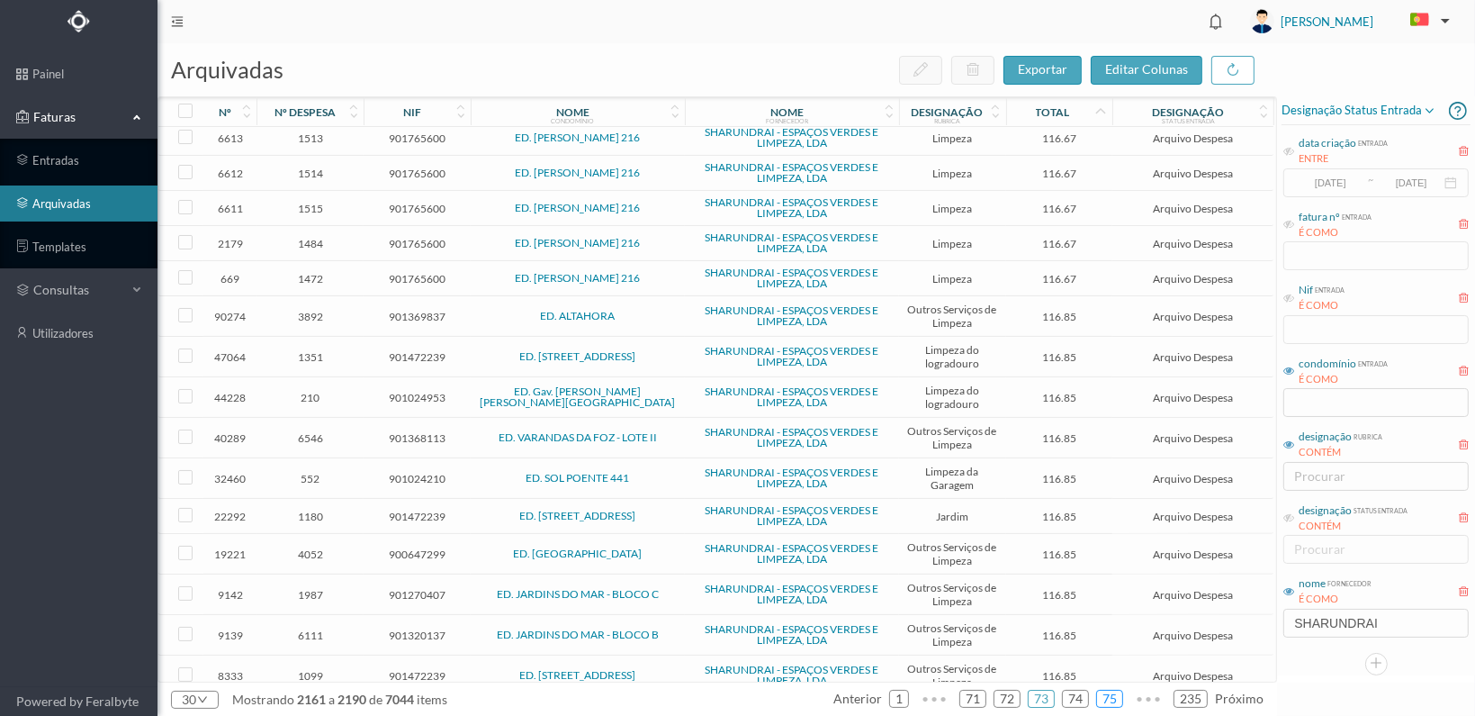
click at [1116, 700] on link "75" at bounding box center [1109, 698] width 25 height 27
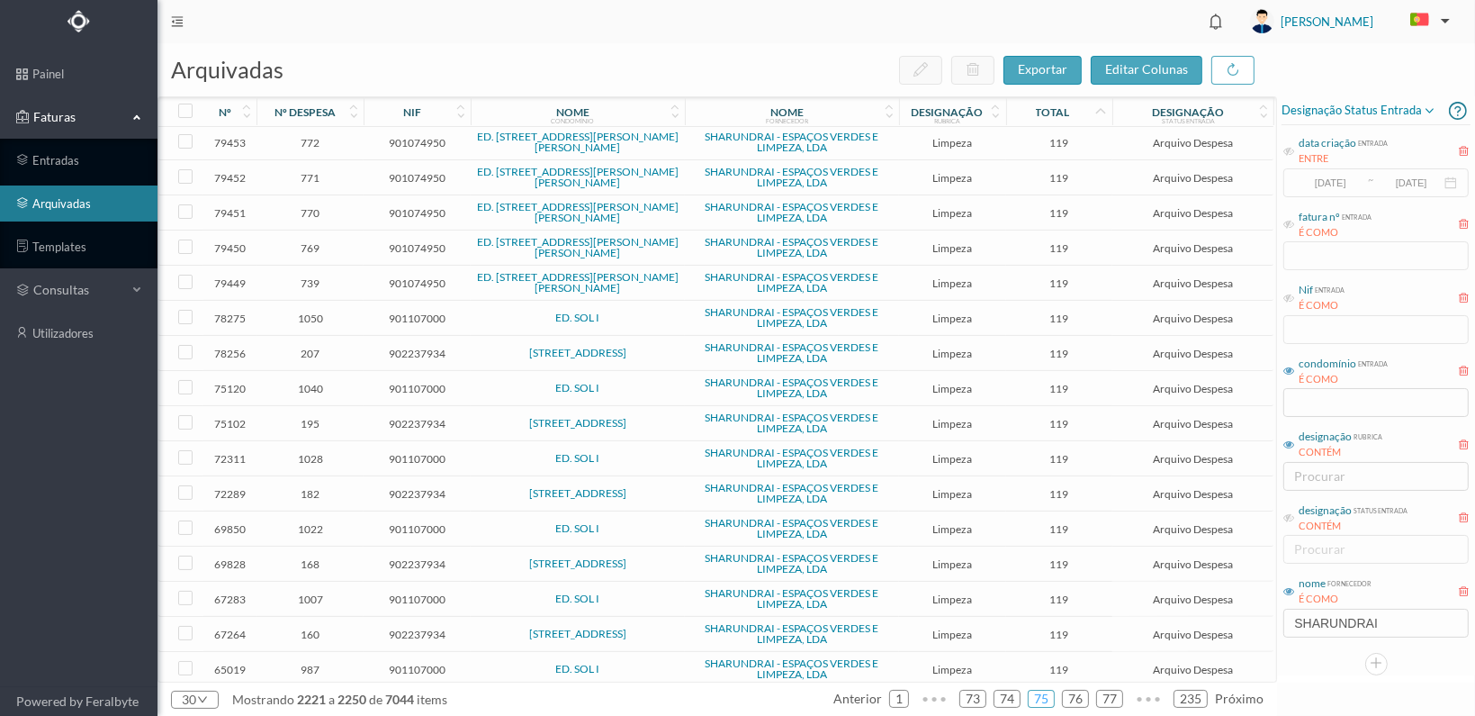
scroll to position [498, 0]
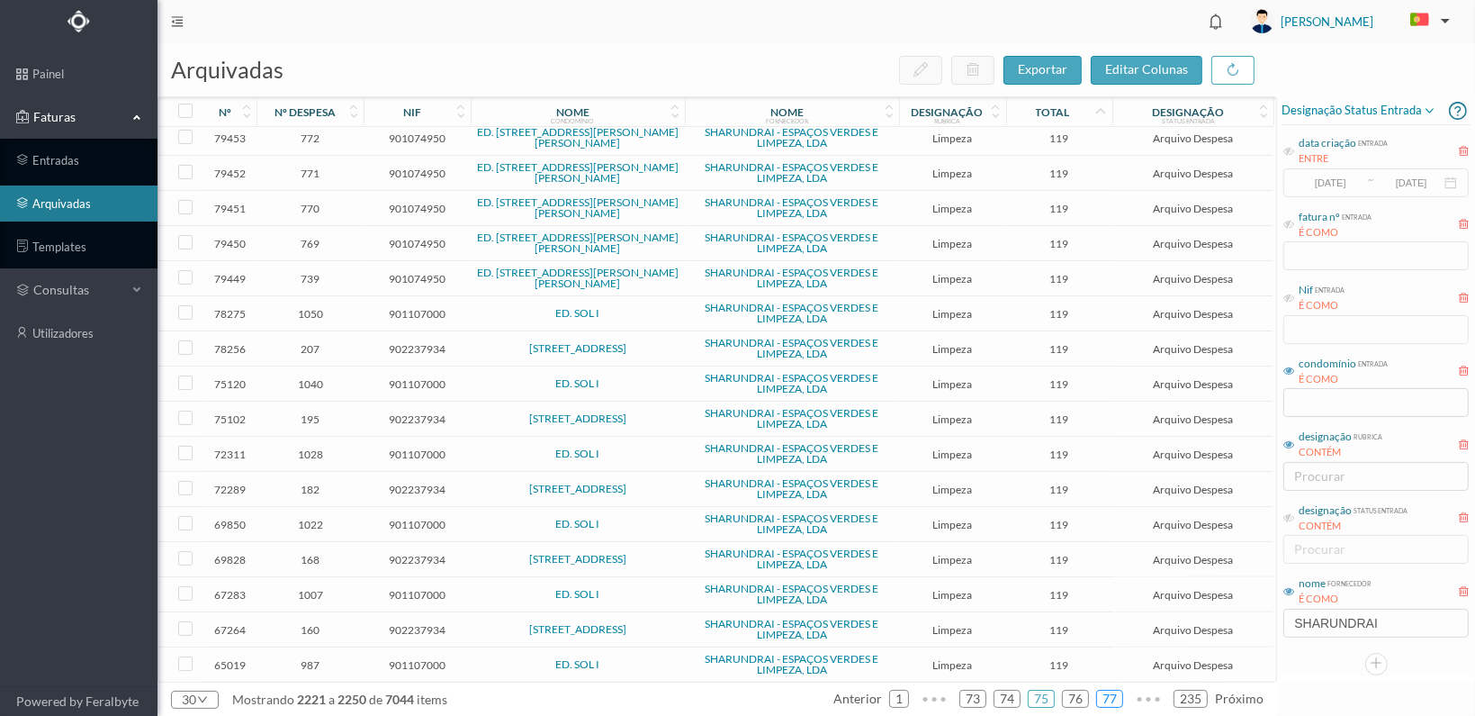
click at [1109, 694] on link "77" at bounding box center [1109, 698] width 25 height 27
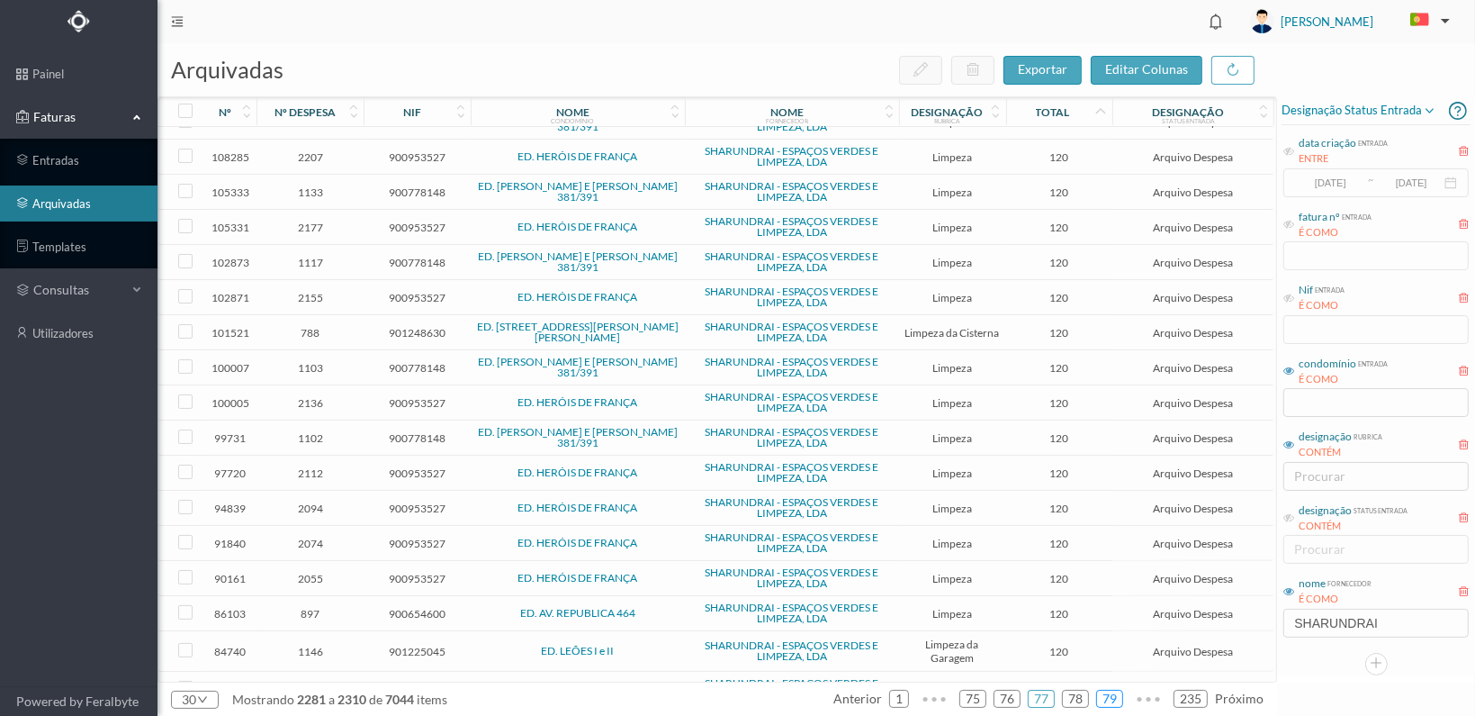
click at [1118, 700] on link "79" at bounding box center [1109, 698] width 25 height 27
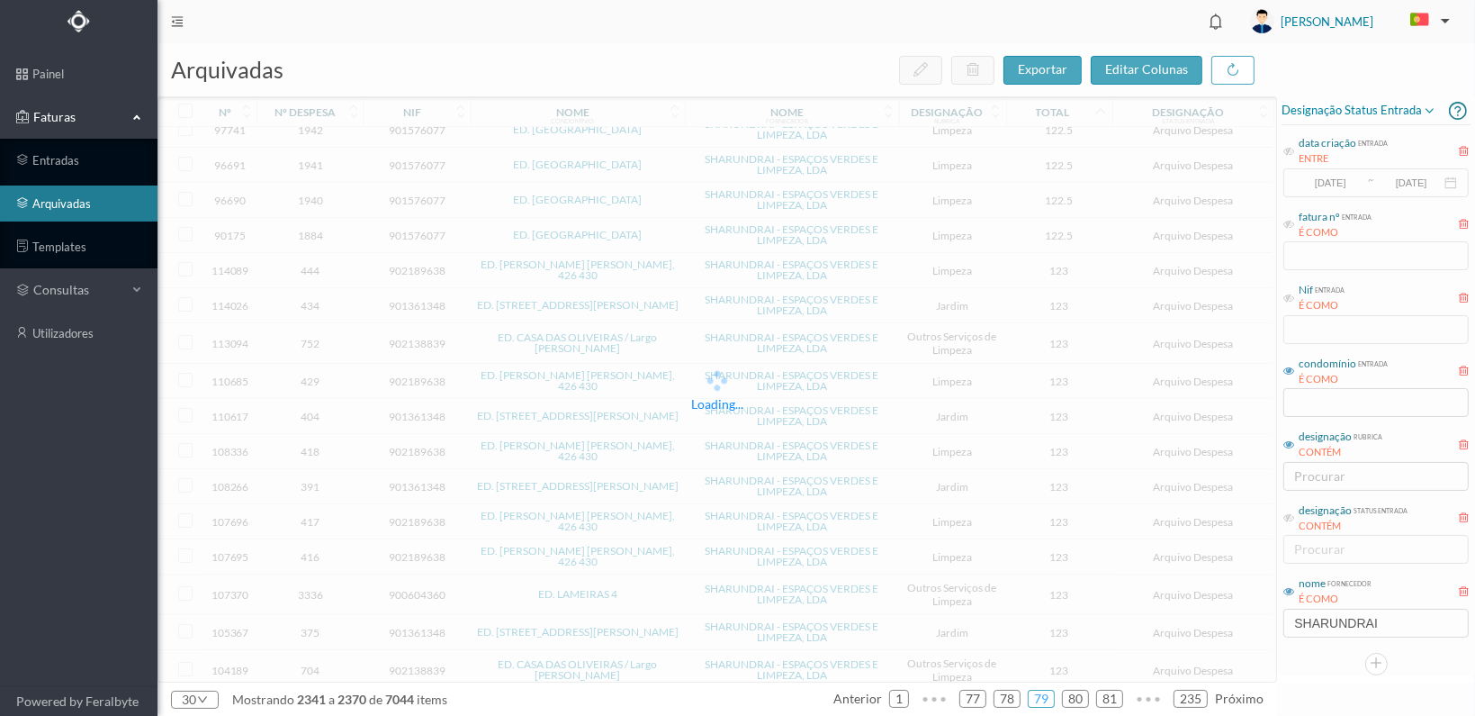
scroll to position [511, 0]
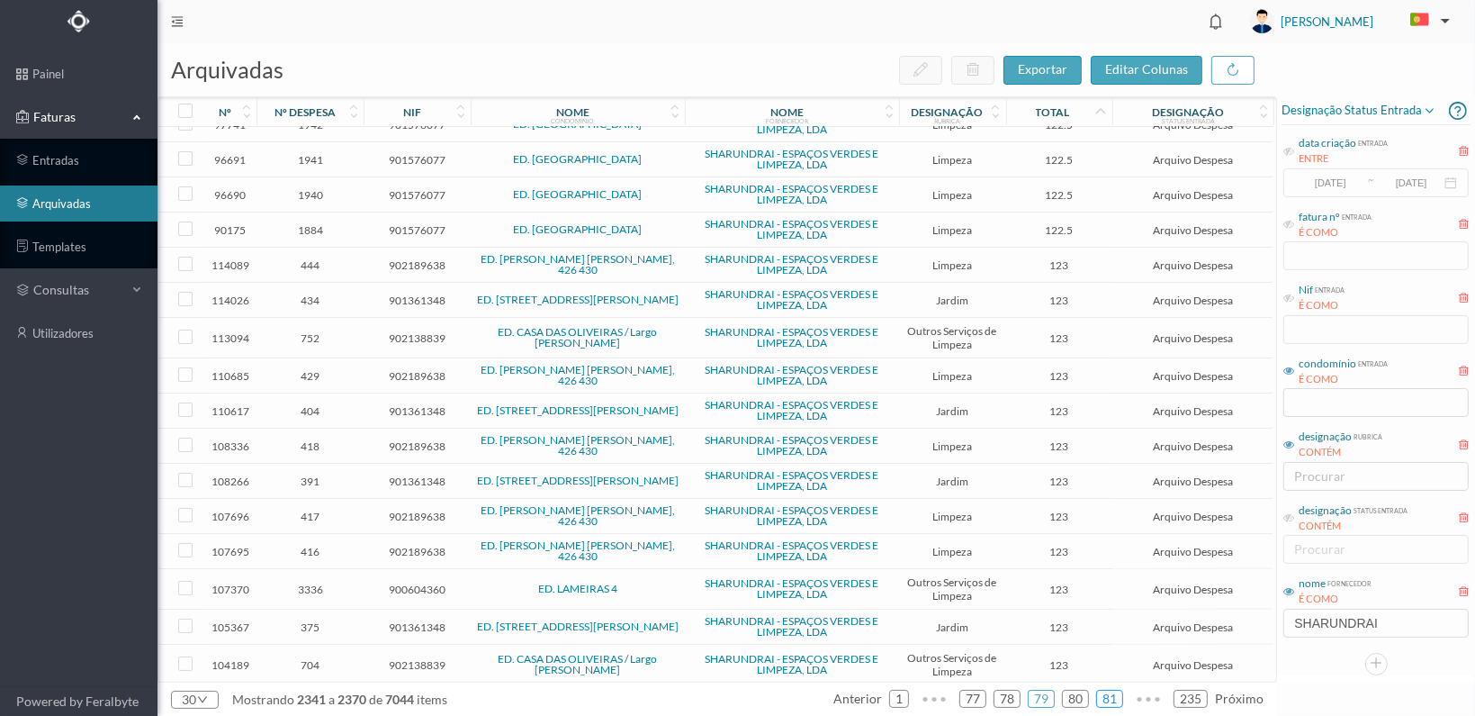
click at [1112, 696] on link "81" at bounding box center [1109, 698] width 25 height 27
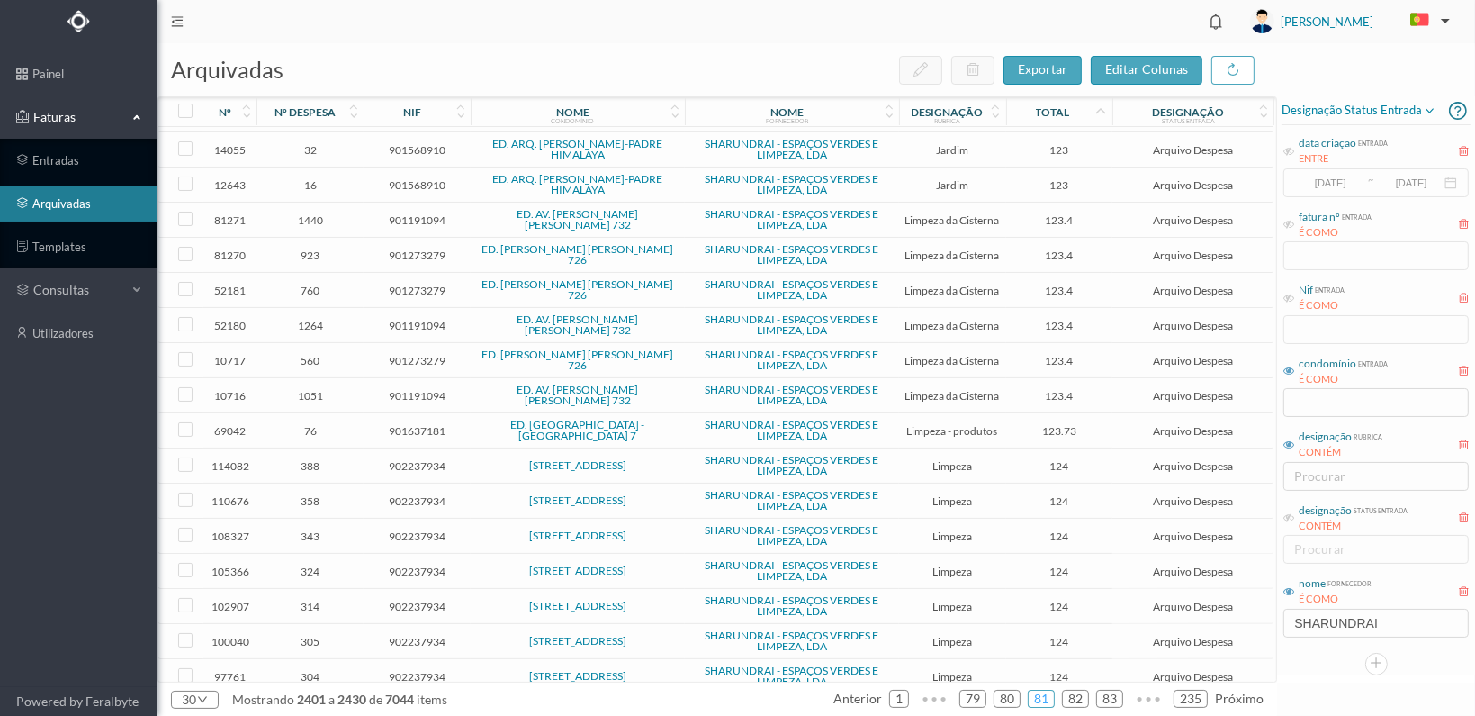
scroll to position [502, 0]
